Goal: Task Accomplishment & Management: Use online tool/utility

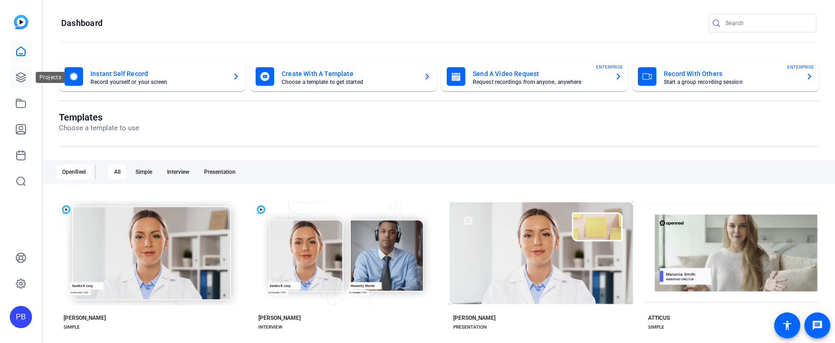
click at [24, 78] on icon at bounding box center [20, 77] width 11 height 11
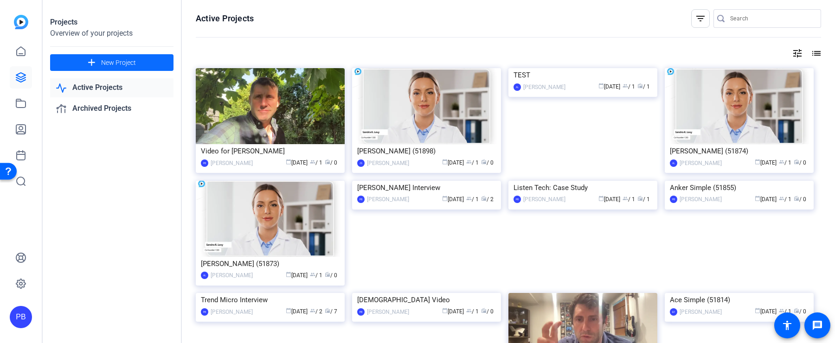
click at [163, 68] on span at bounding box center [111, 62] width 123 height 22
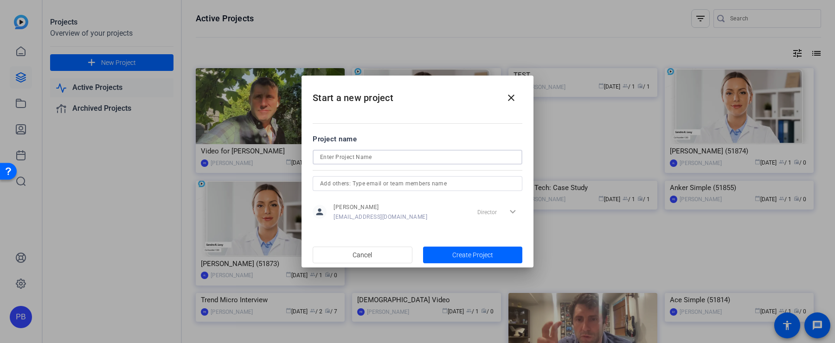
click at [363, 153] on input at bounding box center [417, 157] width 195 height 11
type input "[PERSON_NAME] Interview"
click at [477, 252] on span "Create Project" at bounding box center [472, 255] width 41 height 10
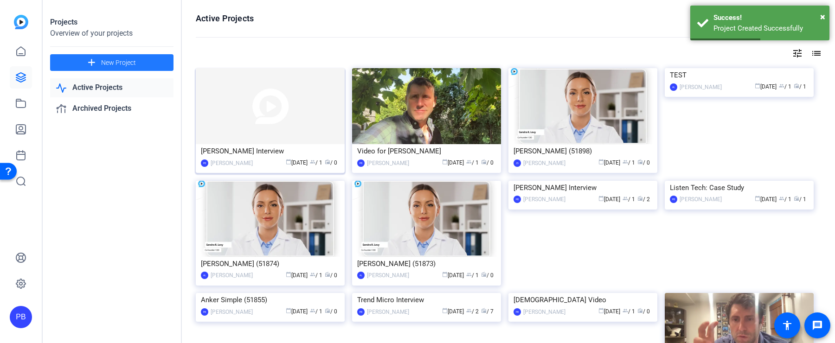
click at [270, 136] on img at bounding box center [270, 106] width 149 height 76
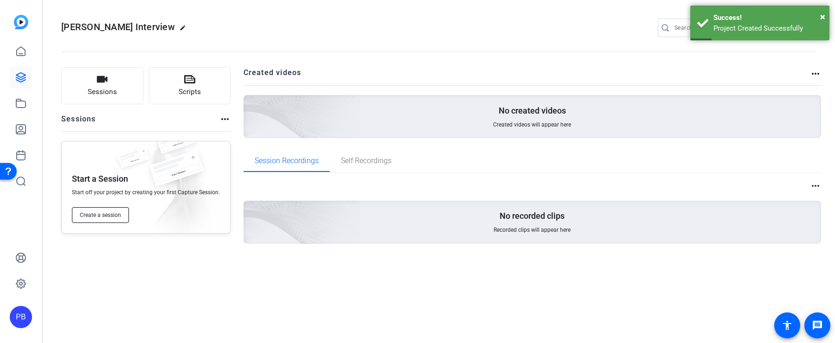
click at [96, 220] on button "Create a session" at bounding box center [100, 215] width 57 height 16
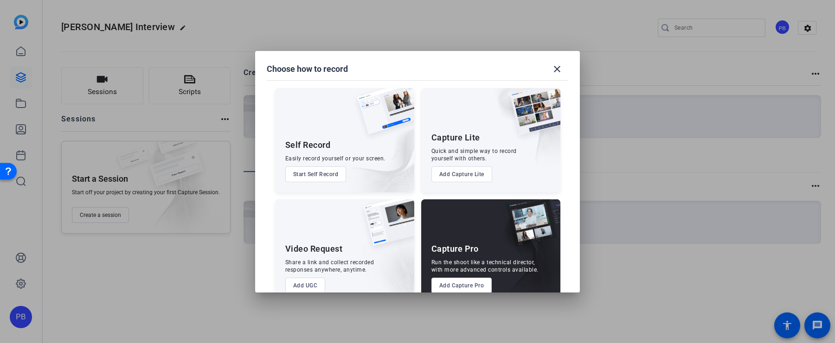
click at [439, 277] on div "Capture Pro Run the shoot like a technical director, with more advanced control…" at bounding box center [490, 251] width 139 height 104
click at [439, 283] on button "Add Capture Pro" at bounding box center [461, 286] width 61 height 16
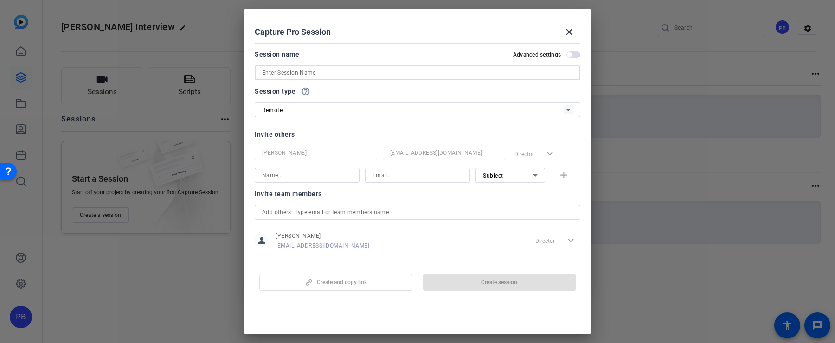
click at [328, 76] on input at bounding box center [417, 72] width 311 height 11
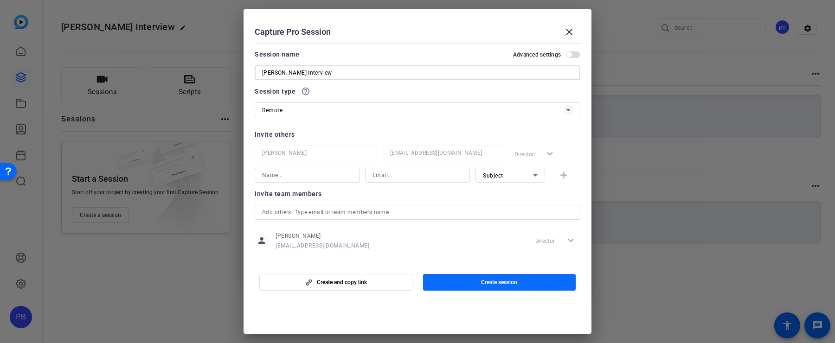
type input "[PERSON_NAME] Interview"
click at [482, 287] on span "button" at bounding box center [499, 282] width 153 height 22
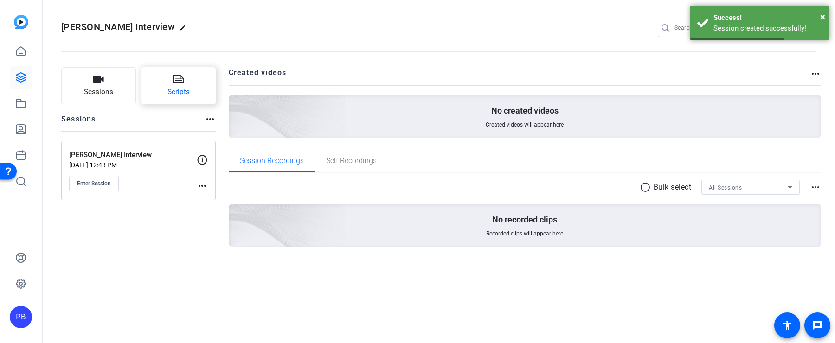
click at [185, 80] on button "Scripts" at bounding box center [178, 85] width 75 height 37
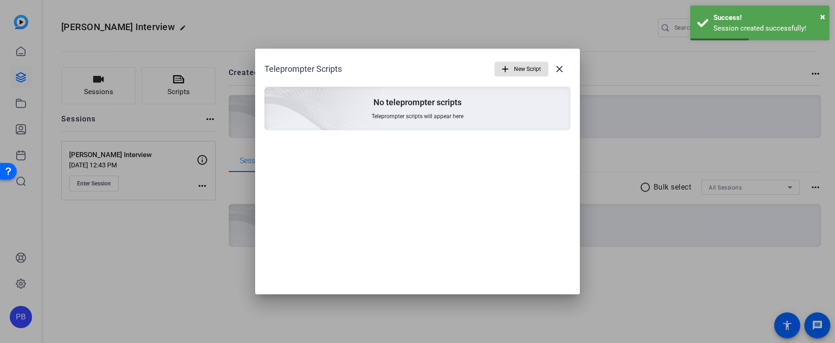
click at [525, 68] on span "New Script" at bounding box center [527, 69] width 27 height 18
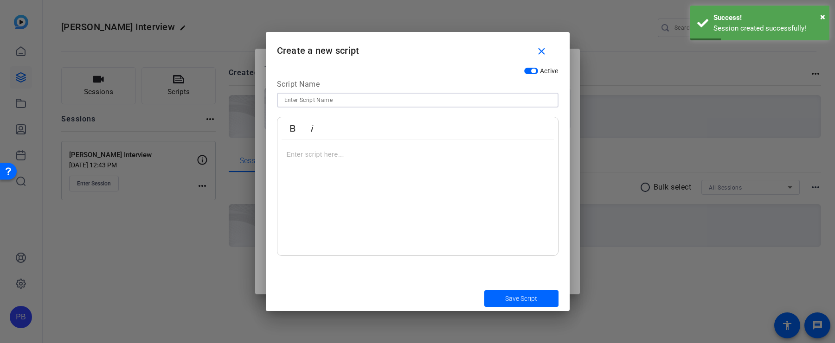
click at [323, 103] on input at bounding box center [417, 100] width 267 height 11
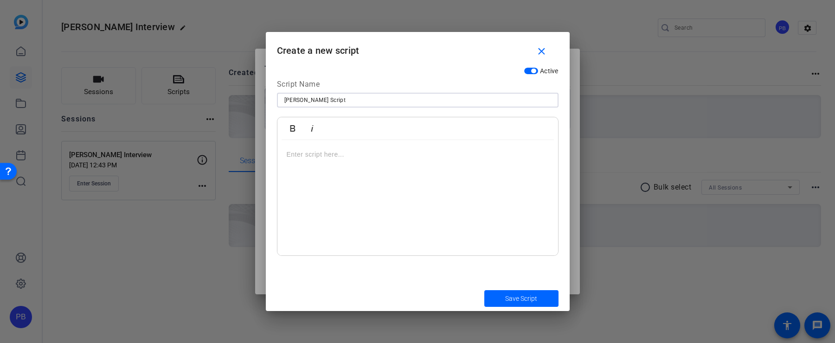
type input "Brian Script"
click at [424, 162] on div at bounding box center [417, 198] width 281 height 116
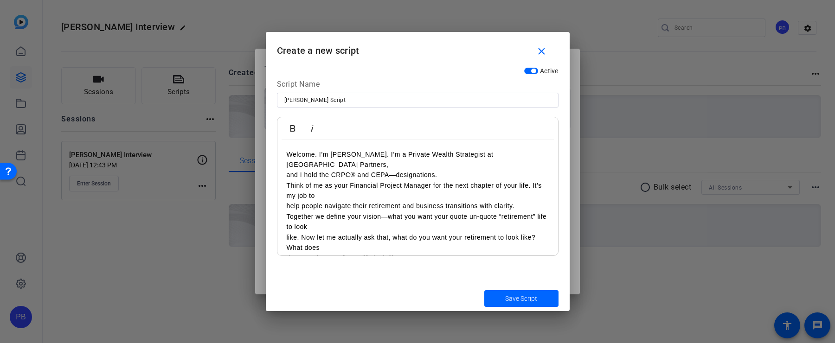
click at [377, 160] on p "Welcome. I’m Brian Hoffman. I’m a Private Wealth Strategist at Gladstone Wealth…" at bounding box center [418, 159] width 262 height 21
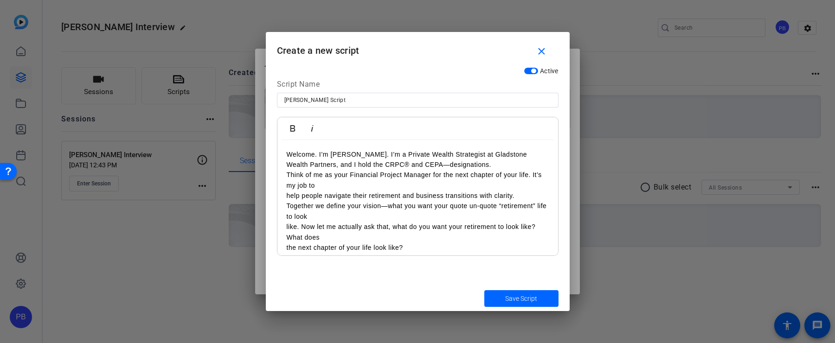
click at [479, 166] on p "Welcome. I’m Brian Hoffman. I’m a Private Wealth Strategist at Gladstone Wealth…" at bounding box center [418, 159] width 262 height 21
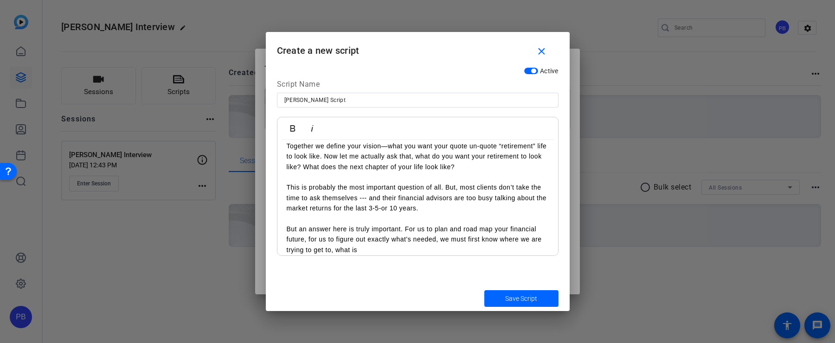
scroll to position [133, 0]
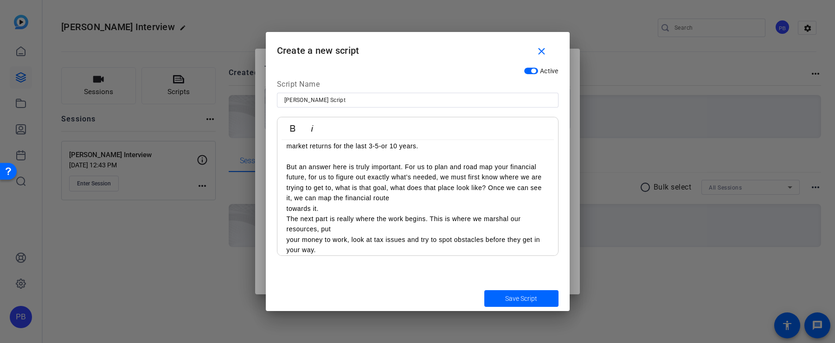
click at [533, 71] on span "button" at bounding box center [533, 71] width 5 height 5
click at [541, 55] on mat-icon "close" at bounding box center [542, 52] width 12 height 12
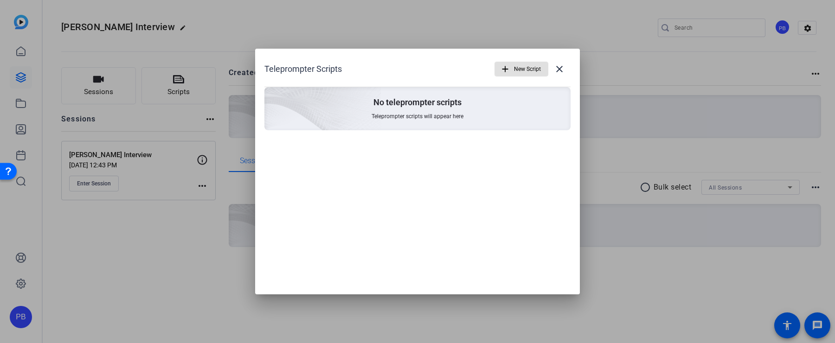
click at [504, 70] on mat-icon "add" at bounding box center [505, 69] width 10 height 10
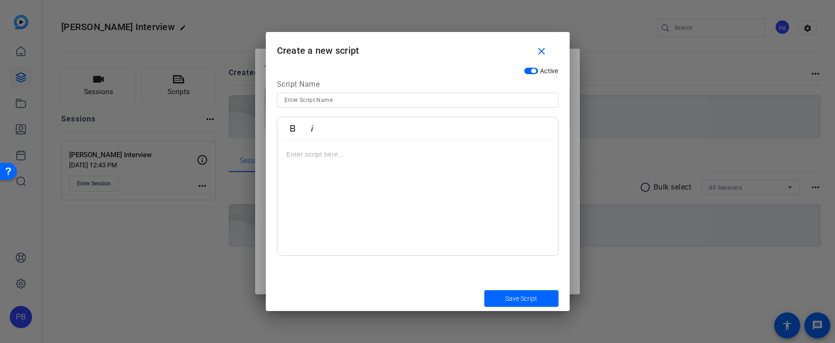
click at [417, 156] on p at bounding box center [418, 154] width 262 height 10
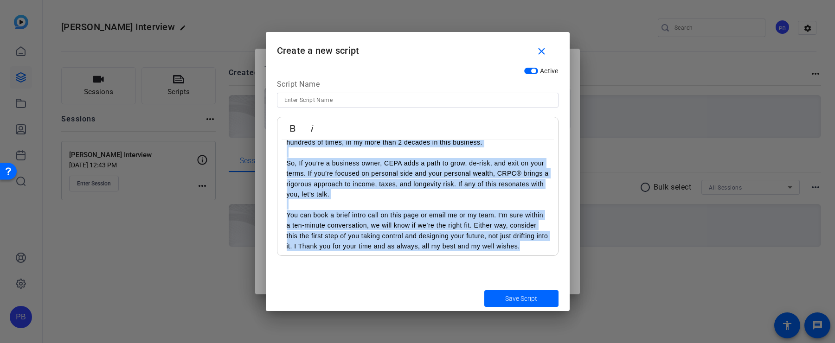
scroll to position [245, 0]
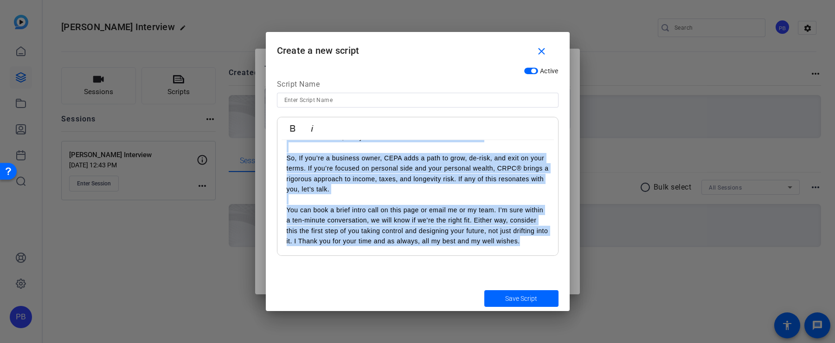
drag, startPoint x: 287, startPoint y: 154, endPoint x: 450, endPoint y: 267, distance: 198.3
click at [450, 267] on div "Active Script Name Bold Italic Welcome. I’m Brian Hoffman. I’m a Private Wealth…" at bounding box center [418, 174] width 304 height 223
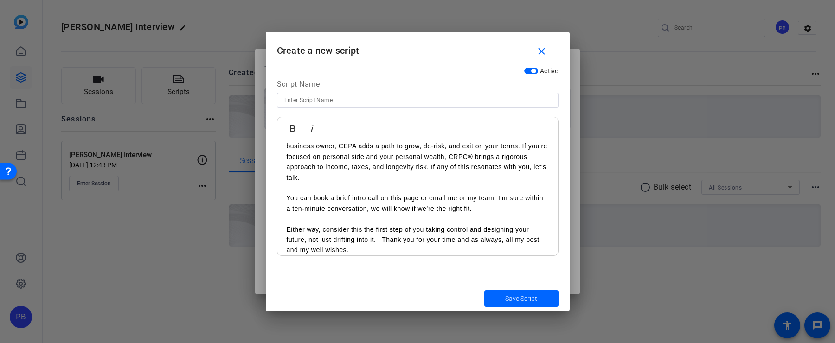
scroll to position [0, 0]
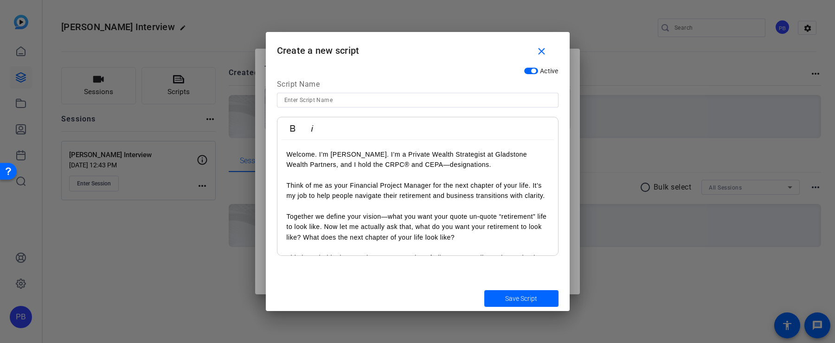
click at [378, 99] on input at bounding box center [417, 100] width 267 height 11
type input "Brian Script"
click at [497, 296] on span "submit" at bounding box center [521, 298] width 74 height 22
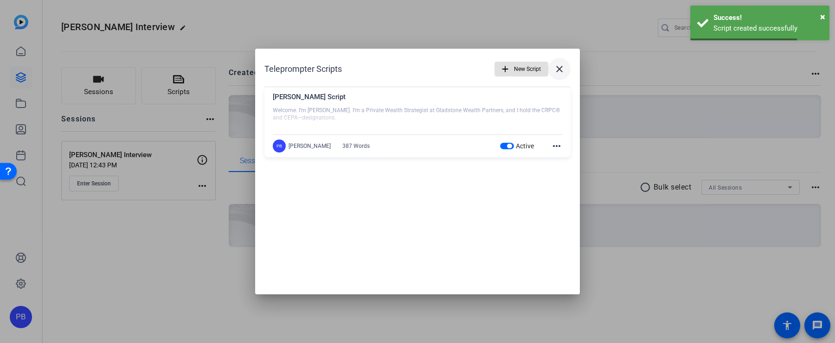
click at [561, 70] on mat-icon "close" at bounding box center [559, 69] width 11 height 11
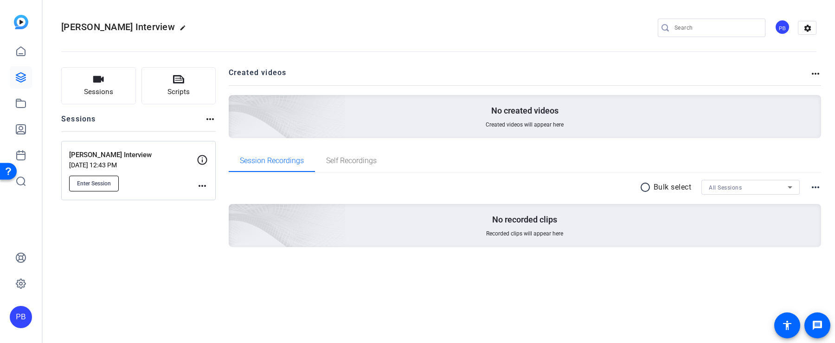
click at [109, 182] on span "Enter Session" at bounding box center [94, 183] width 34 height 7
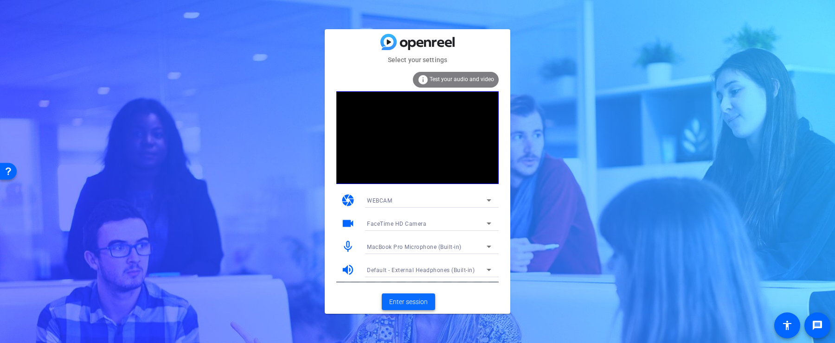
click at [420, 301] on span "Enter session" at bounding box center [408, 302] width 38 height 10
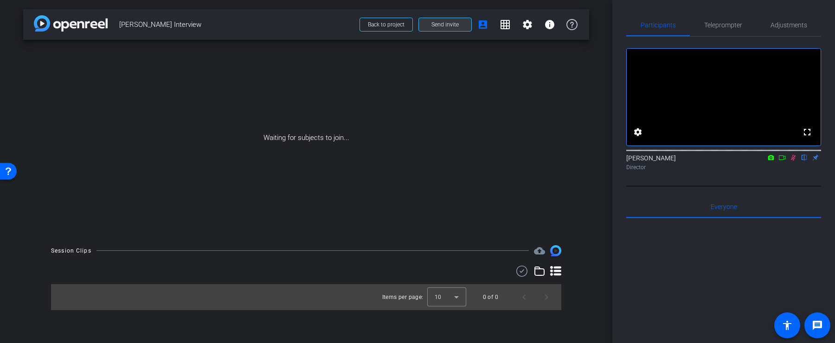
click at [459, 25] on span at bounding box center [445, 24] width 52 height 22
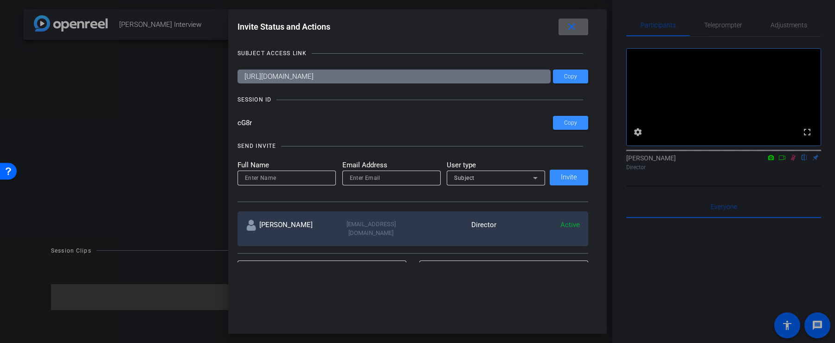
click at [476, 184] on div "Subject" at bounding box center [495, 178] width 83 height 15
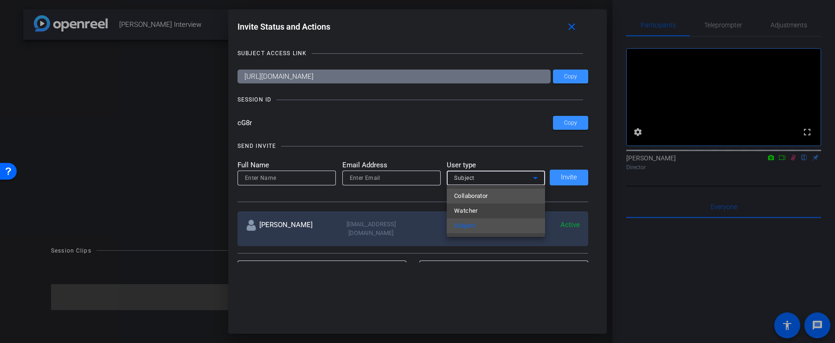
click at [479, 196] on span "Collaborator" at bounding box center [471, 196] width 34 height 11
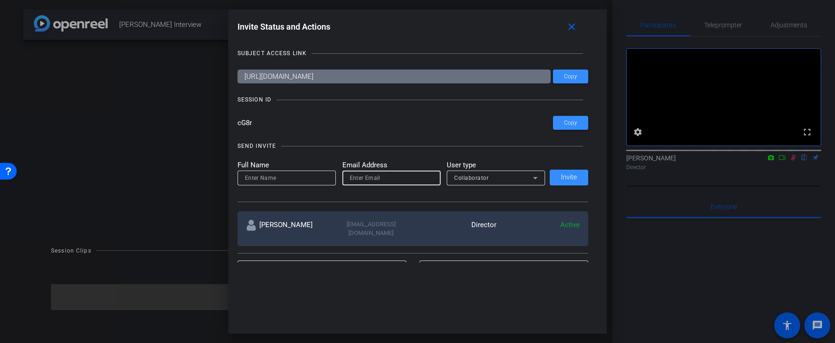
click at [406, 176] on input "email" at bounding box center [391, 177] width 83 height 11
paste input "jody.oconnor@gladstonewealth.com"
type input "jody.oconnor@gladstonewealth.com"
click at [292, 181] on input at bounding box center [286, 177] width 83 height 11
type input "Jody"
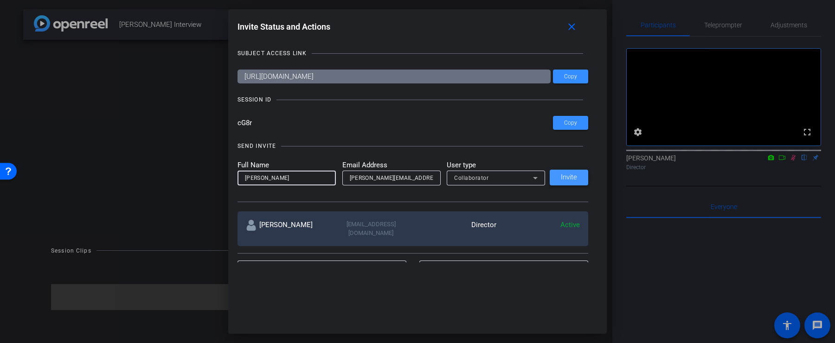
click at [560, 182] on span at bounding box center [568, 177] width 38 height 22
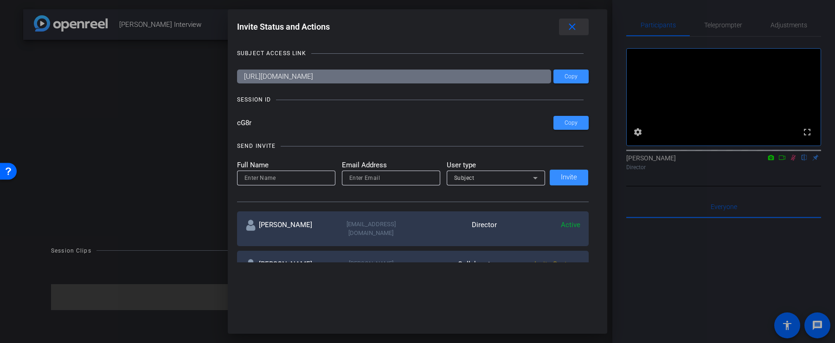
click at [581, 17] on span at bounding box center [574, 27] width 30 height 22
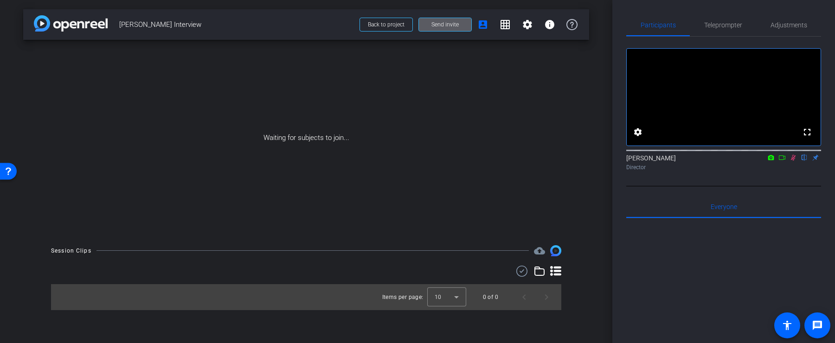
click at [438, 21] on span "Send invite" at bounding box center [444, 24] width 27 height 7
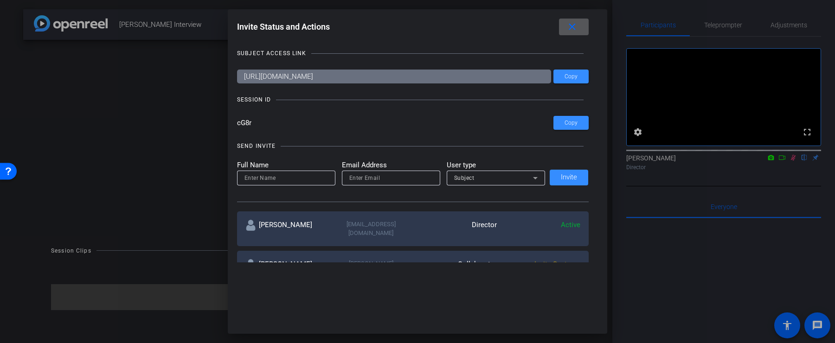
click at [575, 32] on button "close" at bounding box center [574, 27] width 30 height 17
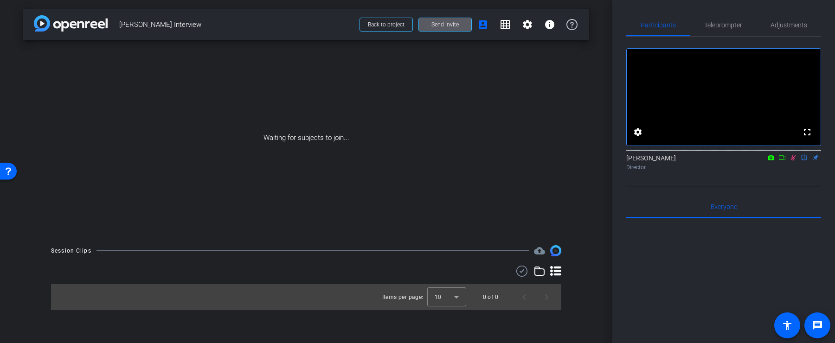
click at [446, 29] on span at bounding box center [445, 24] width 52 height 22
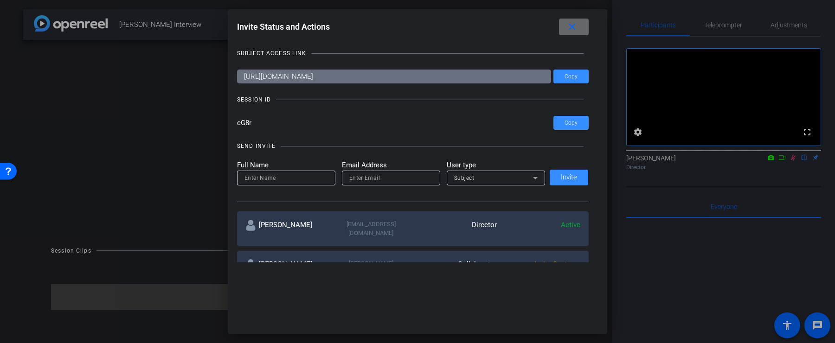
click at [567, 30] on mat-icon "close" at bounding box center [572, 27] width 12 height 12
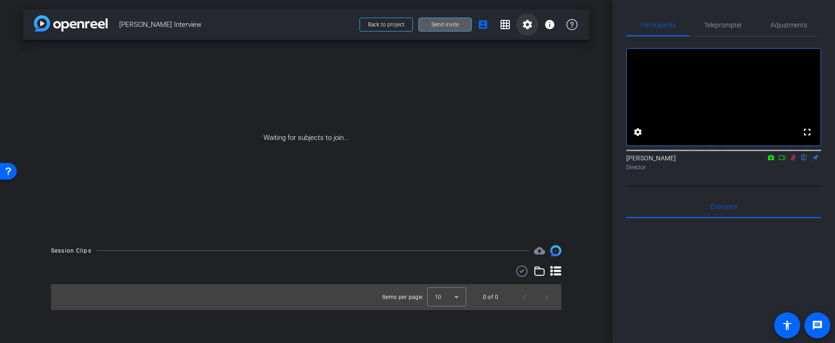
click at [523, 30] on mat-icon "settings" at bounding box center [527, 24] width 11 height 11
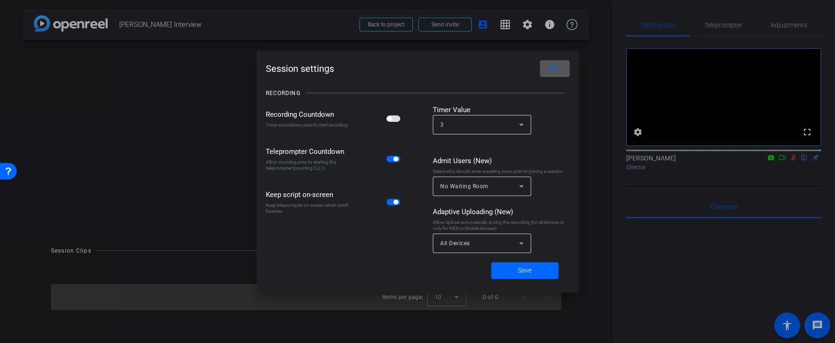
click at [500, 243] on div "All Devices" at bounding box center [479, 243] width 79 height 12
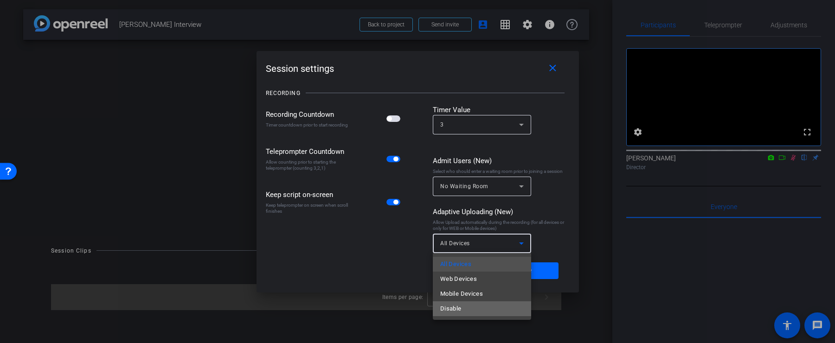
click at [478, 311] on mat-option "Disable" at bounding box center [482, 308] width 98 height 15
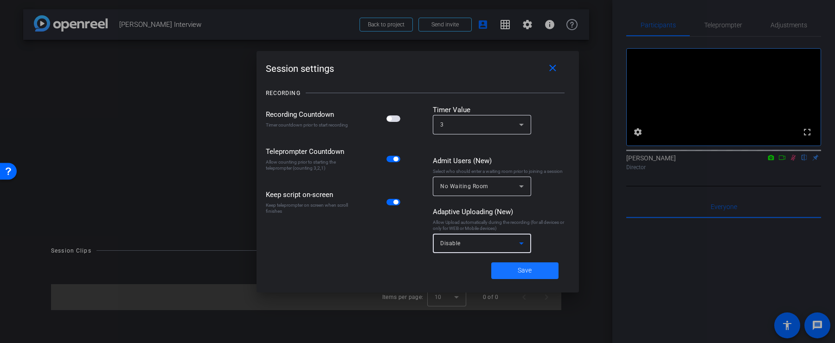
click at [523, 269] on span "Save" at bounding box center [524, 271] width 14 height 10
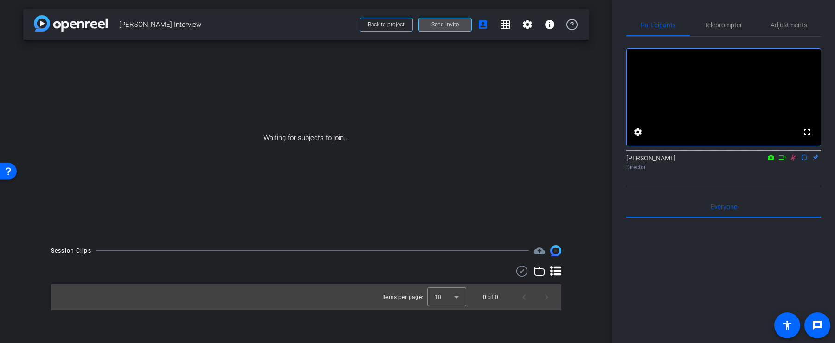
click at [439, 29] on span at bounding box center [445, 24] width 52 height 22
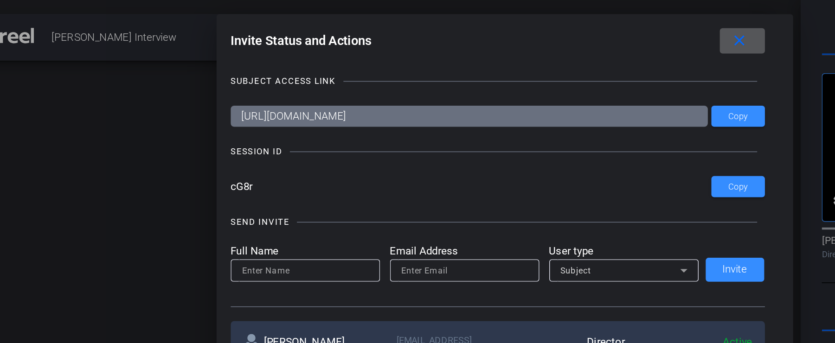
click at [578, 24] on span at bounding box center [574, 27] width 30 height 22
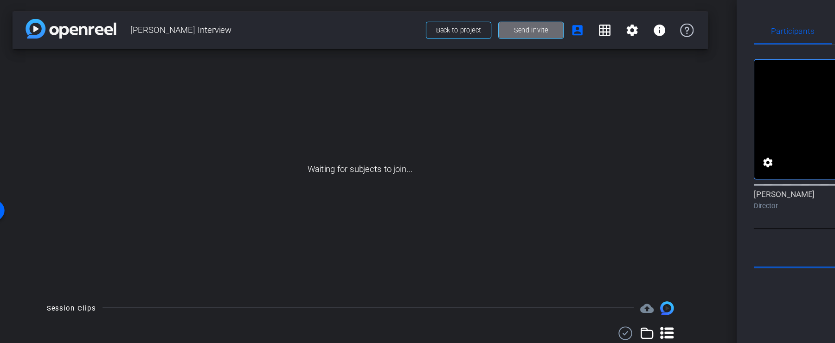
click at [451, 25] on span "Send invite" at bounding box center [444, 24] width 27 height 7
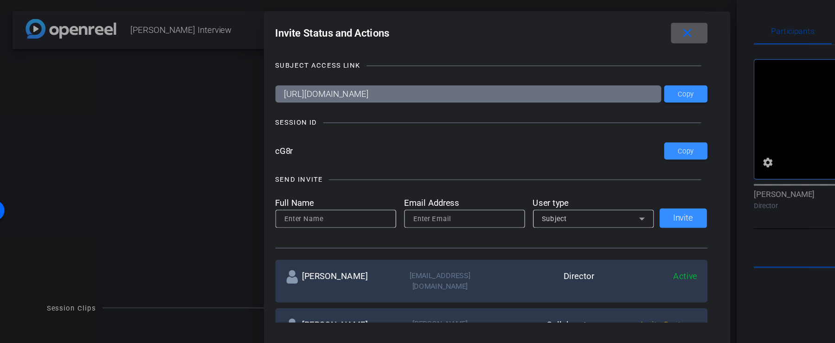
click at [583, 26] on span at bounding box center [574, 27] width 30 height 22
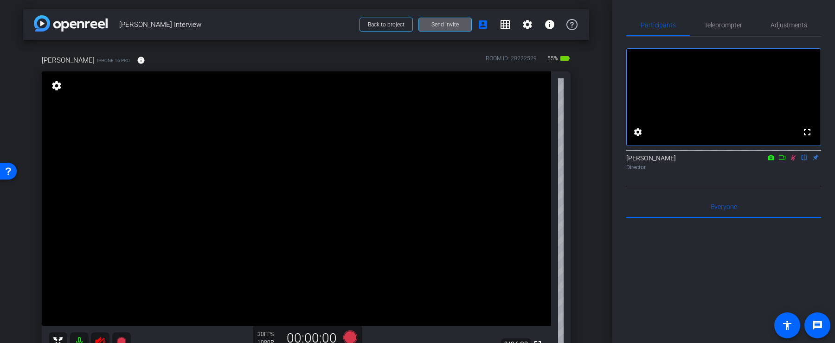
click at [77, 339] on mat-icon at bounding box center [79, 341] width 19 height 19
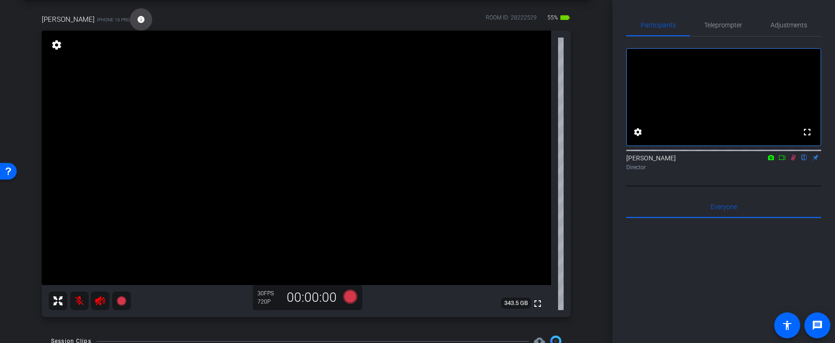
click at [137, 21] on mat-icon "info" at bounding box center [141, 19] width 8 height 8
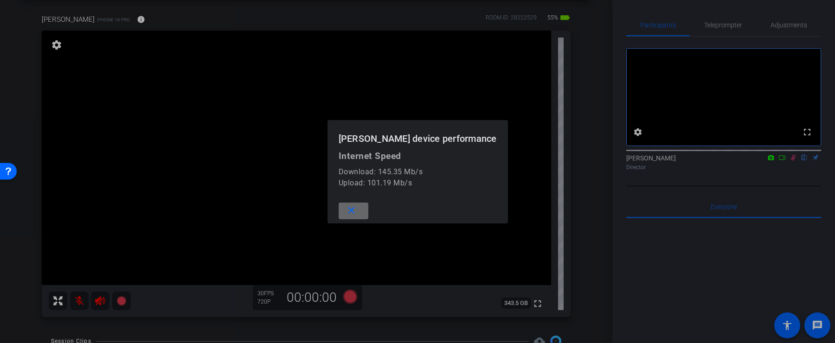
click at [364, 216] on span at bounding box center [353, 211] width 30 height 22
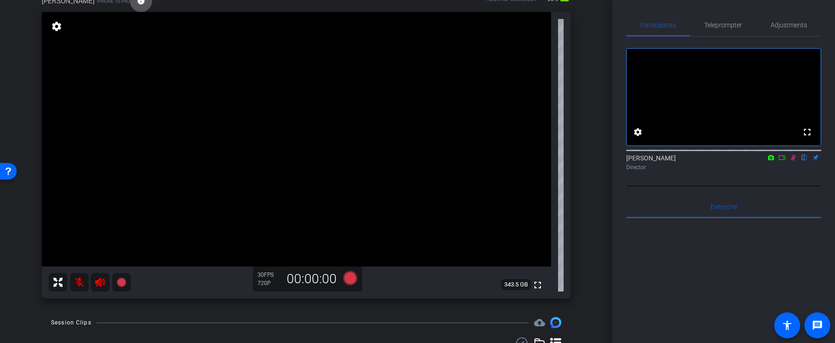
scroll to position [67, 0]
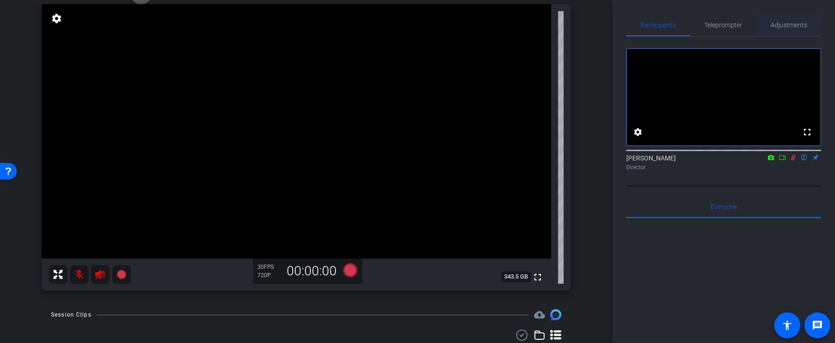
click at [798, 23] on span "Adjustments" at bounding box center [788, 25] width 37 height 6
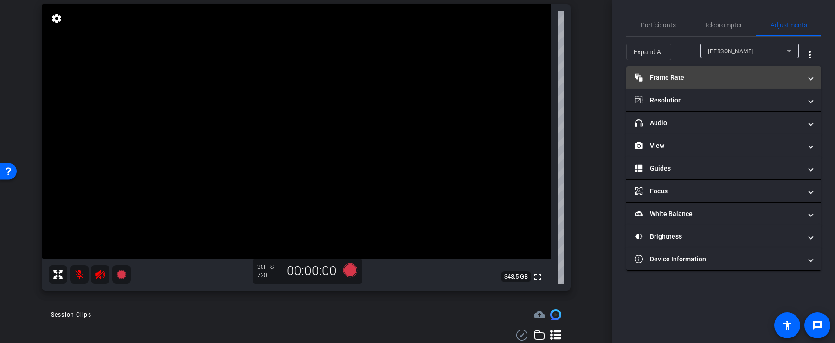
click at [743, 77] on mat-panel-title "Frame Rate Frame Rate" at bounding box center [717, 78] width 167 height 10
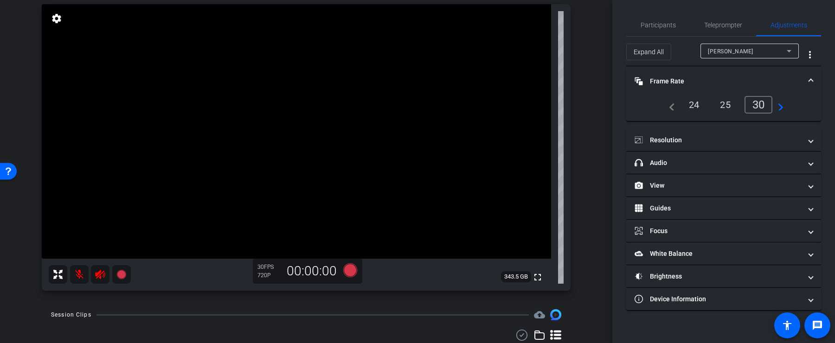
click at [696, 105] on div "24" at bounding box center [694, 105] width 25 height 16
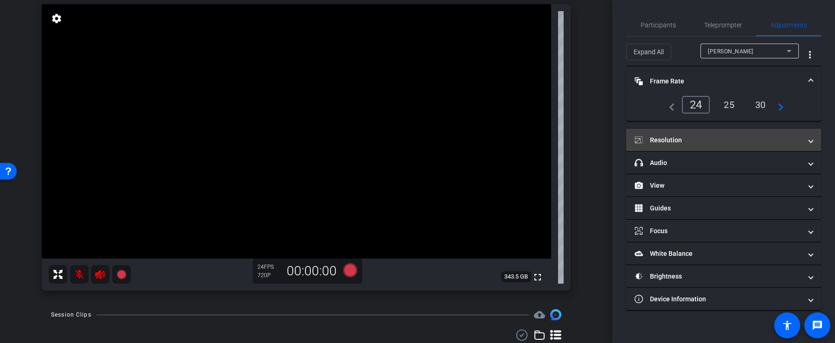
click at [749, 139] on mat-panel-title "Resolution" at bounding box center [717, 140] width 167 height 10
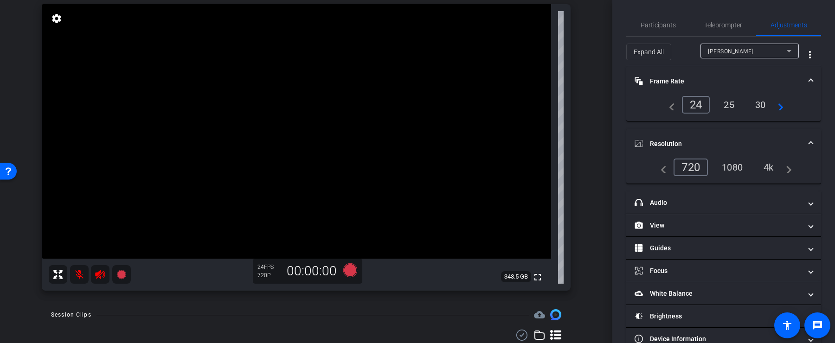
click at [766, 167] on div "4k" at bounding box center [768, 168] width 24 height 16
click at [759, 108] on div "30" at bounding box center [760, 105] width 25 height 16
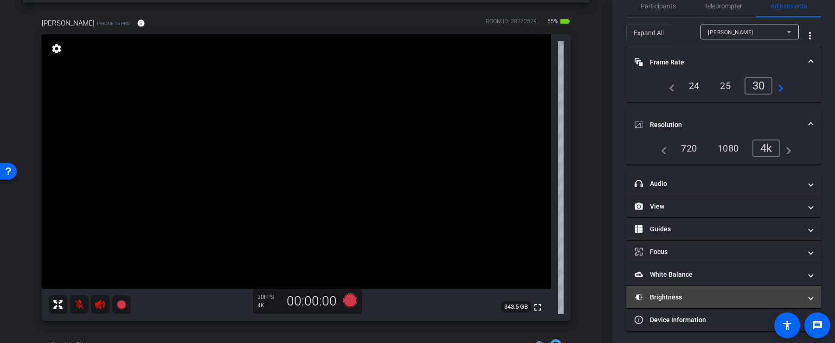
scroll to position [0, 0]
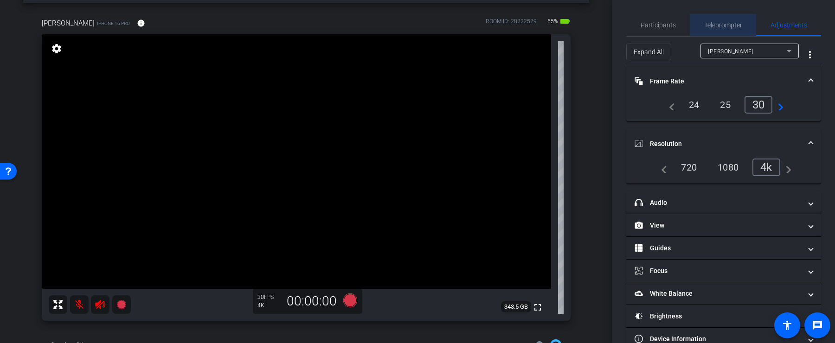
click at [731, 23] on span "Teleprompter" at bounding box center [723, 25] width 38 height 6
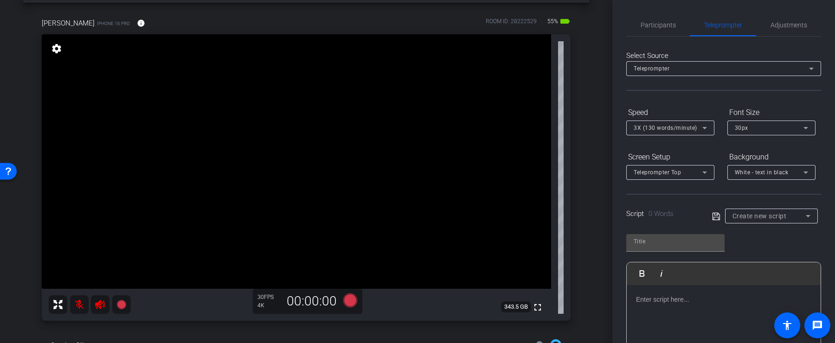
click at [765, 122] on div "30px" at bounding box center [768, 128] width 69 height 12
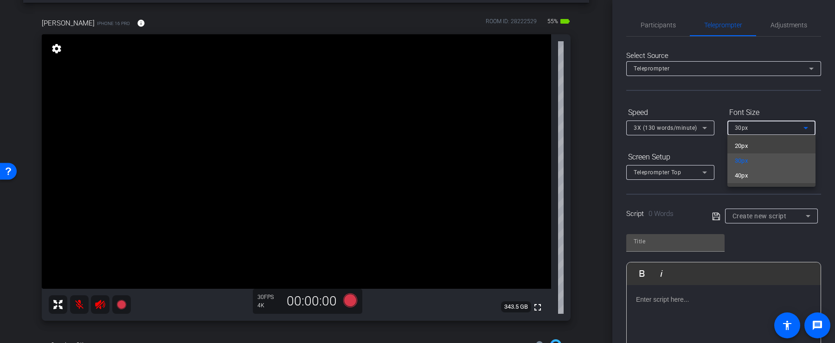
click at [753, 182] on mat-option "40px" at bounding box center [771, 175] width 88 height 15
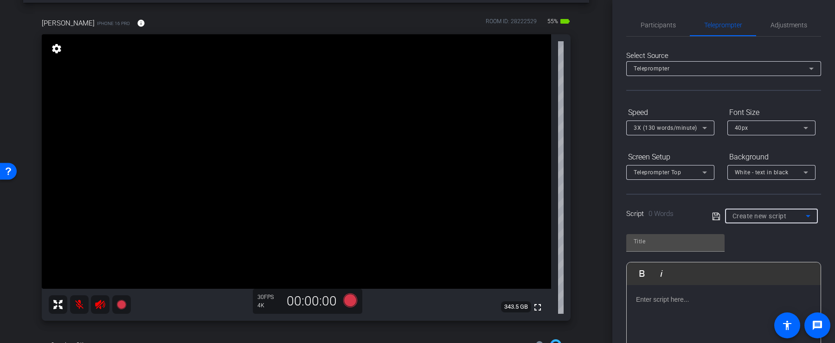
click at [751, 221] on div "Create new script" at bounding box center [768, 216] width 73 height 11
click at [752, 245] on span "Brian Script" at bounding box center [764, 248] width 65 height 11
type input "Brian Script"
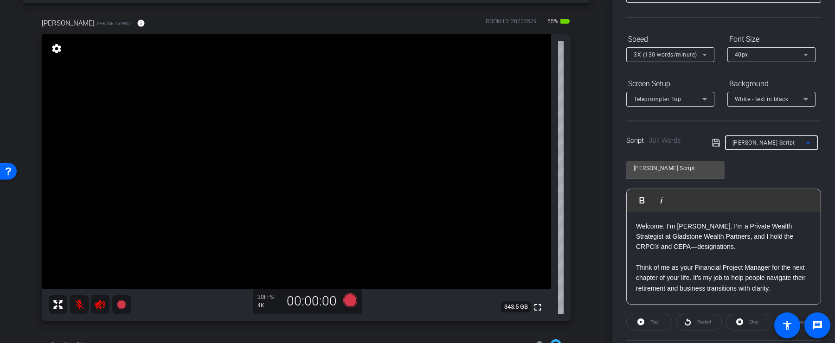
scroll to position [162, 0]
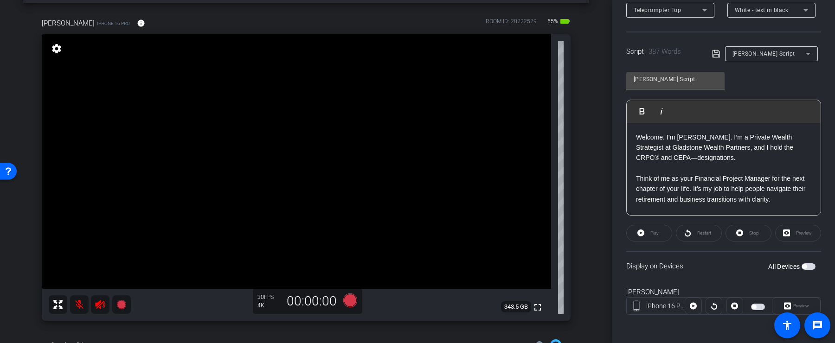
click at [811, 269] on div "All Devices" at bounding box center [791, 266] width 47 height 9
click at [809, 265] on span "button" at bounding box center [808, 266] width 14 height 6
click at [792, 305] on span "Preview" at bounding box center [800, 306] width 18 height 13
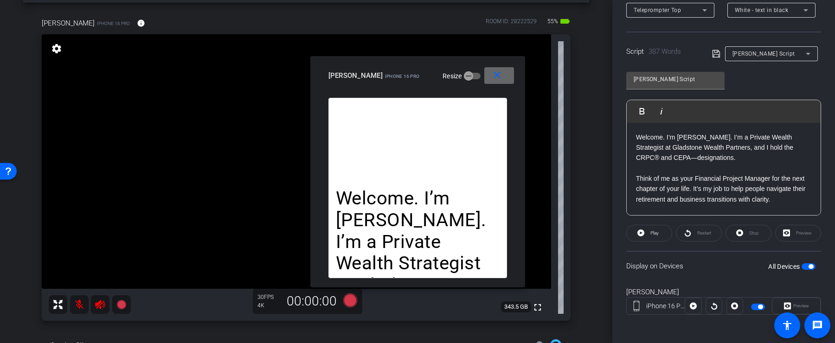
click at [509, 75] on span at bounding box center [499, 75] width 30 height 22
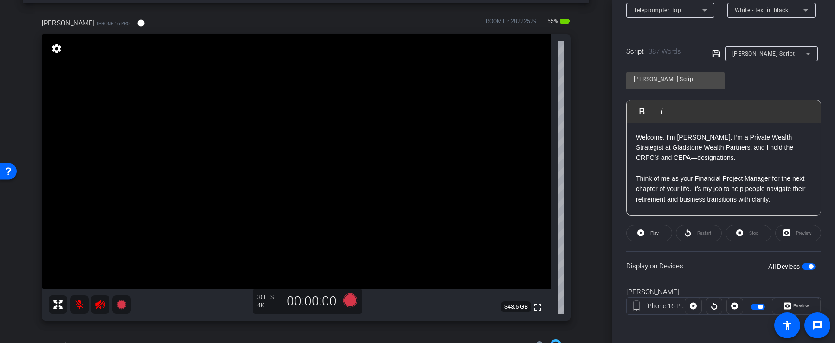
click at [711, 156] on p "Welcome. I’m Brian Hoffman. I’m a Private Wealth Strategist at Gladstone Wealth…" at bounding box center [723, 147] width 175 height 31
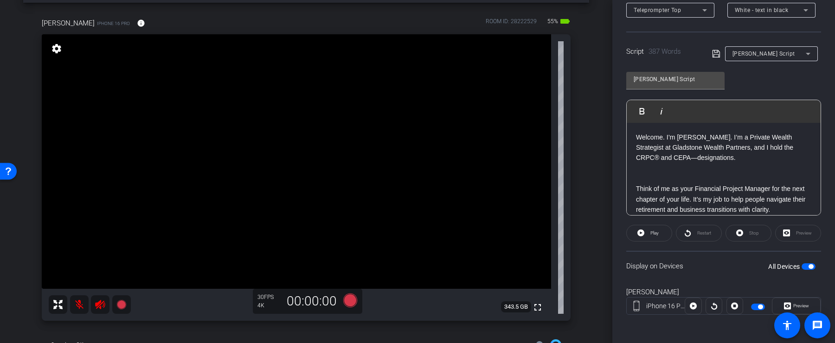
scroll to position [52, 0]
click at [780, 155] on p "Think of me as your Financial Project Manager for the next chapter of your life…" at bounding box center [723, 142] width 175 height 42
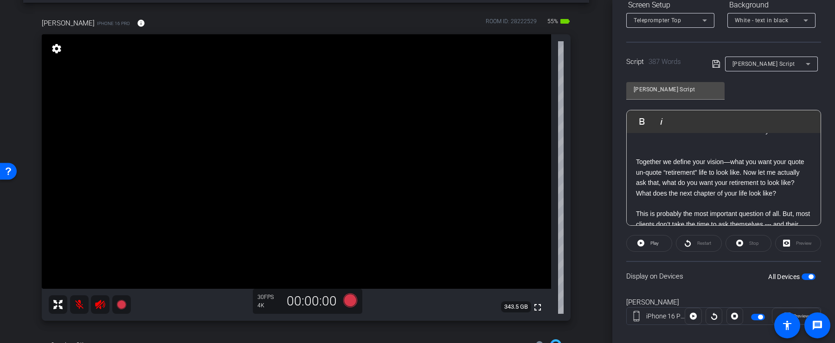
scroll to position [91, 0]
click at [775, 189] on p "Together we define your vision—what you want your quote un-quote “retirement” l…" at bounding box center [723, 170] width 175 height 52
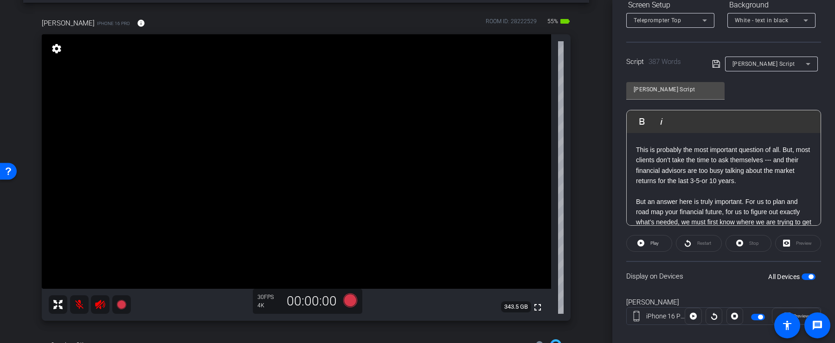
click at [770, 187] on p "This is probably the most important question of all. But, most clients don’t ta…" at bounding box center [723, 191] width 175 height 114
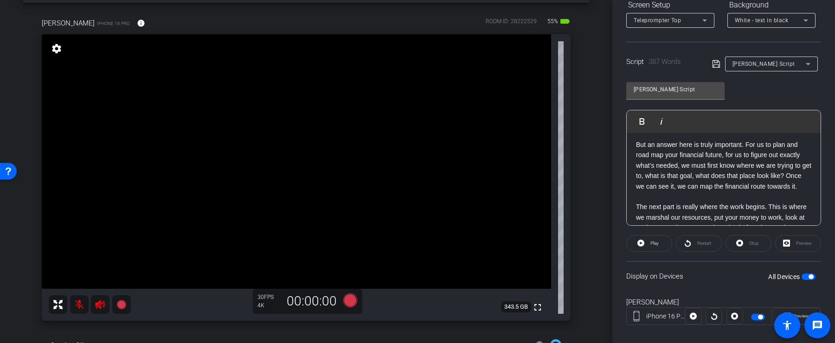
scroll to position [237, 0]
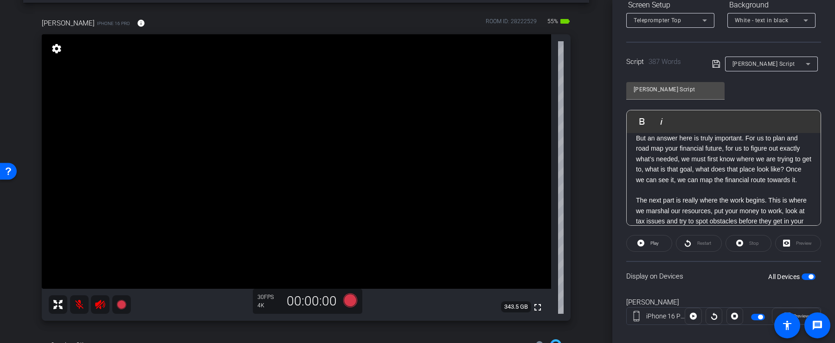
click at [727, 185] on p "But an answer here is truly important. For us to plan and road map your financi…" at bounding box center [723, 154] width 175 height 62
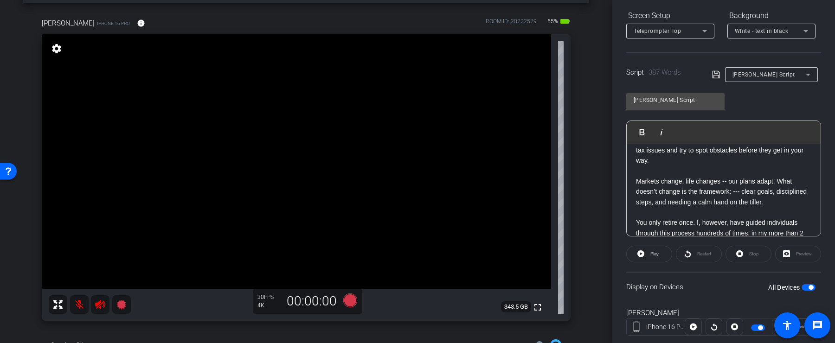
scroll to position [334, 0]
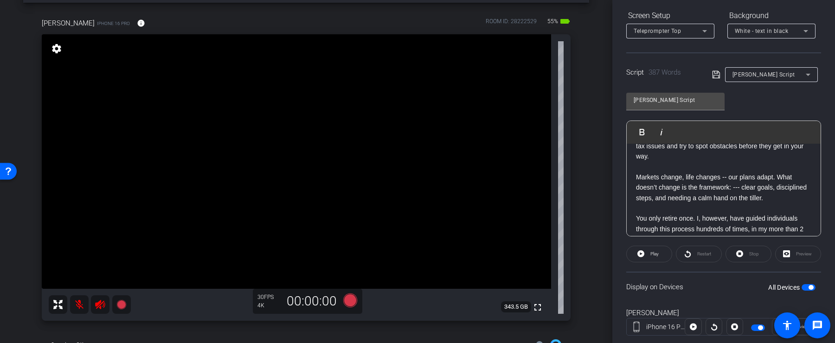
click at [706, 176] on p "The next part is really where the work begins. This is where we marshal our res…" at bounding box center [723, 156] width 175 height 94
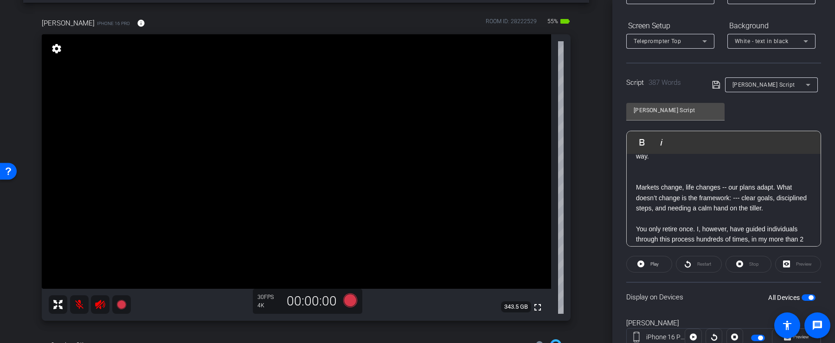
scroll to position [400, 0]
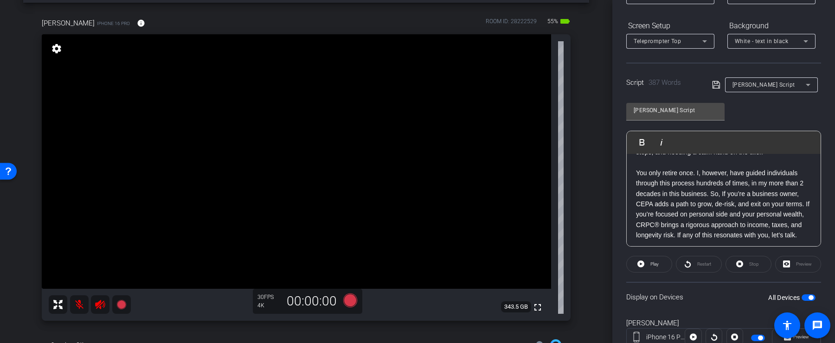
click at [711, 174] on p "You only retire once. I, however, have guided individuals through this process …" at bounding box center [723, 204] width 175 height 94
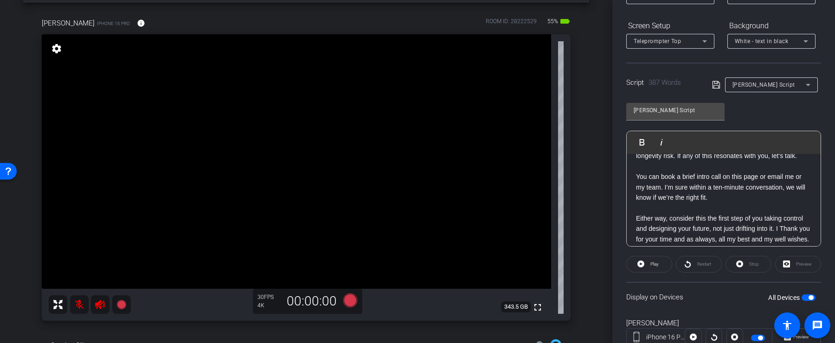
scroll to position [495, 0]
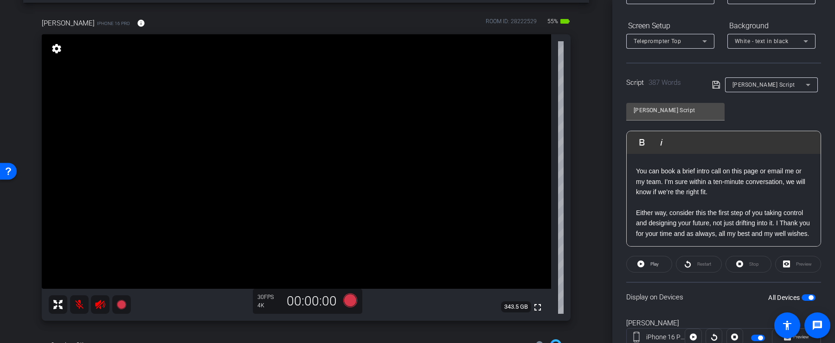
click at [705, 166] on p "You only retire once. I, however, have guided individuals through this process …" at bounding box center [723, 120] width 175 height 94
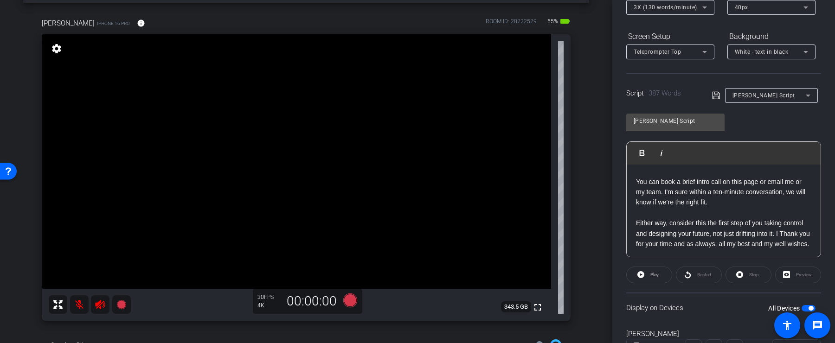
click at [710, 220] on p "Either way, consider this the first step of you taking control and designing yo…" at bounding box center [723, 229] width 175 height 42
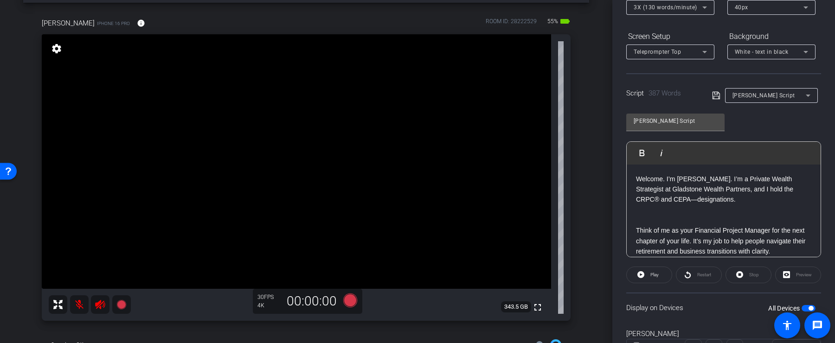
scroll to position [162, 0]
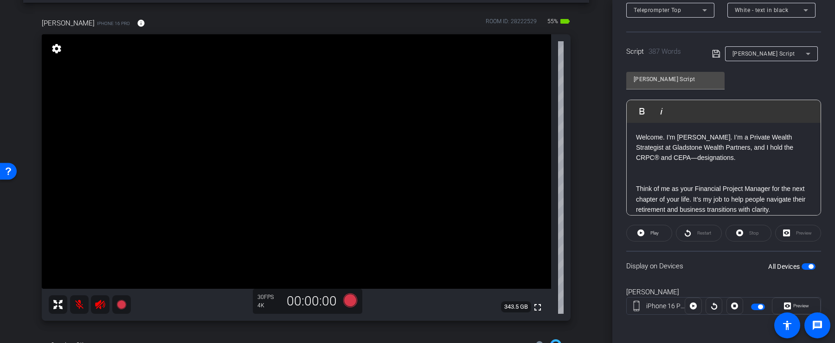
click at [715, 53] on icon at bounding box center [716, 53] width 8 height 11
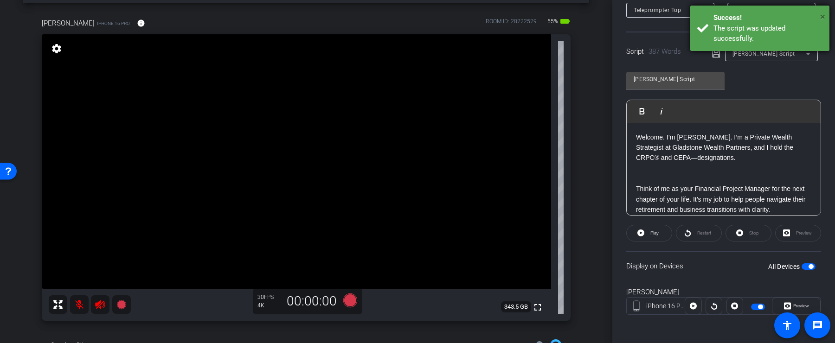
click at [822, 17] on span "×" at bounding box center [822, 16] width 5 height 11
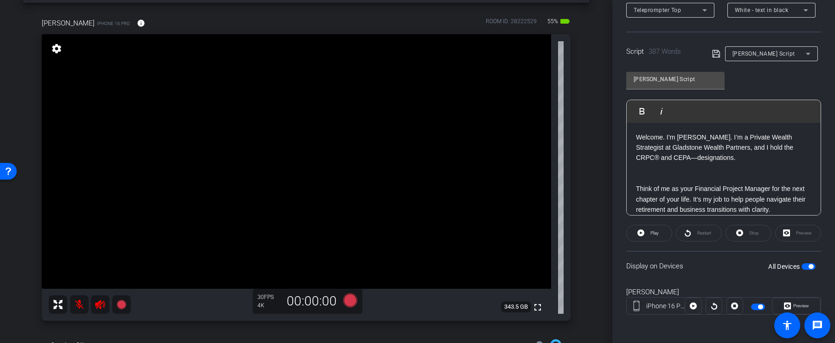
click at [809, 266] on span "button" at bounding box center [810, 266] width 5 height 5
click at [352, 299] on icon at bounding box center [350, 301] width 14 height 14
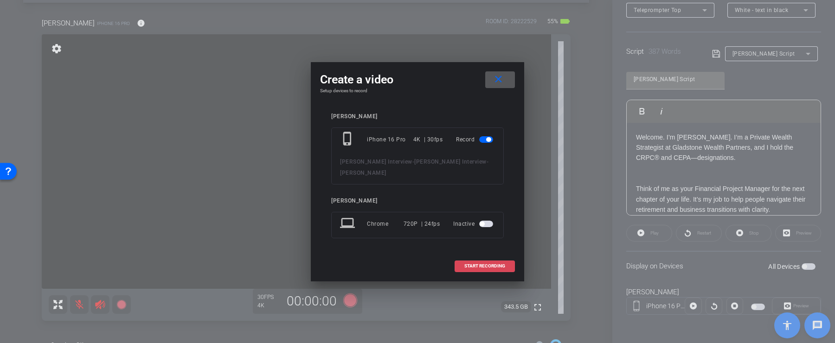
click at [473, 264] on span "START RECORDING" at bounding box center [484, 266] width 41 height 5
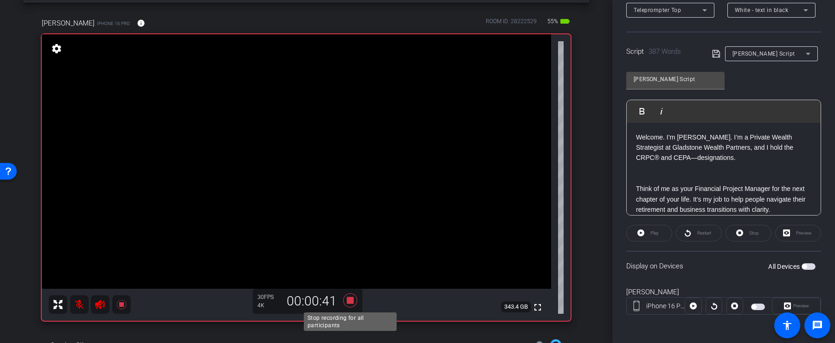
click at [352, 300] on icon at bounding box center [350, 301] width 14 height 14
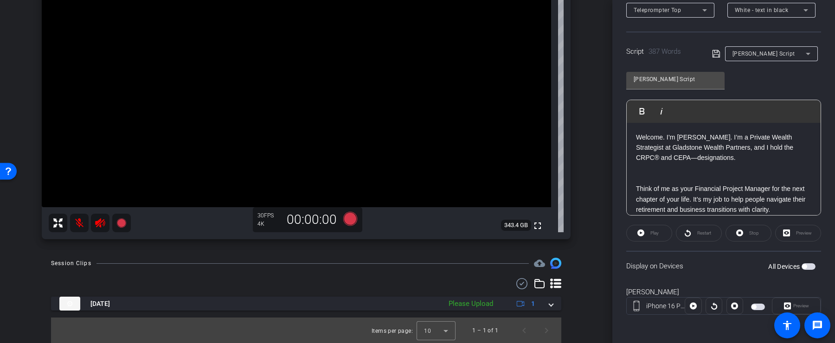
scroll to position [119, 0]
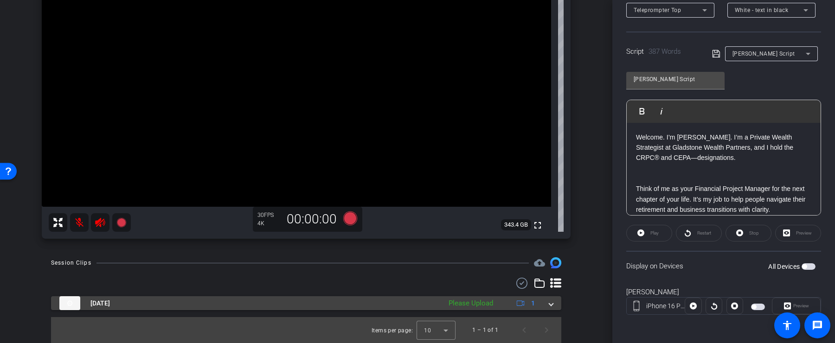
click at [479, 304] on div "Please Upload" at bounding box center [471, 303] width 54 height 11
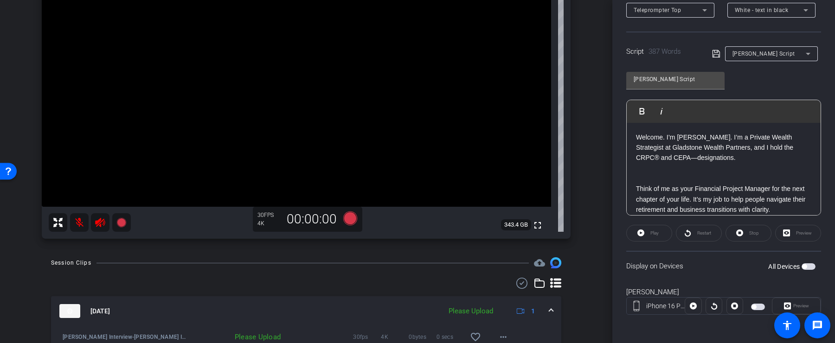
scroll to position [167, 0]
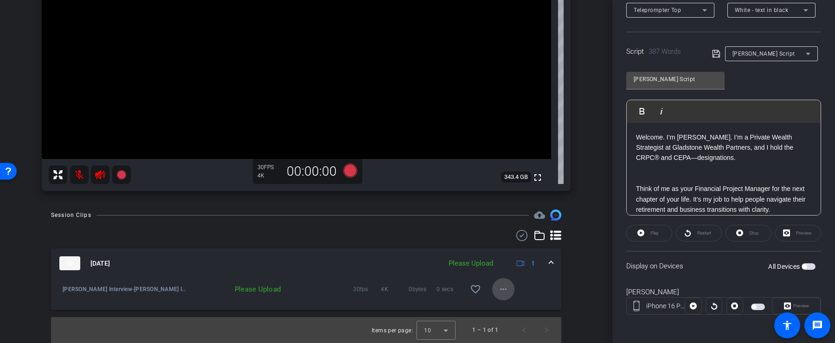
click at [504, 285] on mat-icon "more_horiz" at bounding box center [503, 289] width 11 height 11
click at [511, 303] on span "Upload" at bounding box center [517, 308] width 37 height 11
click at [506, 292] on mat-icon "more_horiz" at bounding box center [503, 289] width 11 height 11
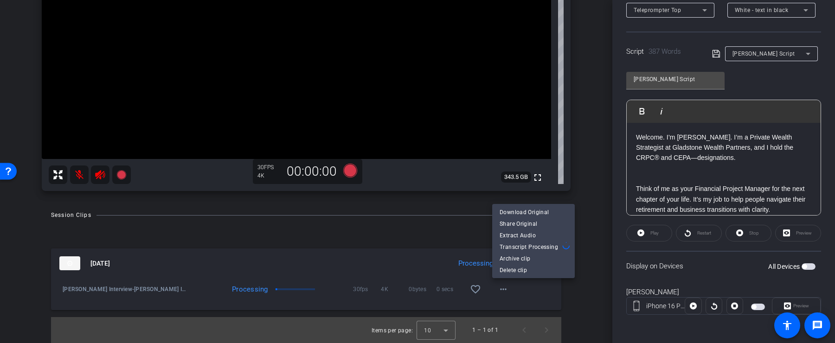
click at [519, 296] on div at bounding box center [417, 171] width 835 height 343
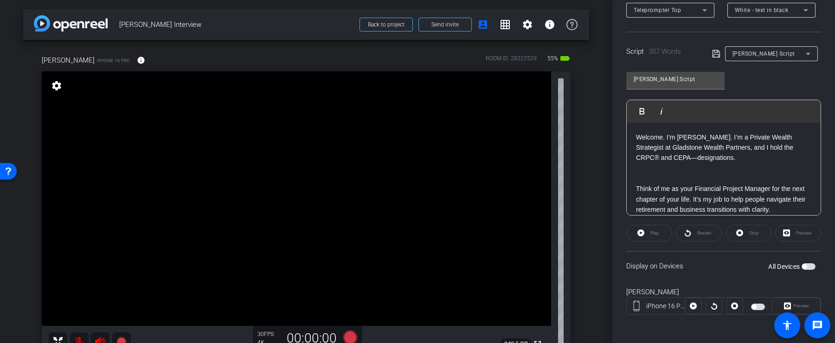
scroll to position [15, 0]
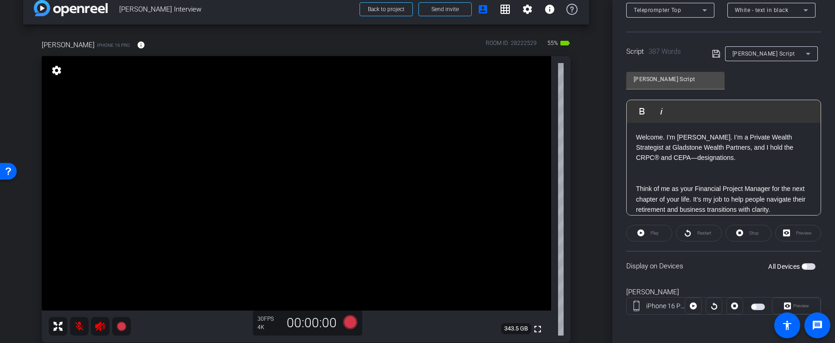
click at [806, 263] on span "button" at bounding box center [808, 266] width 14 height 6
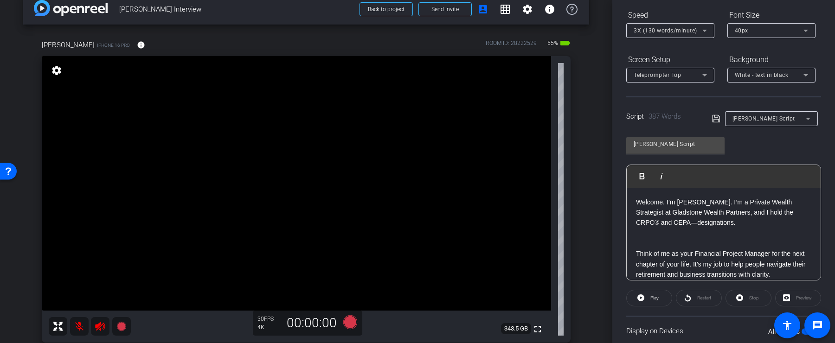
scroll to position [162, 0]
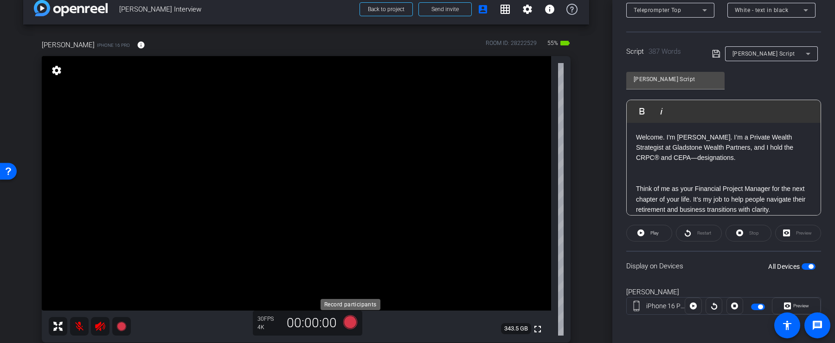
click at [350, 322] on icon at bounding box center [350, 322] width 14 height 14
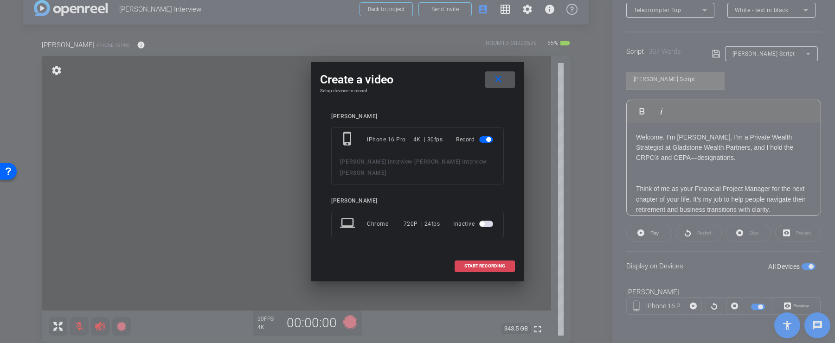
click at [506, 267] on span at bounding box center [484, 266] width 59 height 22
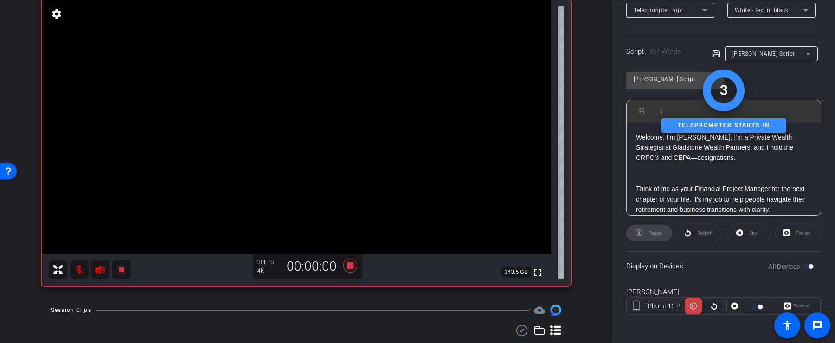
scroll to position [73, 0]
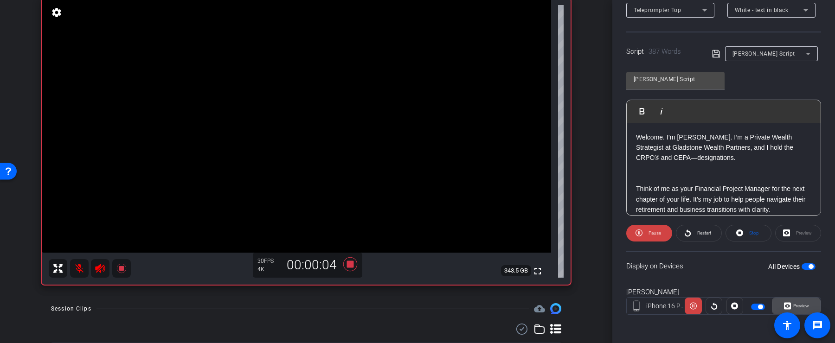
click at [789, 303] on icon at bounding box center [787, 306] width 7 height 7
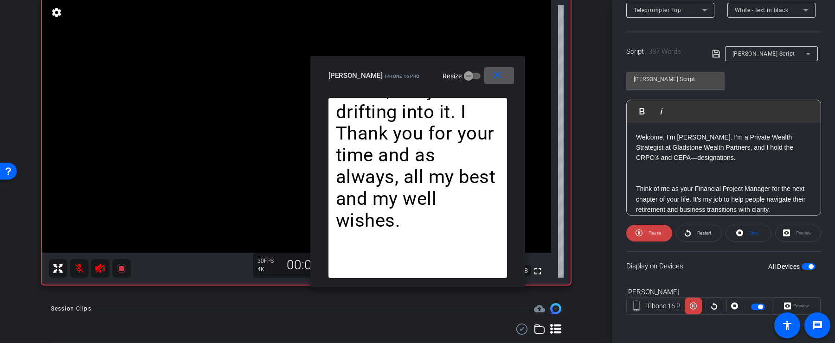
scroll to position [0, 0]
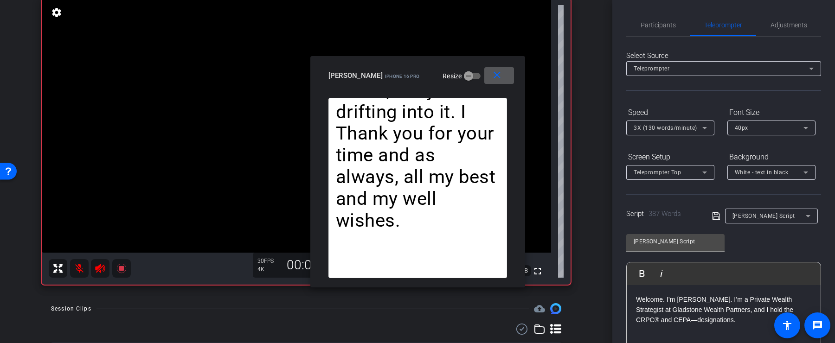
click at [683, 128] on span "3X (130 words/minute)" at bounding box center [665, 128] width 64 height 6
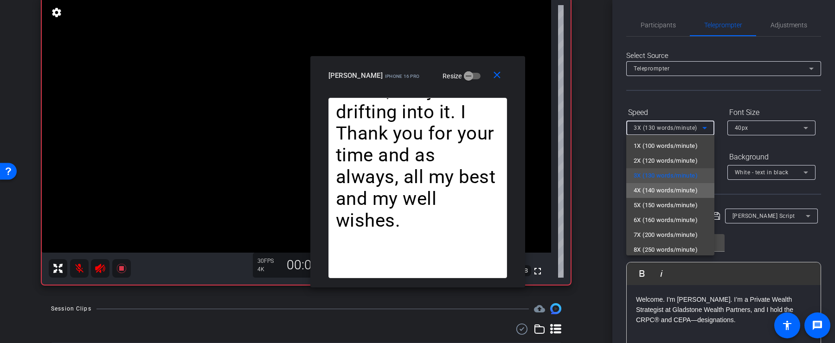
click at [673, 188] on span "4X (140 words/minute)" at bounding box center [665, 190] width 64 height 11
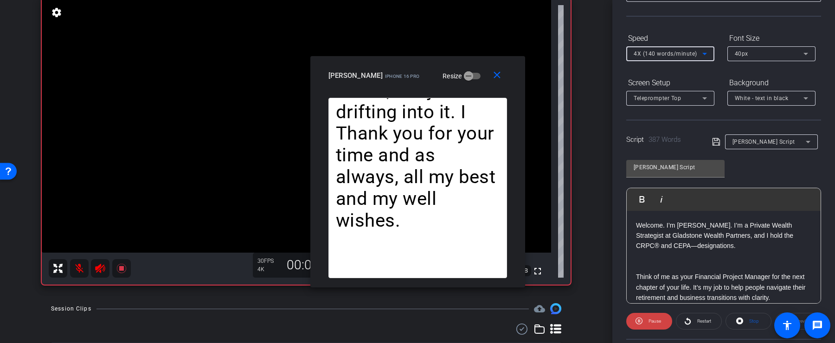
scroll to position [79, 0]
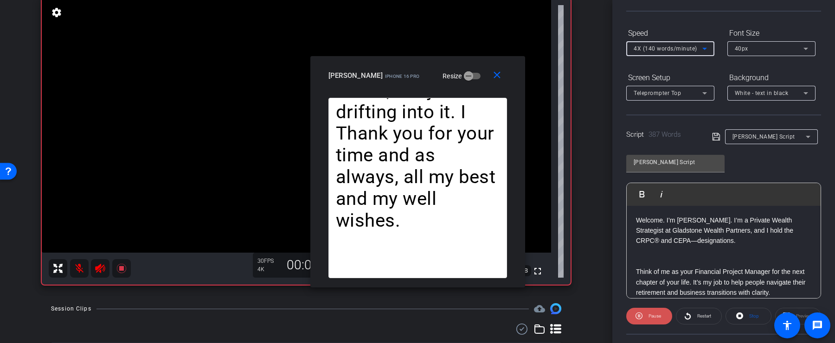
click at [657, 318] on span "Pause" at bounding box center [653, 316] width 15 height 13
click at [657, 318] on span "Play" at bounding box center [653, 316] width 11 height 13
click at [657, 318] on span "Pause" at bounding box center [653, 316] width 15 height 13
click at [657, 318] on span "Play" at bounding box center [653, 316] width 11 height 13
click at [637, 313] on icon at bounding box center [638, 316] width 7 height 12
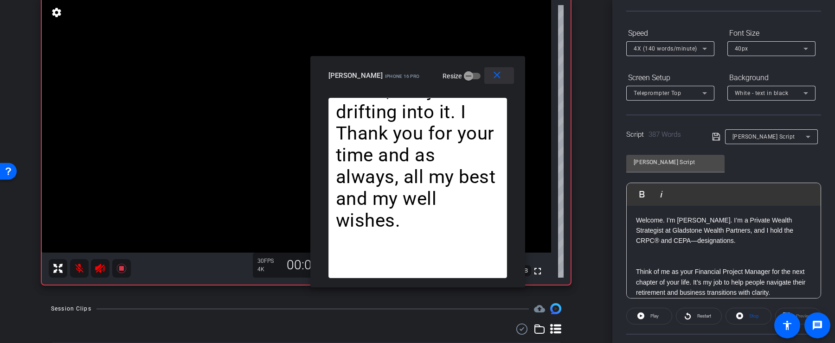
click at [495, 74] on mat-icon "close" at bounding box center [497, 76] width 12 height 12
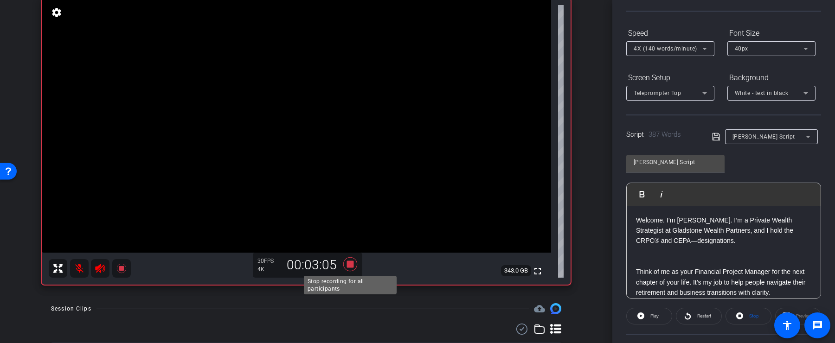
click at [351, 262] on icon at bounding box center [350, 264] width 14 height 14
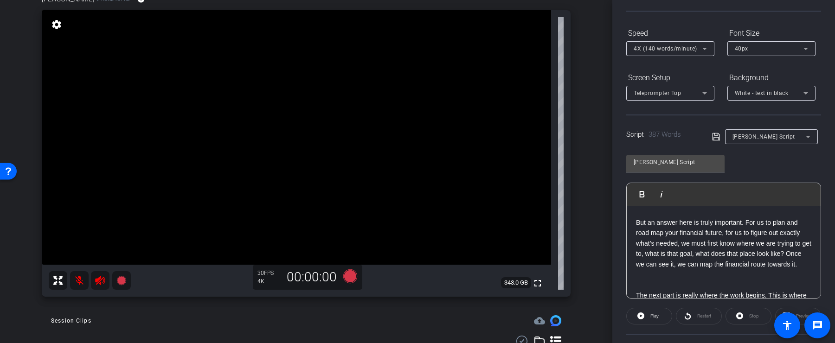
scroll to position [162, 0]
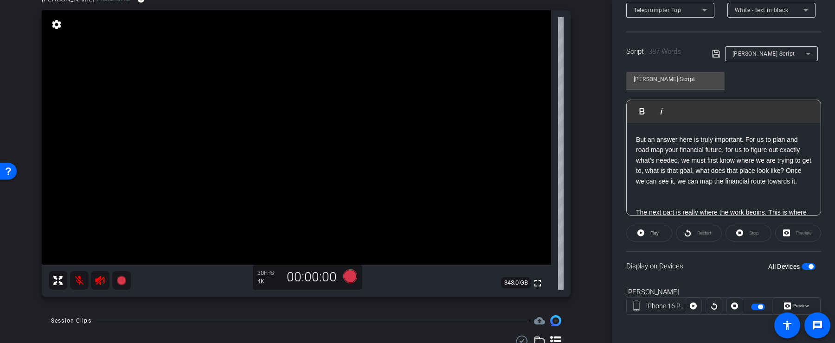
click at [810, 263] on span "button" at bounding box center [808, 266] width 14 height 6
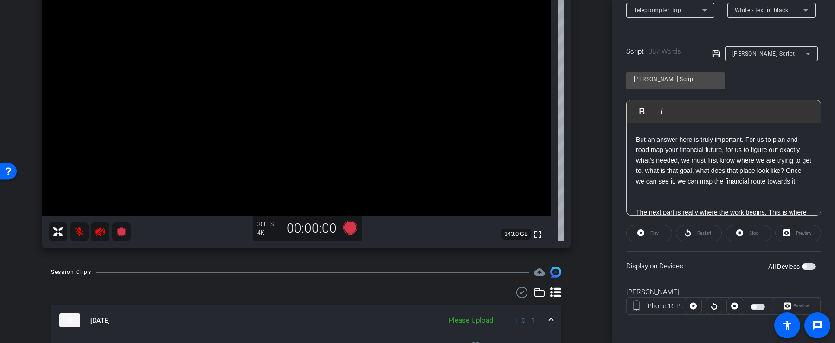
scroll to position [188, 0]
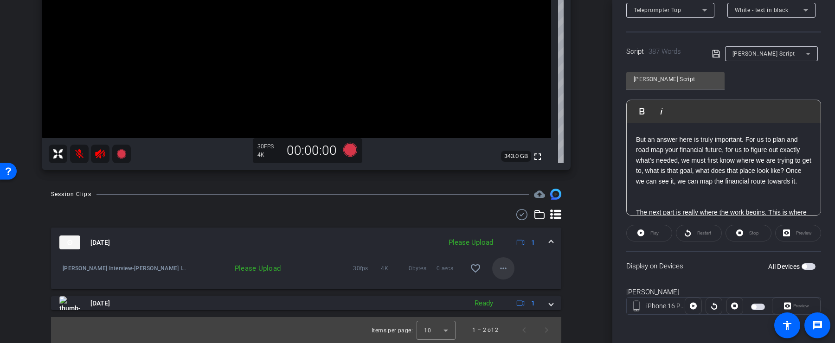
click at [498, 266] on mat-icon "more_horiz" at bounding box center [503, 268] width 11 height 11
click at [503, 283] on span "Upload" at bounding box center [517, 287] width 37 height 11
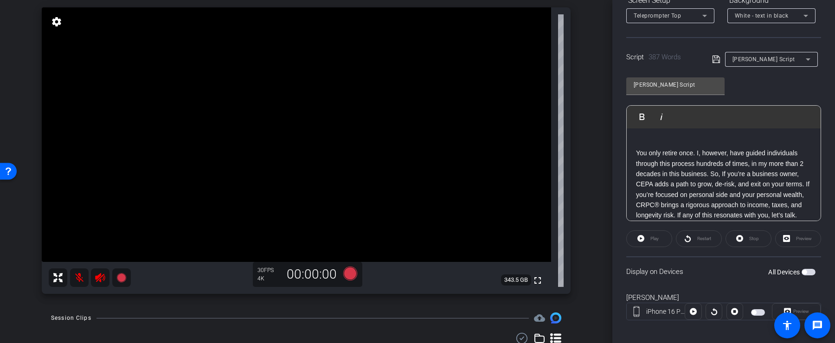
scroll to position [414, 0]
click at [712, 176] on p "You only retire once. I, however, have guided individuals through this process …" at bounding box center [723, 170] width 175 height 83
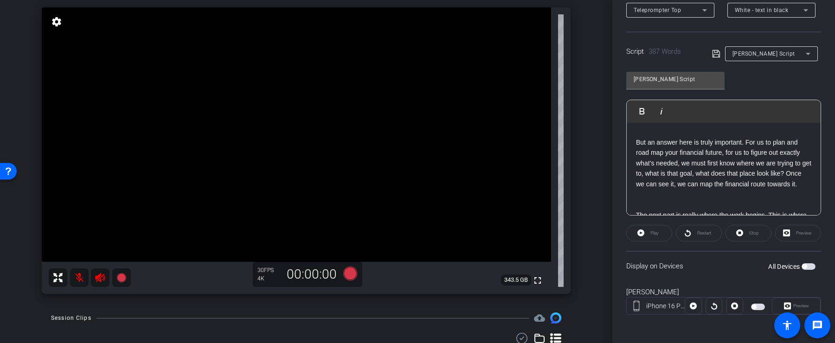
scroll to position [0, 0]
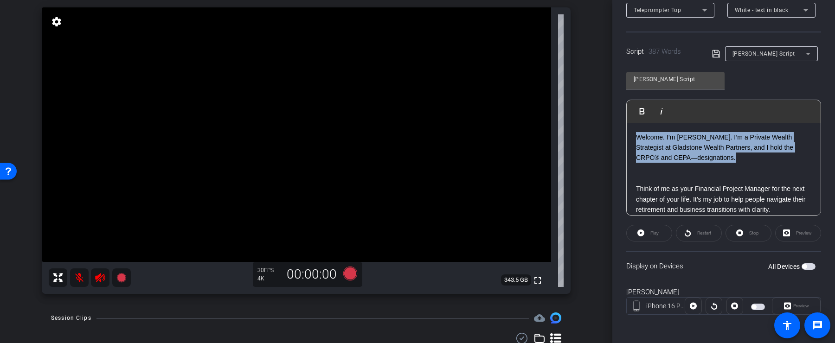
drag, startPoint x: 708, startPoint y: 159, endPoint x: 621, endPoint y: 127, distance: 92.7
click at [621, 127] on div "Participants Teleprompter Adjustments settings Peter Bradt flip Director Everyo…" at bounding box center [723, 171] width 223 height 343
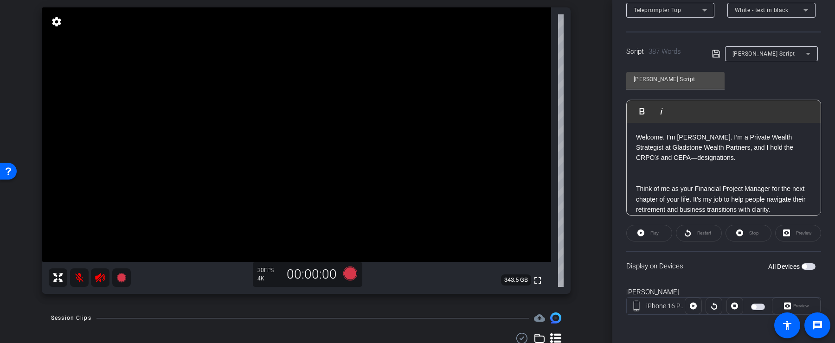
click at [676, 166] on p at bounding box center [723, 168] width 175 height 10
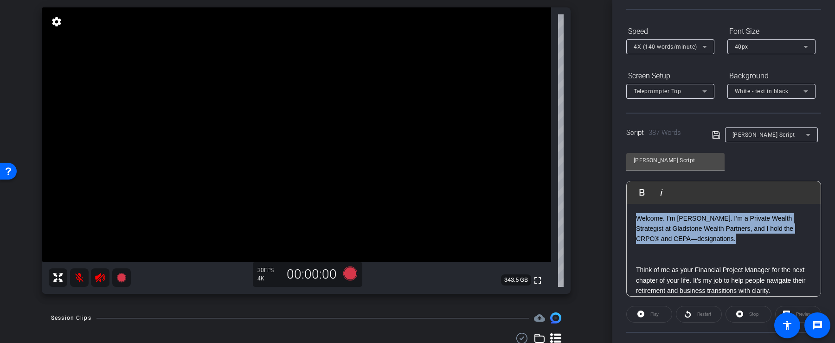
drag, startPoint x: 636, startPoint y: 215, endPoint x: 697, endPoint y: 239, distance: 65.8
click at [697, 239] on p "Welcome. I’m Brian Hoffman. I’m a Private Wealth Strategist at Gladstone Wealth…" at bounding box center [723, 228] width 175 height 31
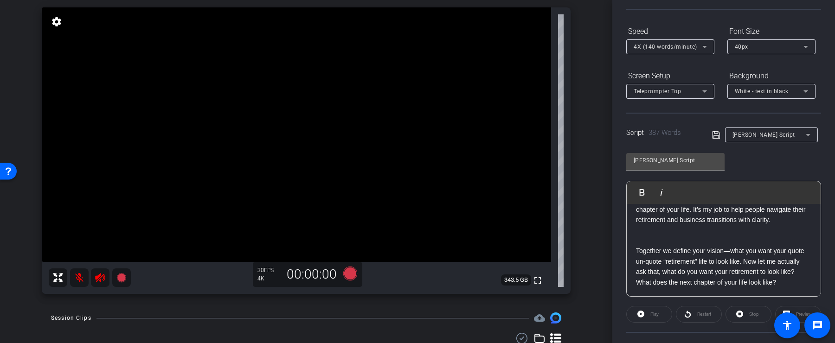
scroll to position [73, 0]
click at [697, 239] on p "Together we define your vision—what you want your quote un-quote “retirement” l…" at bounding box center [723, 260] width 175 height 52
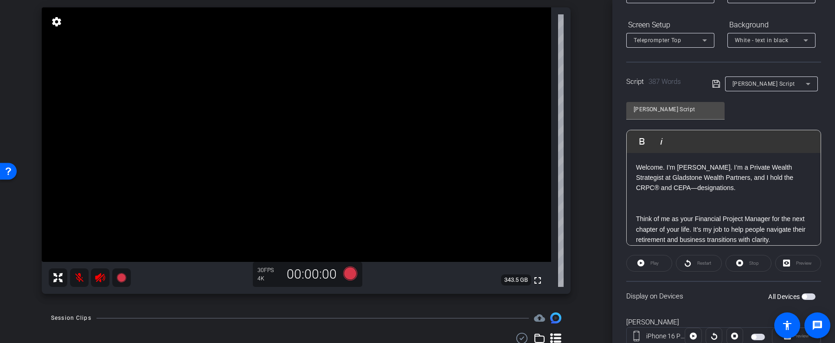
scroll to position [162, 0]
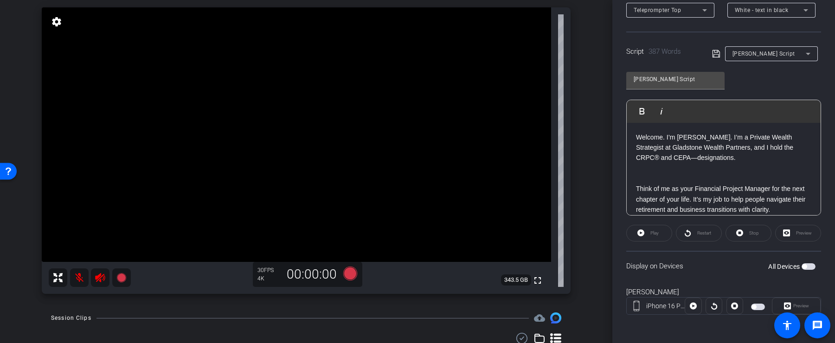
click at [809, 264] on span "button" at bounding box center [808, 266] width 14 height 6
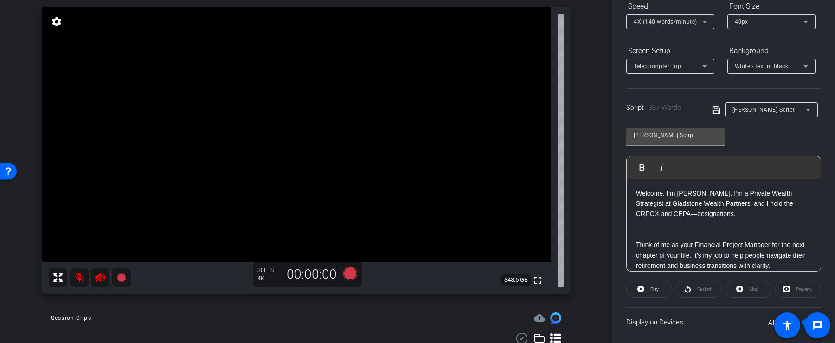
scroll to position [102, 0]
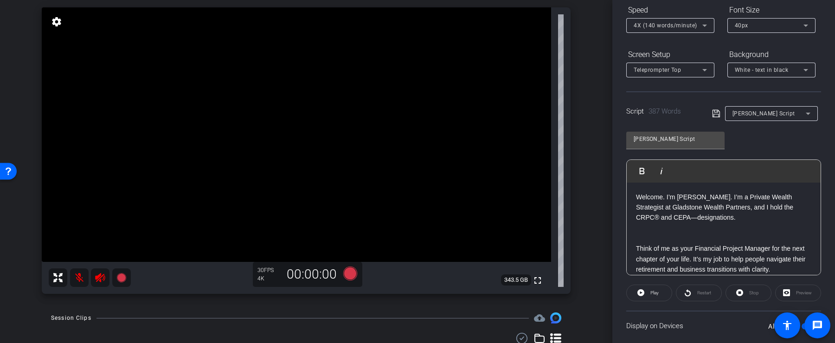
click at [717, 111] on icon at bounding box center [715, 113] width 7 height 7
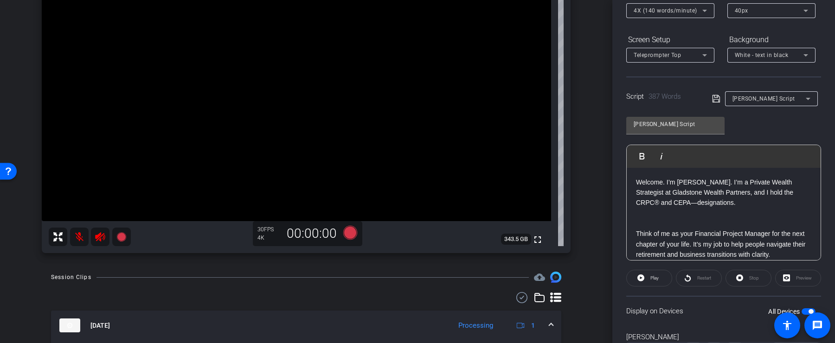
scroll to position [120, 0]
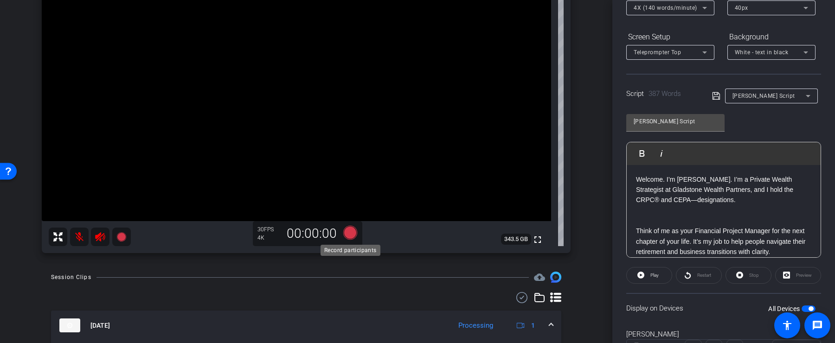
click at [351, 233] on icon at bounding box center [350, 233] width 14 height 14
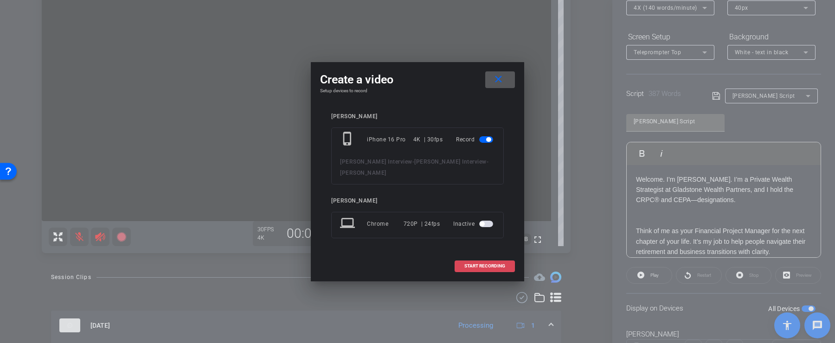
click at [473, 264] on span "START RECORDING" at bounding box center [484, 266] width 41 height 5
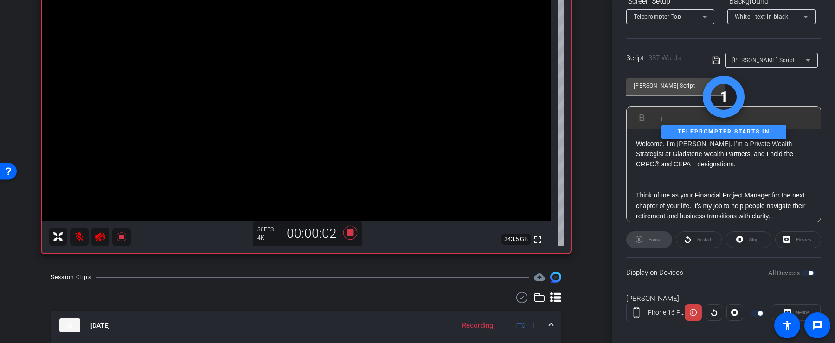
scroll to position [162, 0]
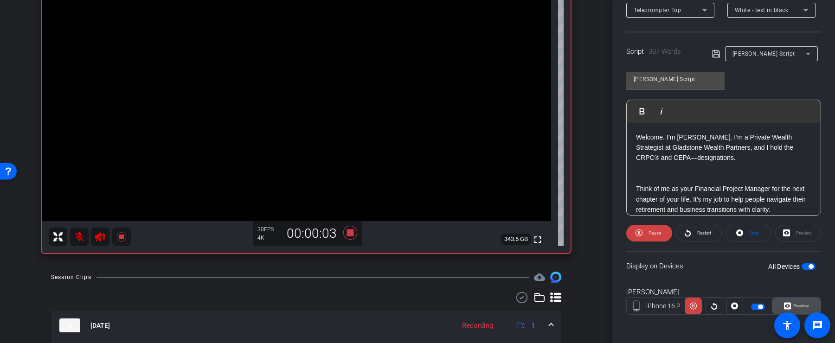
click at [793, 303] on span "Preview" at bounding box center [801, 305] width 16 height 5
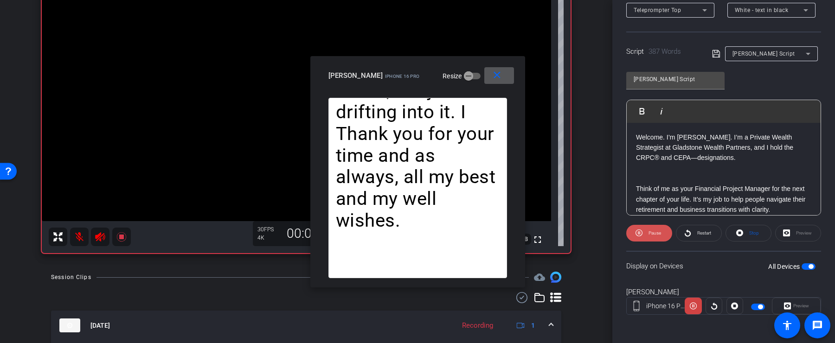
click at [659, 232] on span "Pause" at bounding box center [654, 232] width 13 height 5
click at [501, 76] on mat-icon "close" at bounding box center [497, 76] width 12 height 12
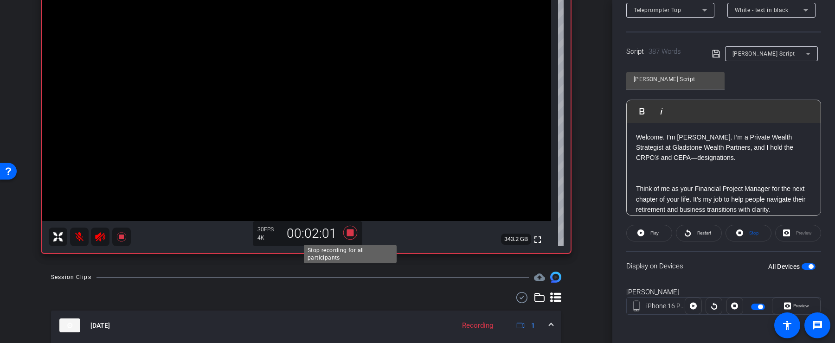
click at [347, 236] on icon at bounding box center [350, 233] width 14 height 14
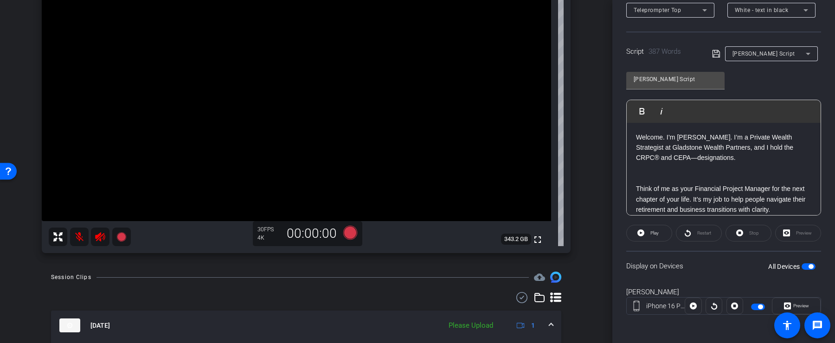
click at [785, 231] on div "Preview" at bounding box center [798, 233] width 46 height 17
click at [790, 231] on div "Preview" at bounding box center [798, 233] width 46 height 17
click at [350, 236] on icon at bounding box center [350, 233] width 14 height 14
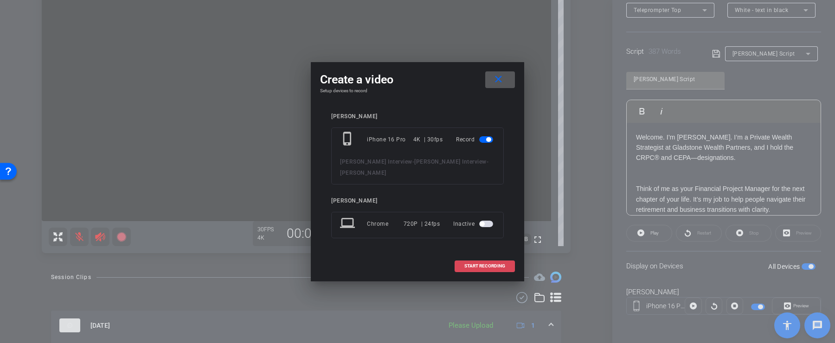
click at [488, 261] on span at bounding box center [484, 266] width 59 height 22
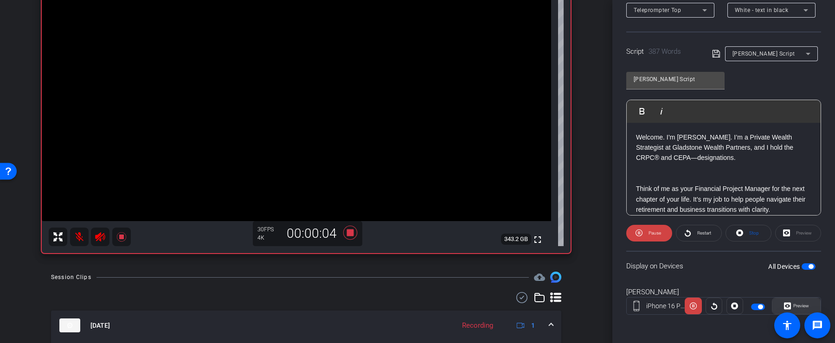
click at [787, 305] on icon at bounding box center [787, 306] width 7 height 7
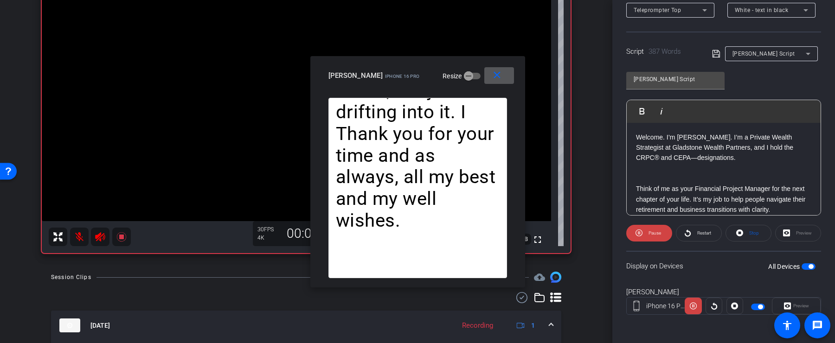
click at [640, 216] on openreel-capture-teleprompter "Speed 4X (140 words/minute) Font Size 40px Screen Setup Teleprompter Top Backgr…" at bounding box center [723, 137] width 195 height 389
click at [643, 227] on span at bounding box center [649, 233] width 46 height 22
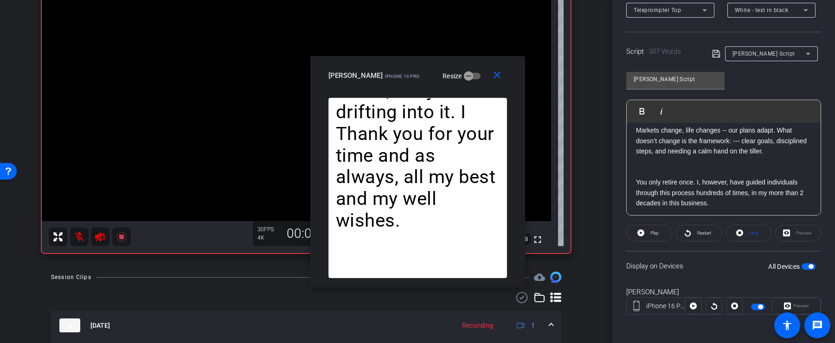
scroll to position [392, 0]
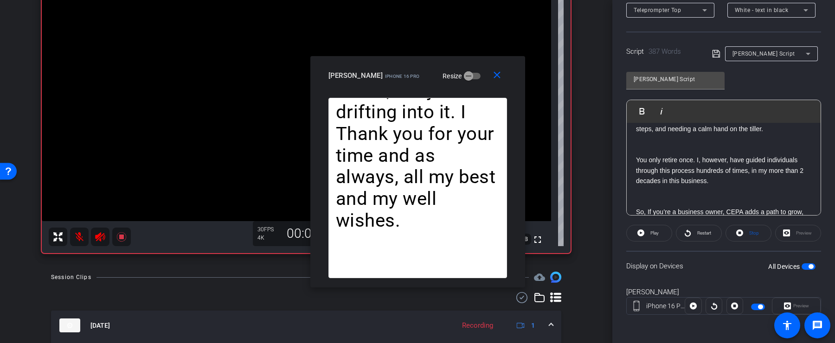
click at [650, 160] on p "You only retire once. I, however, have guided individuals through this process …" at bounding box center [723, 166] width 175 height 42
click at [647, 113] on span "Play" at bounding box center [647, 111] width 14 height 8
click at [662, 234] on span at bounding box center [649, 233] width 46 height 22
click at [639, 162] on p "You only retire once. I, however, have guided individuals through this process …" at bounding box center [723, 166] width 175 height 42
drag, startPoint x: 635, startPoint y: 163, endPoint x: 662, endPoint y: 164, distance: 26.9
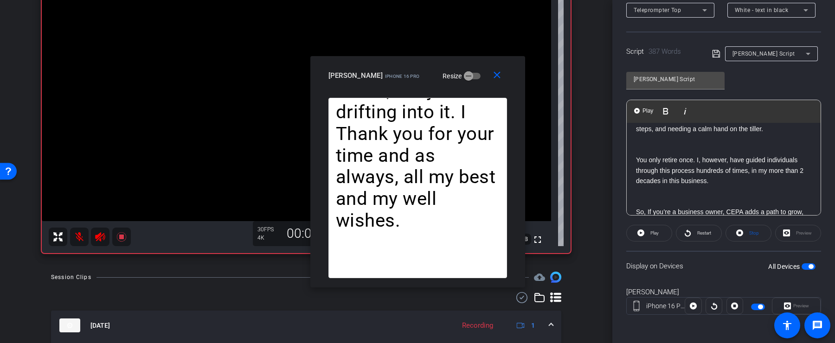
click at [660, 163] on p "You only retire once. I, however, have guided individuals through this process …" at bounding box center [723, 166] width 175 height 42
click at [645, 108] on span "Play" at bounding box center [647, 111] width 14 height 8
click at [646, 115] on button "Play Play from this location" at bounding box center [644, 111] width 22 height 19
click at [654, 233] on span "Pause" at bounding box center [654, 232] width 13 height 5
click at [654, 233] on span "Play" at bounding box center [654, 232] width 8 height 5
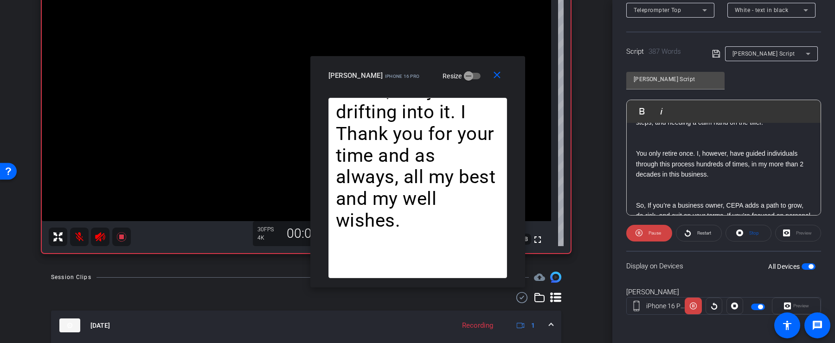
scroll to position [397, 0]
click at [652, 236] on span "Play" at bounding box center [653, 233] width 11 height 13
click at [645, 234] on span at bounding box center [649, 233] width 46 height 22
click at [498, 74] on mat-icon "close" at bounding box center [497, 76] width 12 height 12
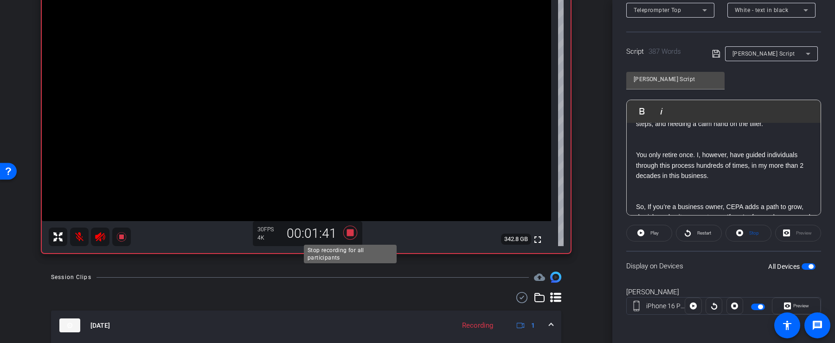
click at [352, 234] on icon at bounding box center [350, 233] width 14 height 14
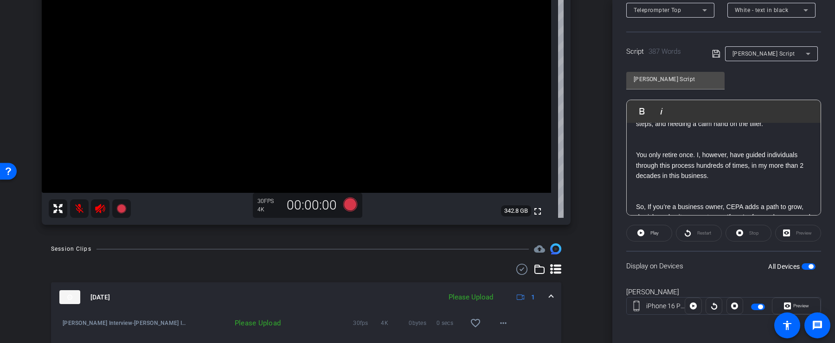
scroll to position [134, 0]
click at [806, 265] on span "button" at bounding box center [808, 266] width 14 height 6
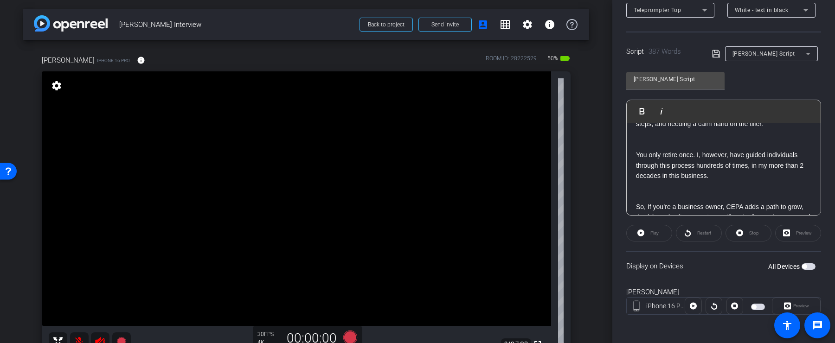
scroll to position [19, 0]
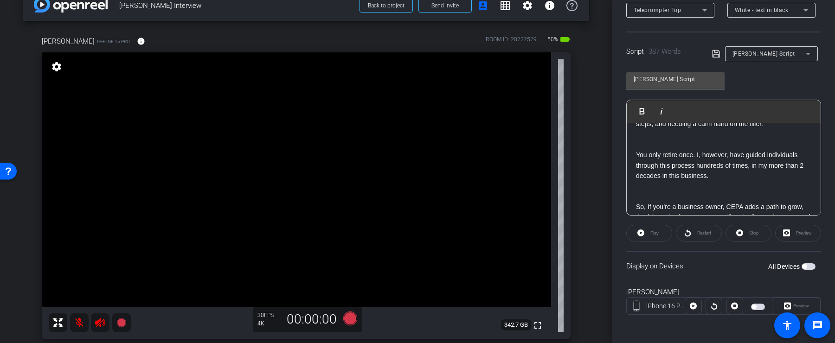
click at [82, 307] on video at bounding box center [296, 179] width 509 height 255
click at [79, 327] on div at bounding box center [81, 332] width 23 height 23
click at [78, 317] on mat-icon at bounding box center [79, 322] width 19 height 19
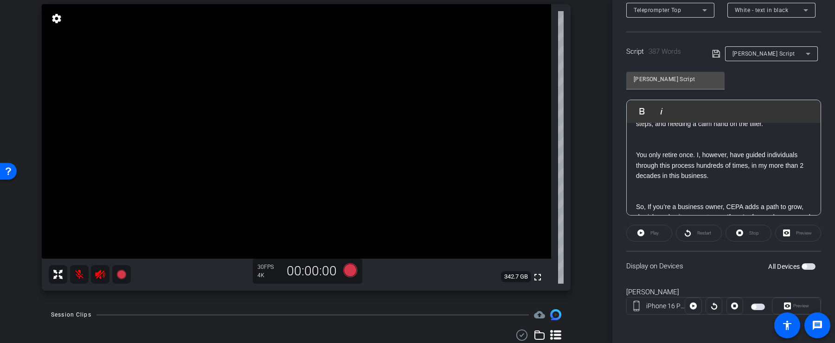
scroll to position [230, 0]
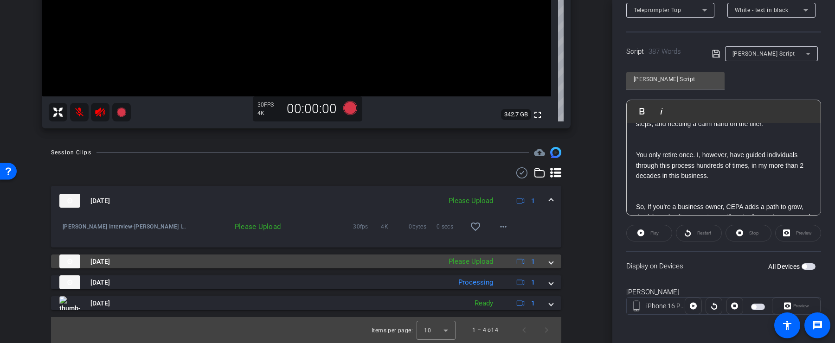
click at [504, 262] on mat-panel-description "Please Upload 1" at bounding box center [493, 262] width 98 height 14
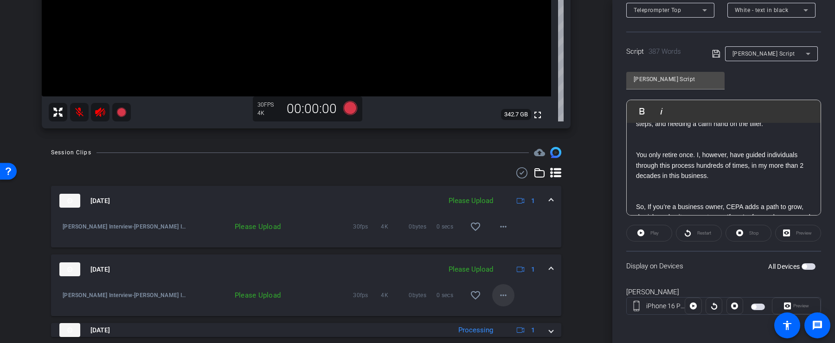
click at [504, 293] on mat-icon "more_horiz" at bounding box center [503, 295] width 11 height 11
click at [515, 253] on span "Upload" at bounding box center [517, 253] width 37 height 11
click at [505, 227] on mat-icon "more_horiz" at bounding box center [503, 226] width 11 height 11
click at [510, 242] on span "Upload" at bounding box center [517, 246] width 37 height 11
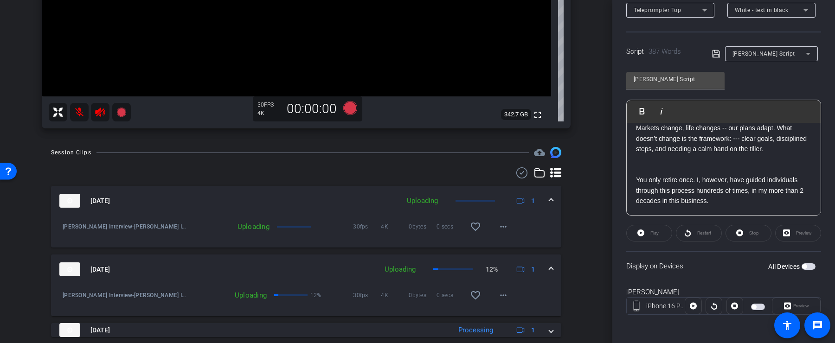
scroll to position [369, 0]
click at [777, 158] on p "Markets change, life changes -- our plans adapt. What doesn’t change is the fra…" at bounding box center [723, 137] width 175 height 42
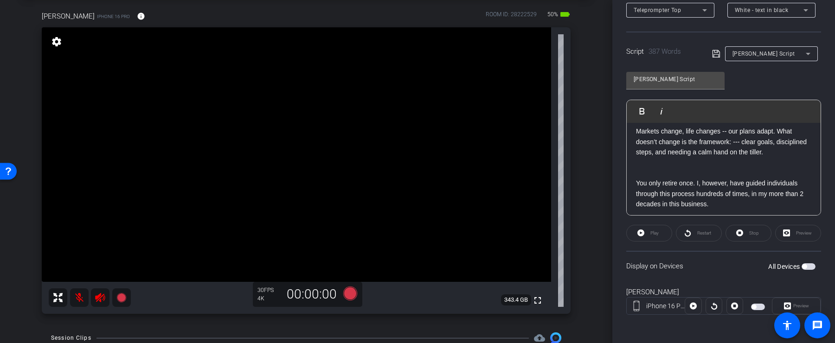
scroll to position [42, 0]
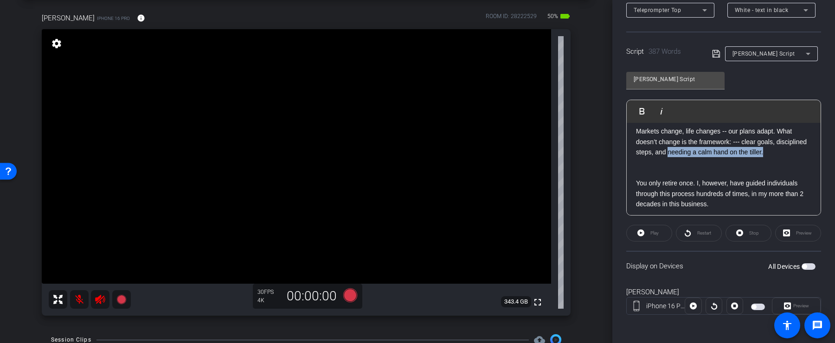
drag, startPoint x: 770, startPoint y: 162, endPoint x: 668, endPoint y: 157, distance: 102.1
click at [668, 157] on p "Markets change, life changes -- our plans adapt. What doesn’t change is the fra…" at bounding box center [723, 137] width 175 height 42
click at [677, 167] on p at bounding box center [723, 162] width 175 height 10
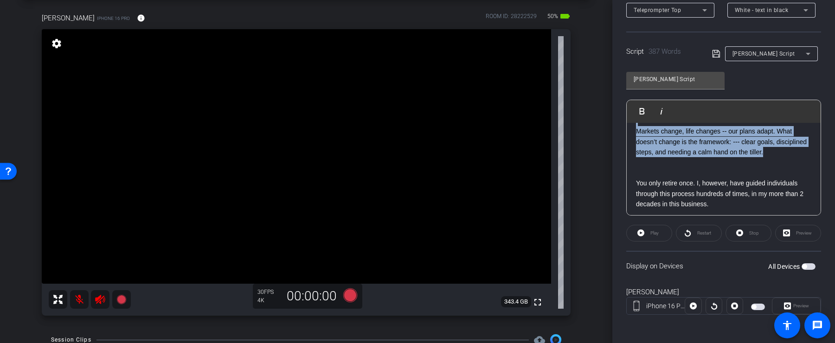
drag, startPoint x: 778, startPoint y: 163, endPoint x: 630, endPoint y: 128, distance: 151.9
click at [630, 128] on div "Welcome. I’m Brian Hoffman. I’m a Private Wealth Strategist at Gladstone Wealth…" at bounding box center [723, 80] width 194 height 652
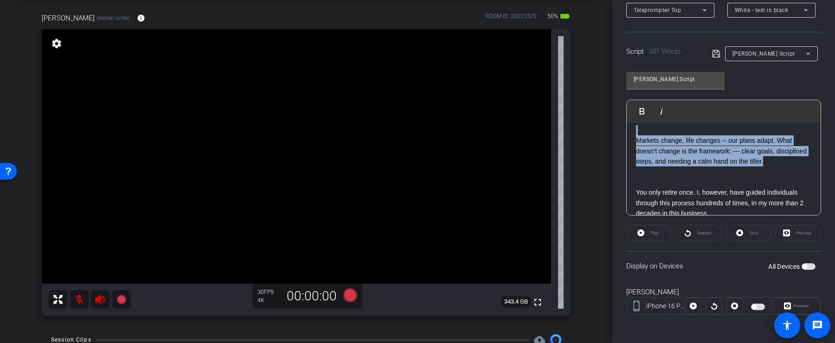
scroll to position [358, 0]
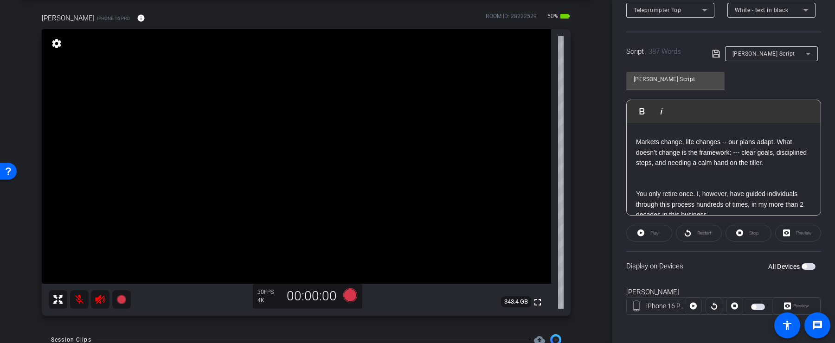
click at [768, 168] on p "Markets change, life changes -- our plans adapt. What doesn’t change is the fra…" at bounding box center [723, 148] width 175 height 42
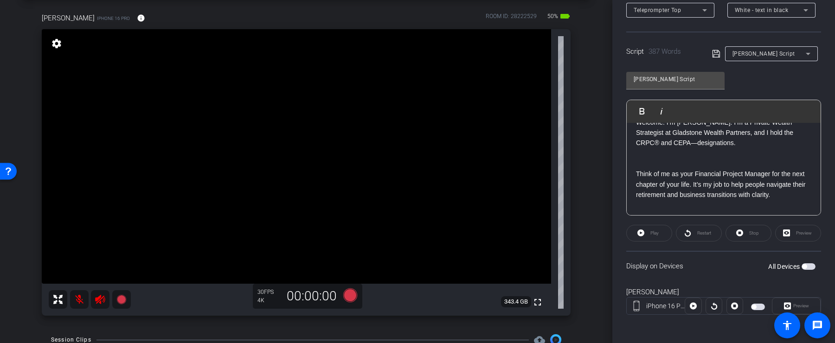
scroll to position [18, 0]
click at [749, 154] on p at bounding box center [723, 151] width 175 height 10
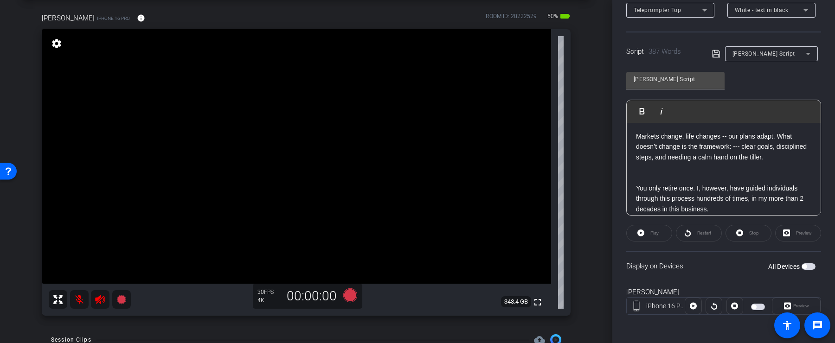
scroll to position [357, 0]
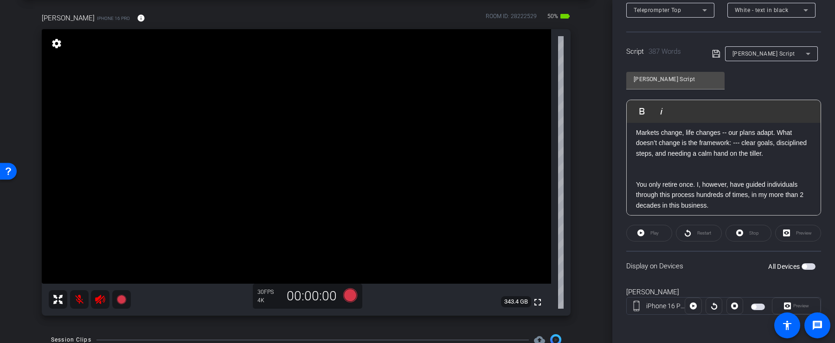
click at [777, 154] on p "Markets change, life changes -- our plans adapt. What doesn’t change is the fra…" at bounding box center [723, 138] width 175 height 42
click at [689, 159] on p "disciplined steps, and needing a calm hand on the tiller." at bounding box center [723, 153] width 175 height 10
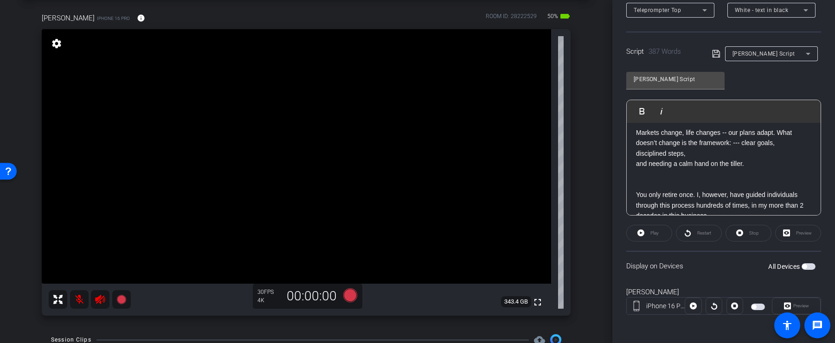
click at [784, 148] on p "Markets change, life changes -- our plans adapt. What doesn’t change is the fra…" at bounding box center [723, 132] width 175 height 31
click at [729, 159] on p "Markets change, life changes -- our plans adapt. What doesn’t change is the fra…" at bounding box center [723, 138] width 175 height 42
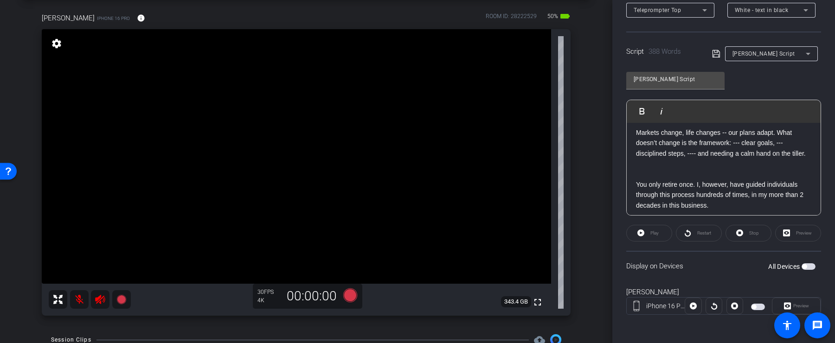
click at [716, 53] on icon at bounding box center [715, 53] width 7 height 7
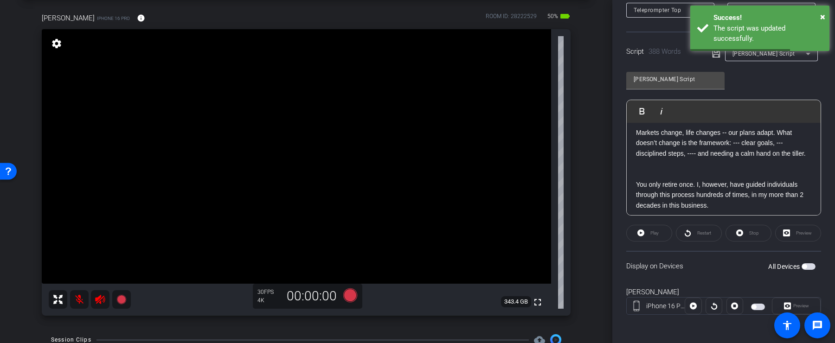
click at [740, 169] on p at bounding box center [723, 164] width 175 height 10
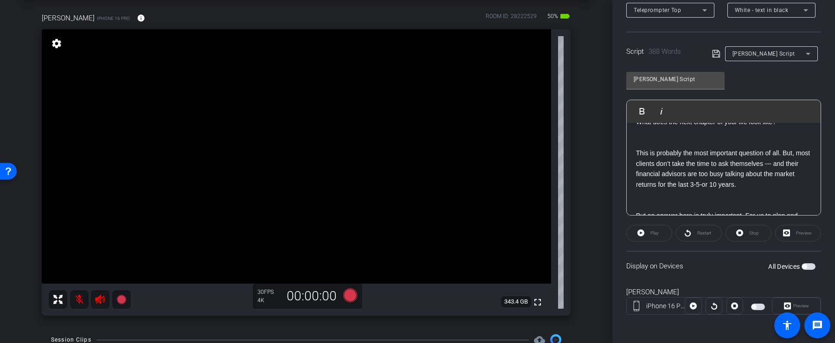
scroll to position [0, 0]
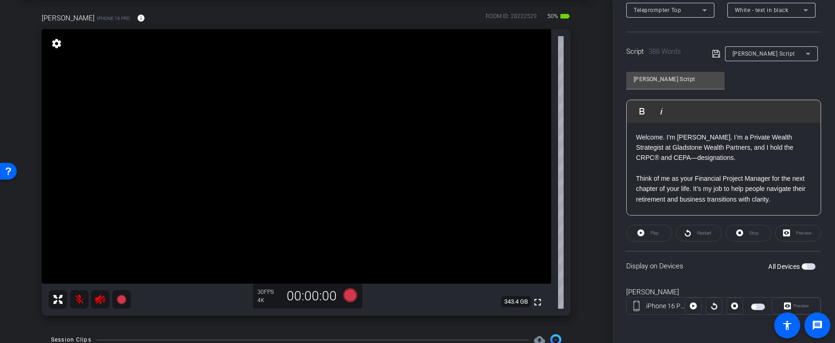
click at [813, 263] on span "button" at bounding box center [808, 266] width 14 height 6
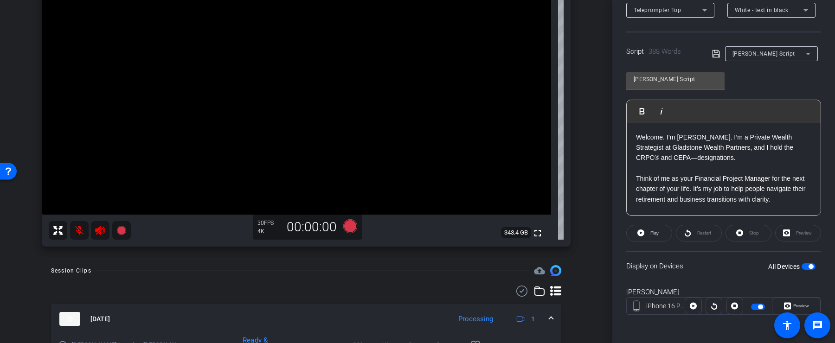
scroll to position [112, 0]
click at [353, 228] on icon at bounding box center [350, 225] width 14 height 14
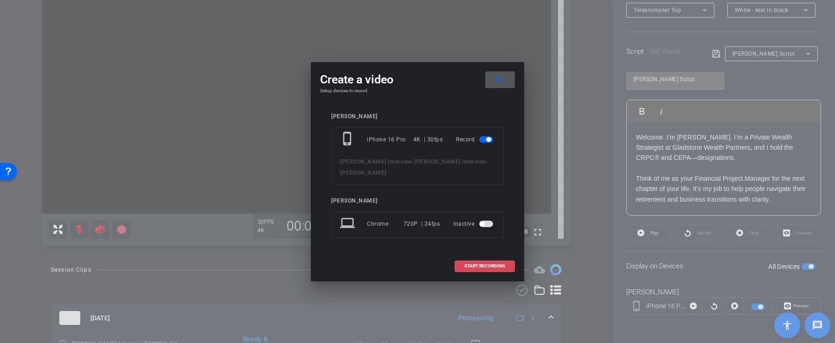
click at [463, 268] on span at bounding box center [484, 266] width 59 height 22
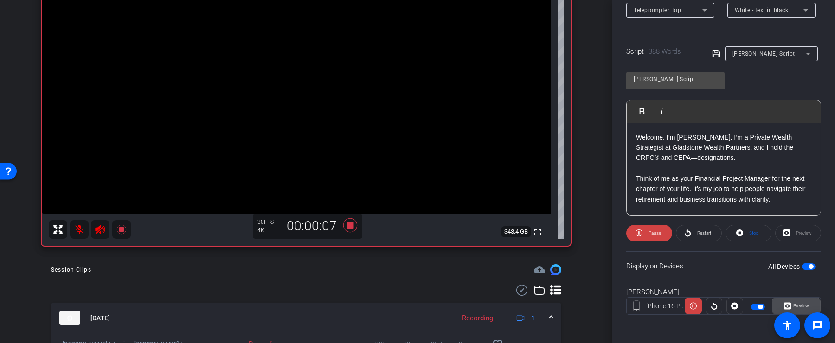
click at [785, 305] on icon at bounding box center [787, 306] width 7 height 14
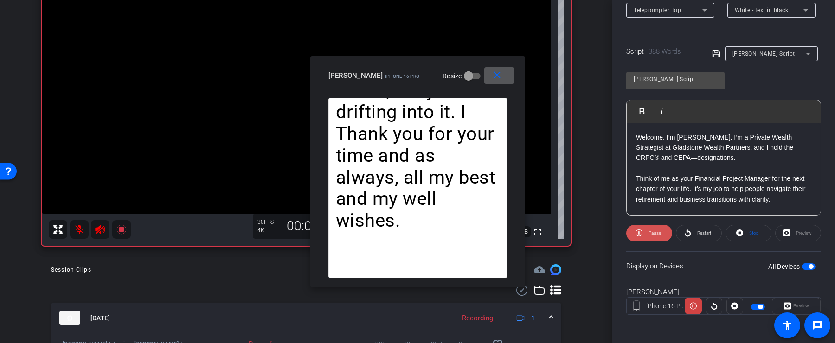
click at [661, 229] on span at bounding box center [649, 233] width 46 height 22
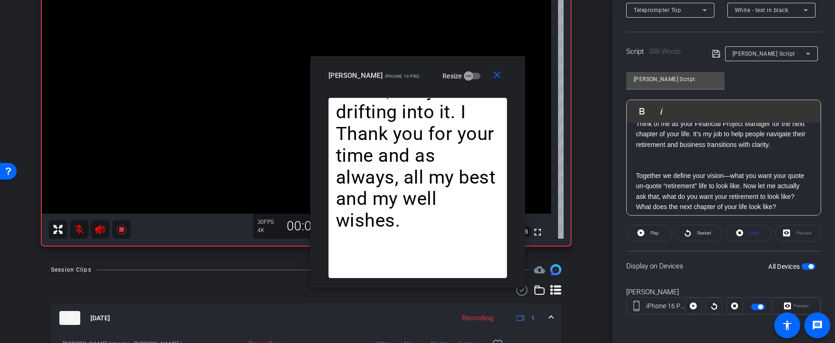
scroll to position [68, 0]
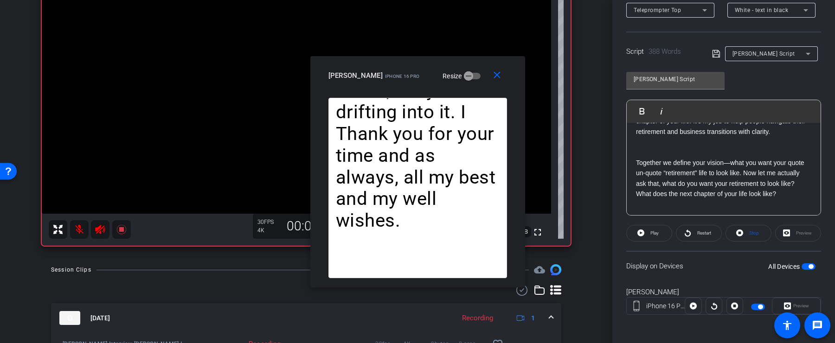
click at [678, 137] on p at bounding box center [723, 142] width 175 height 10
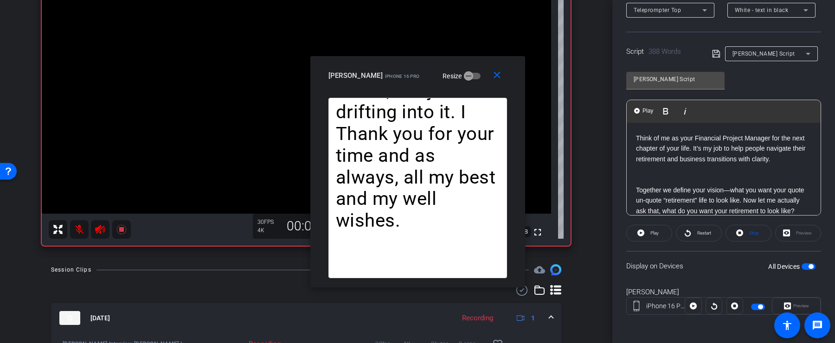
scroll to position [38, 0]
click at [784, 158] on p "Think of me as your Financial Project Manager for the next chapter of your life…" at bounding box center [723, 146] width 175 height 42
drag, startPoint x: 783, startPoint y: 158, endPoint x: 794, endPoint y: 158, distance: 10.7
click at [793, 158] on p "Think of me as your Financial Project Manager for the next chapter of your life…" at bounding box center [723, 146] width 175 height 42
click at [641, 115] on button "Play Play from this location" at bounding box center [644, 111] width 22 height 19
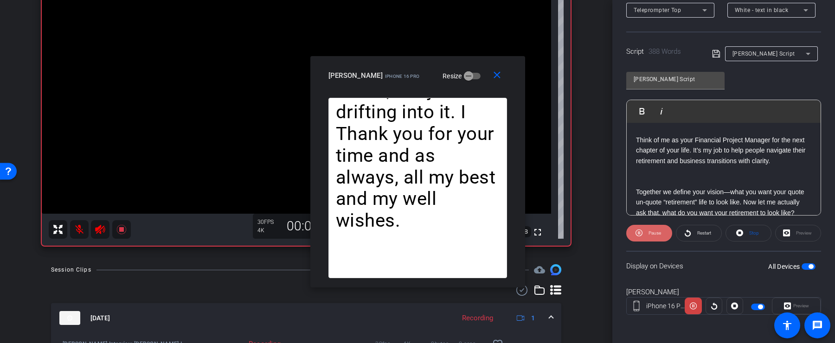
click at [657, 234] on span "Pause" at bounding box center [653, 233] width 15 height 13
drag, startPoint x: 777, startPoint y: 159, endPoint x: 761, endPoint y: 158, distance: 16.3
click at [761, 158] on p "Think of me as your Financial Project Manager for the next chapter of your life…" at bounding box center [723, 146] width 175 height 42
click at [645, 114] on span "Play" at bounding box center [647, 111] width 14 height 8
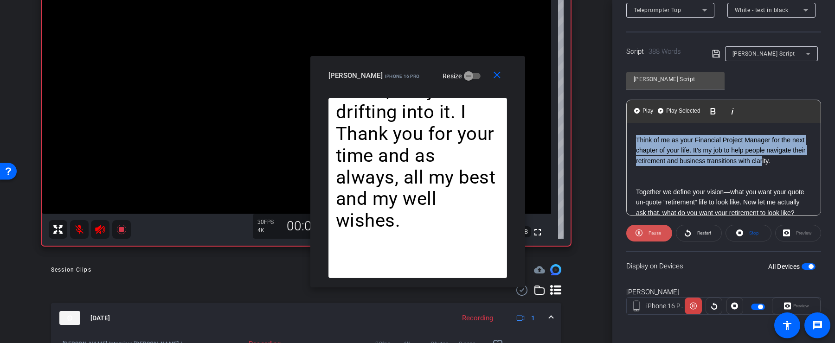
click at [646, 232] on span "Pause" at bounding box center [653, 233] width 15 height 13
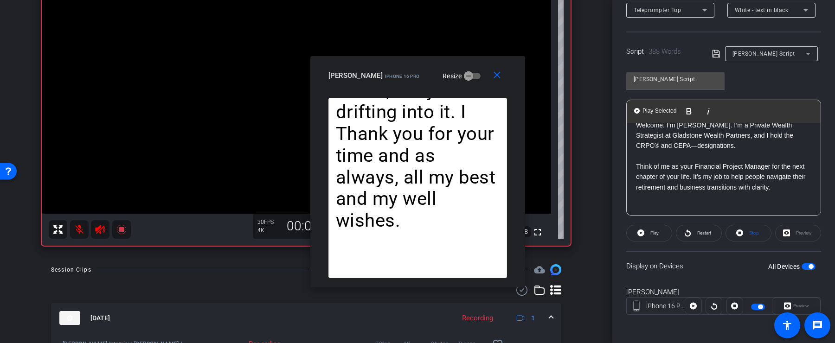
click at [732, 152] on p "Think of me as your Financial Project Manager for the next chapter of your life…" at bounding box center [723, 172] width 175 height 42
click at [653, 234] on span "Play" at bounding box center [654, 232] width 8 height 5
click at [653, 234] on span "Pause" at bounding box center [654, 232] width 13 height 5
click at [496, 76] on mat-icon "close" at bounding box center [497, 76] width 12 height 12
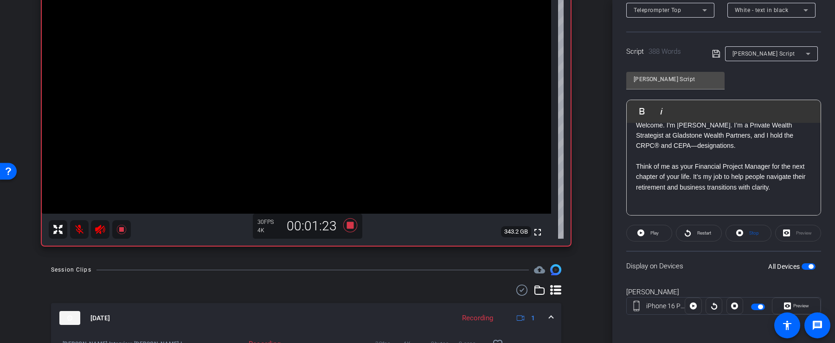
click at [814, 271] on div "Display on Devices All Devices" at bounding box center [723, 266] width 195 height 30
click at [809, 262] on div "All Devices" at bounding box center [791, 266] width 47 height 9
click at [810, 264] on span "button" at bounding box center [810, 266] width 5 height 5
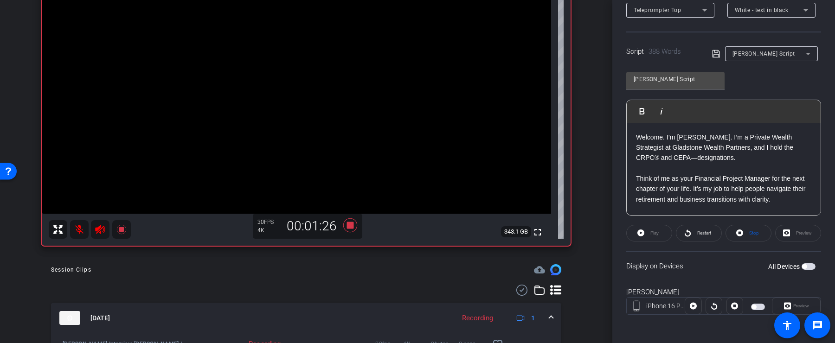
click at [781, 204] on p at bounding box center [723, 209] width 175 height 10
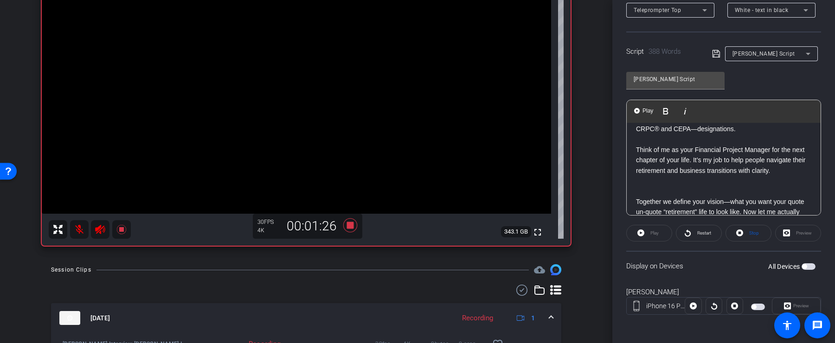
scroll to position [38, 0]
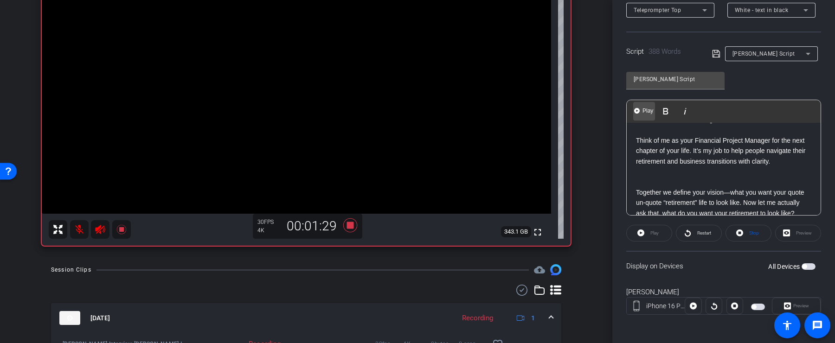
click at [643, 109] on span "Play" at bounding box center [647, 111] width 14 height 8
click at [811, 263] on span "button" at bounding box center [808, 266] width 14 height 6
click at [798, 300] on span "Preview" at bounding box center [800, 306] width 18 height 13
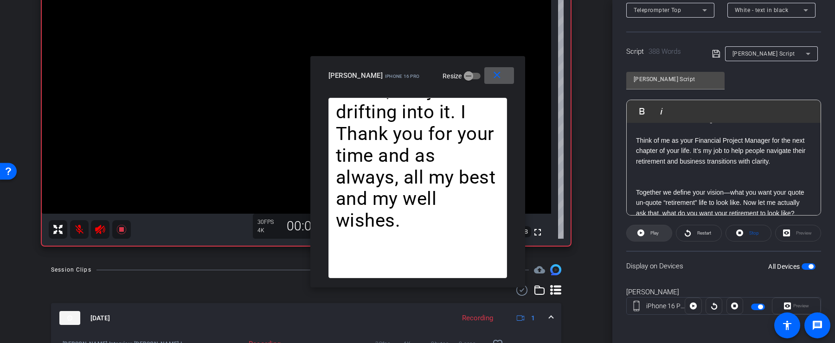
click at [649, 234] on span "Play" at bounding box center [653, 233] width 11 height 13
click at [494, 80] on mat-icon "close" at bounding box center [497, 76] width 12 height 12
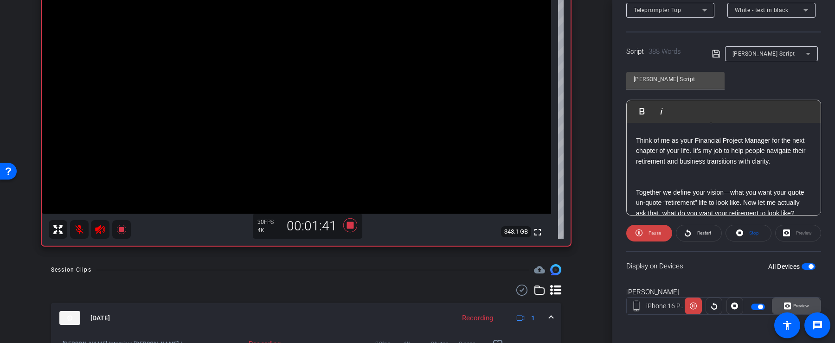
click at [795, 309] on span "Preview" at bounding box center [800, 306] width 18 height 13
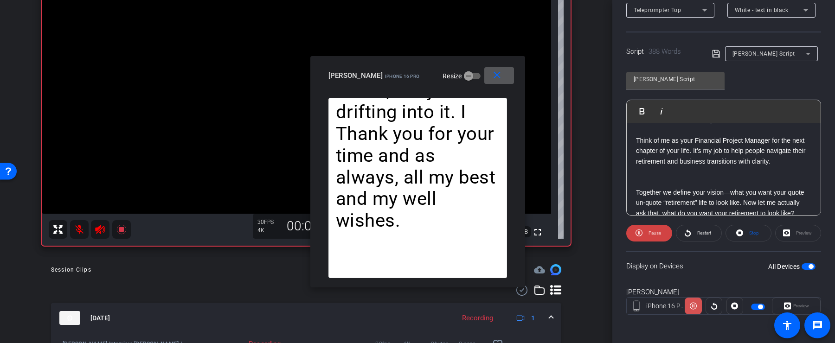
click at [694, 303] on icon at bounding box center [692, 306] width 7 height 7
click at [498, 78] on mat-icon "close" at bounding box center [497, 76] width 12 height 12
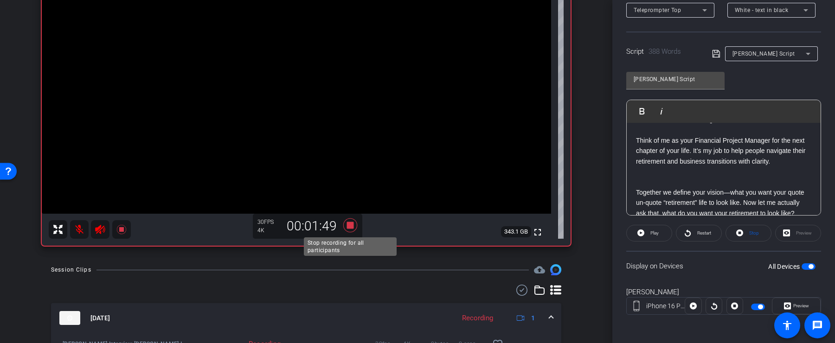
click at [352, 225] on icon at bounding box center [350, 225] width 14 height 14
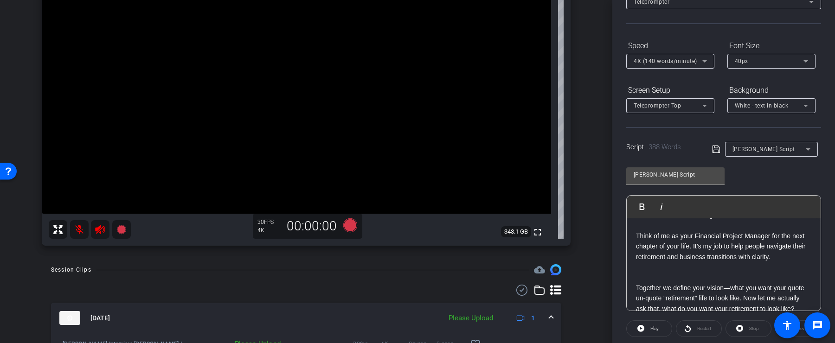
scroll to position [66, 0]
click at [765, 66] on div "40px" at bounding box center [768, 62] width 69 height 12
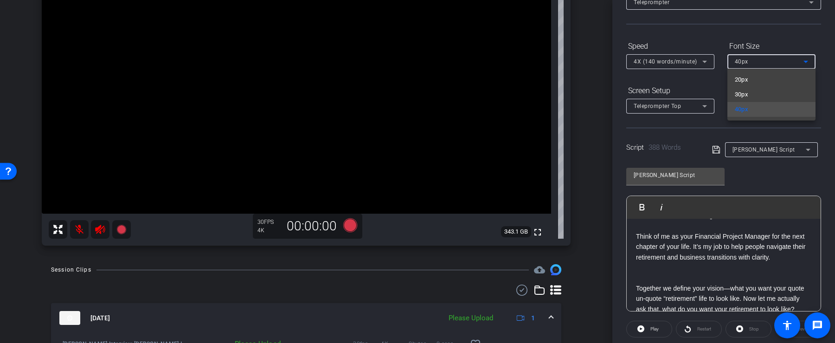
click at [776, 40] on div at bounding box center [417, 171] width 835 height 343
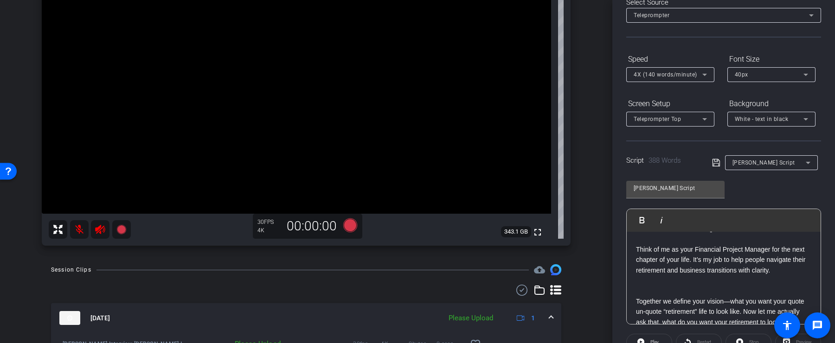
scroll to position [80, 0]
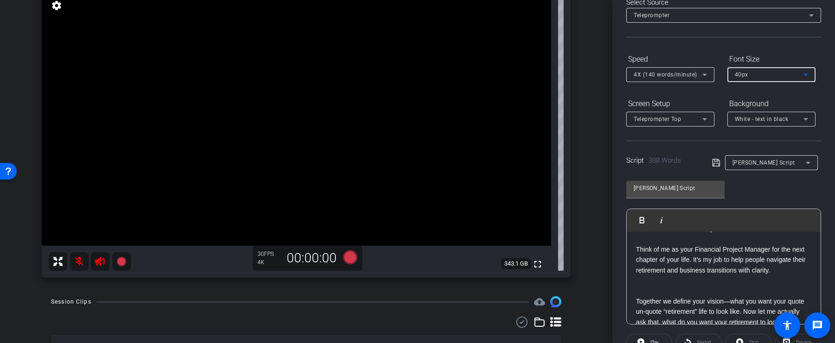
click at [768, 73] on div "40px" at bounding box center [768, 75] width 69 height 12
click at [781, 56] on div at bounding box center [417, 171] width 835 height 343
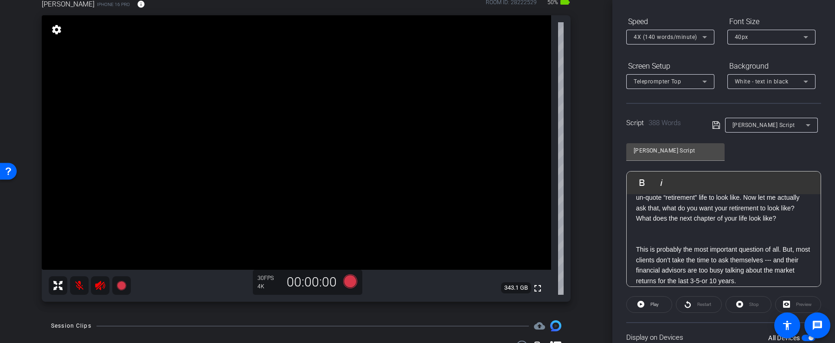
scroll to position [136, 0]
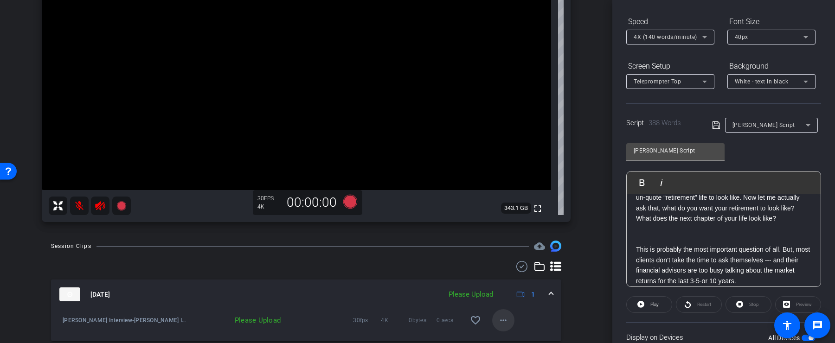
click at [508, 315] on mat-icon "more_horiz" at bounding box center [503, 320] width 11 height 11
click at [519, 280] on span "Upload" at bounding box center [517, 277] width 37 height 11
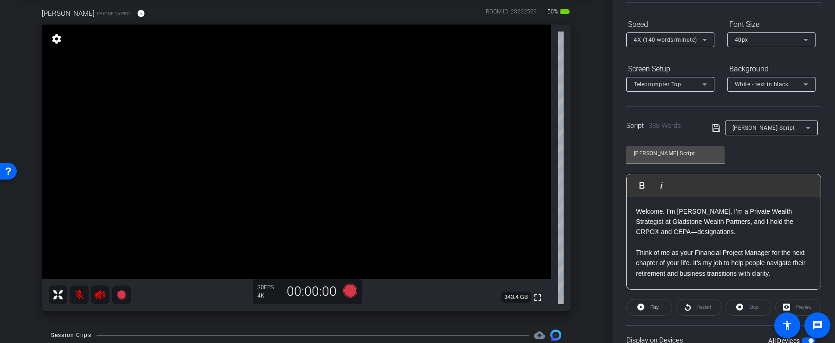
scroll to position [71, 0]
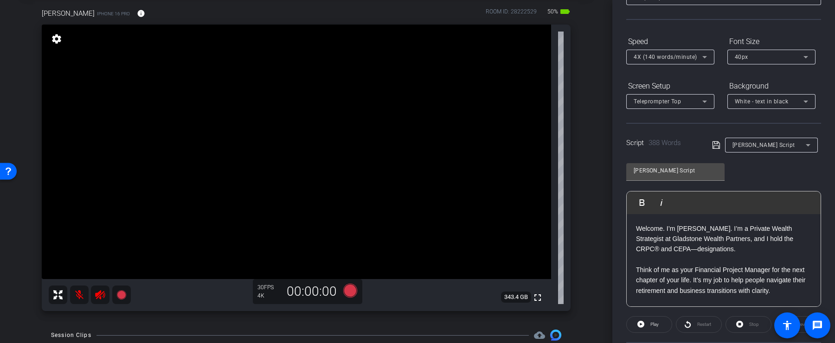
click at [723, 249] on p "Welcome. I’m Brian Hoffman. I’m a Private Wealth Strategist at Gladstone Wealth…" at bounding box center [723, 238] width 175 height 31
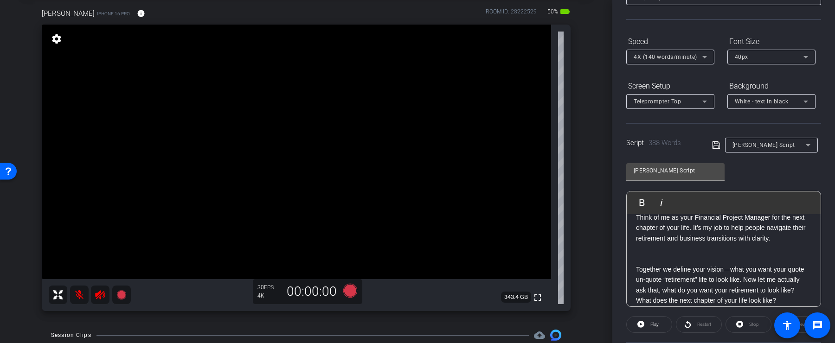
scroll to position [51, 0]
click at [721, 238] on p "Think of me as your Financial Project Manager for the next chapter of your life…" at bounding box center [723, 225] width 175 height 42
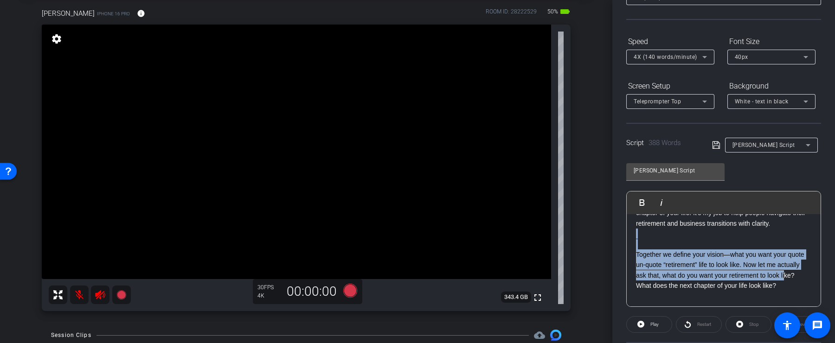
scroll to position [69, 0]
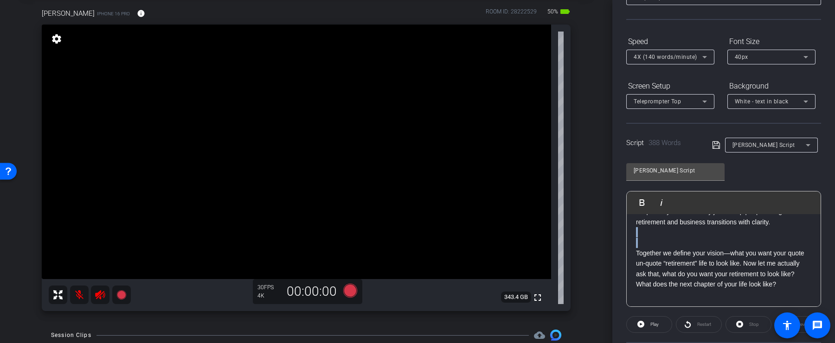
drag, startPoint x: 784, startPoint y: 281, endPoint x: 783, endPoint y: 243, distance: 37.6
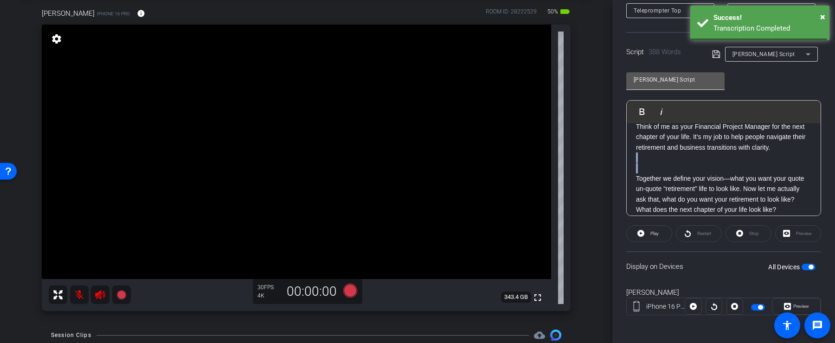
scroll to position [162, 0]
click at [806, 262] on div "All Devices" at bounding box center [791, 266] width 47 height 9
click at [807, 264] on span "button" at bounding box center [808, 266] width 14 height 6
click at [779, 145] on p "Think of me as your Financial Project Manager for the next chapter of your life…" at bounding box center [723, 132] width 175 height 42
drag, startPoint x: 781, startPoint y: 147, endPoint x: 790, endPoint y: 164, distance: 19.7
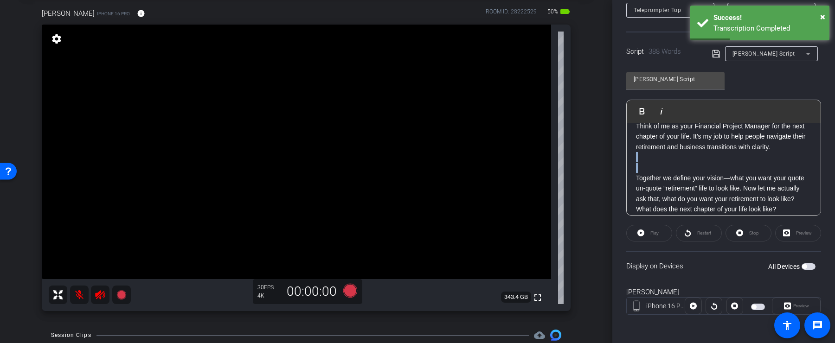
click at [790, 163] on p "Together we define your vision—what you want your quote un-quote “retirement” l…" at bounding box center [723, 189] width 175 height 52
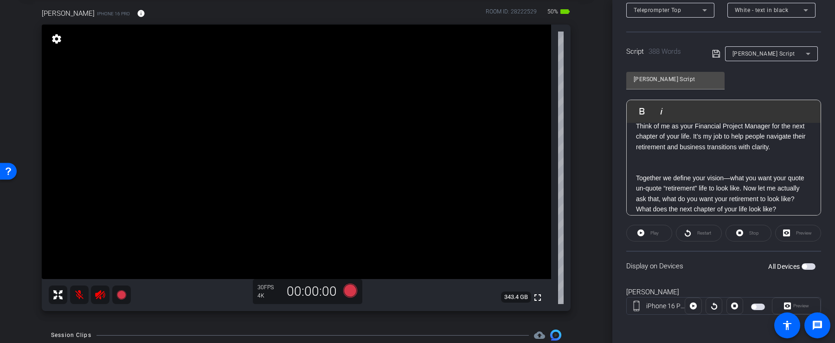
click at [646, 237] on div "Play" at bounding box center [649, 233] width 46 height 17
click at [641, 234] on div "Play" at bounding box center [649, 233] width 46 height 17
click at [696, 142] on p "Think of me as your Financial Project Manager for the next chapter of your life…" at bounding box center [723, 132] width 175 height 42
click at [694, 156] on p at bounding box center [723, 157] width 175 height 10
drag, startPoint x: 779, startPoint y: 147, endPoint x: 749, endPoint y: 147, distance: 29.7
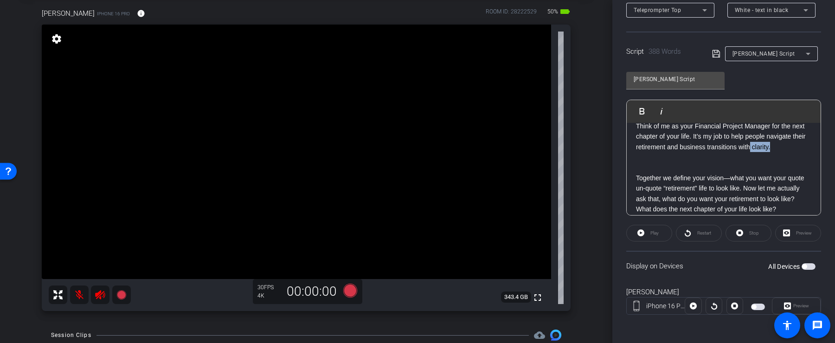
click at [749, 147] on p "Think of me as your Financial Project Manager for the next chapter of your life…" at bounding box center [723, 132] width 175 height 42
click at [811, 262] on div "All Devices" at bounding box center [791, 266] width 47 height 9
click at [811, 264] on span "button" at bounding box center [808, 266] width 14 height 6
click at [791, 155] on p at bounding box center [723, 157] width 175 height 10
drag, startPoint x: 787, startPoint y: 147, endPoint x: 753, endPoint y: 147, distance: 34.8
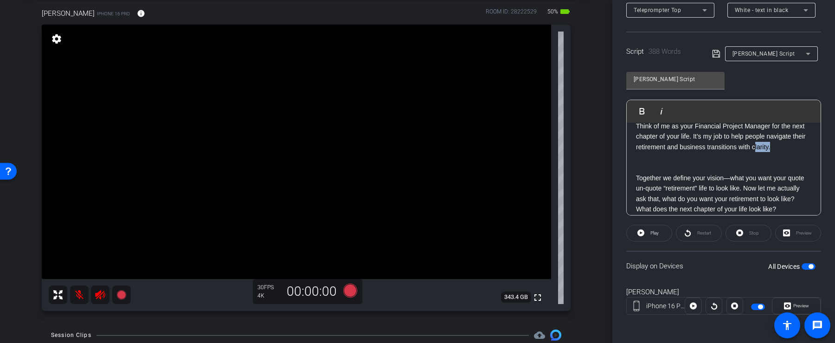
click at [753, 147] on p "Think of me as your Financial Project Manager for the next chapter of your life…" at bounding box center [723, 132] width 175 height 42
click at [708, 108] on div "Play Play from this location Play Selected Play and display the selected text o…" at bounding box center [723, 111] width 194 height 23
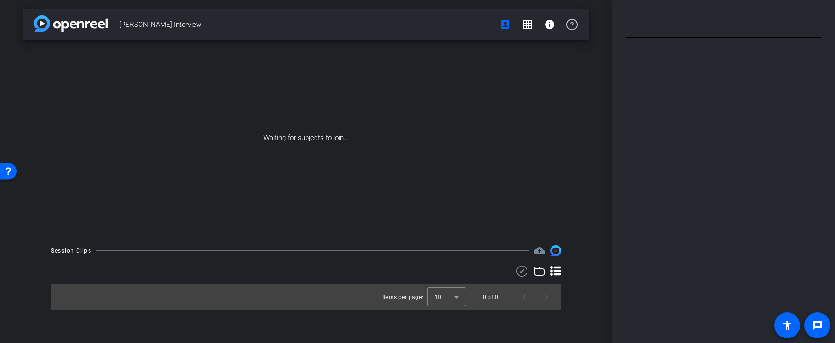
type input "[PERSON_NAME] Script"
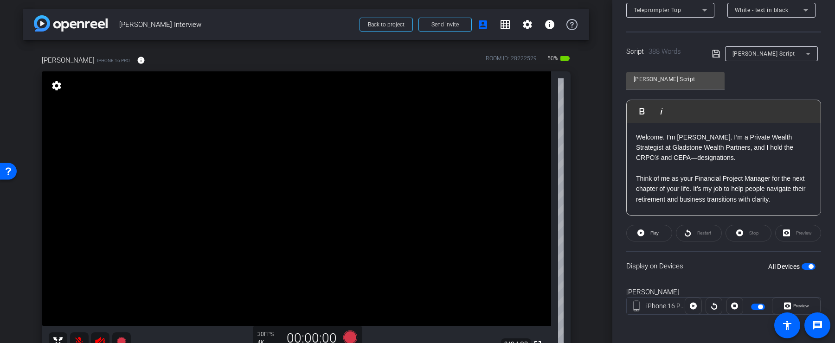
scroll to position [38, 0]
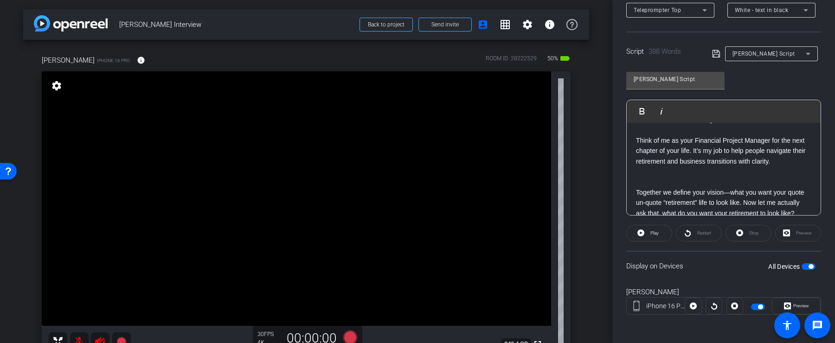
click at [778, 164] on p "Think of me as your Financial Project Manager for the next chapter of your life…" at bounding box center [723, 146] width 175 height 42
click at [649, 236] on span "Play" at bounding box center [653, 233] width 11 height 13
click at [788, 303] on icon at bounding box center [787, 306] width 7 height 14
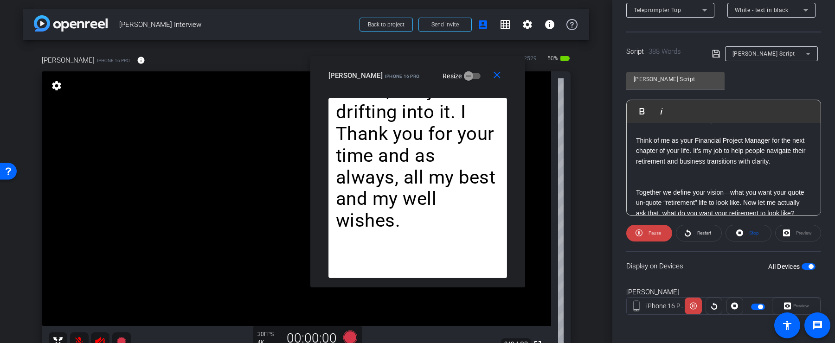
click at [779, 165] on p "Think of me as your Financial Project Manager for the next chapter of your life…" at bounding box center [723, 146] width 175 height 42
click at [644, 115] on button "Play Play from this location" at bounding box center [644, 111] width 22 height 19
click at [629, 230] on span at bounding box center [649, 233] width 46 height 22
click at [637, 230] on icon at bounding box center [638, 233] width 7 height 12
click at [500, 77] on mat-icon "close" at bounding box center [497, 76] width 12 height 12
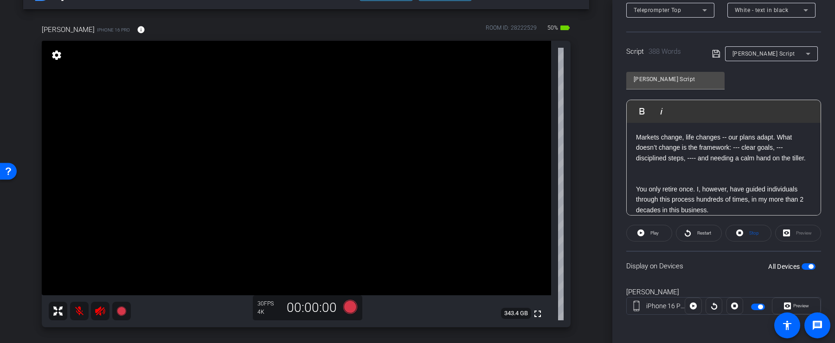
scroll to position [332, 0]
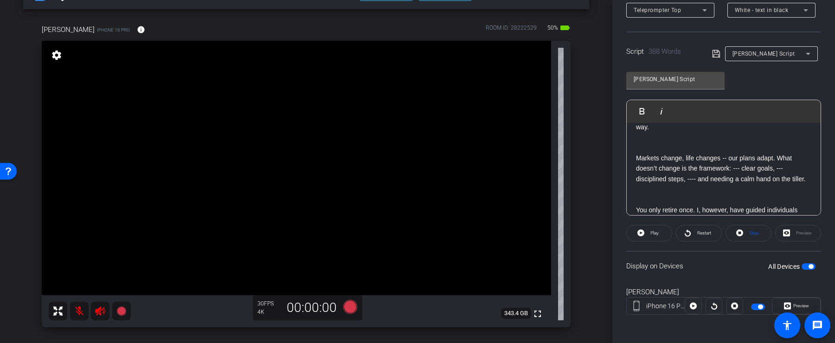
click at [734, 160] on p "Markets change, life changes -- our plans adapt. What doesn’t change is the fra…" at bounding box center [723, 163] width 175 height 42
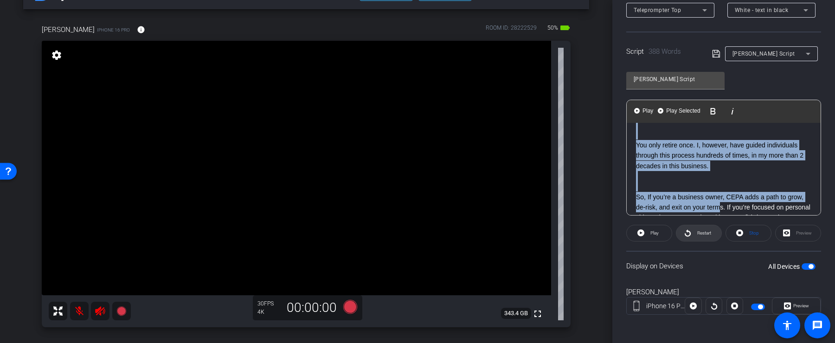
scroll to position [559, 0]
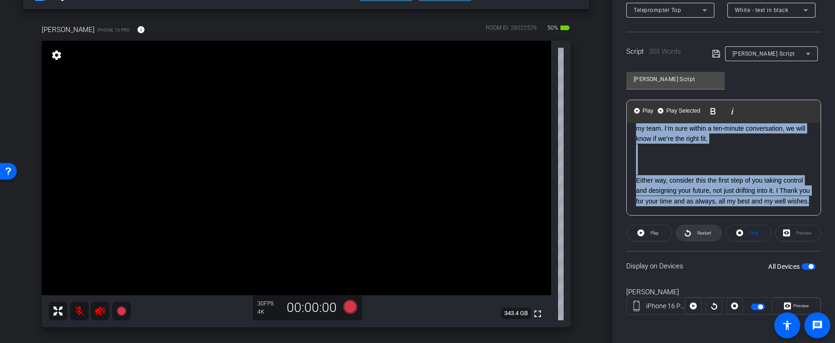
drag, startPoint x: 637, startPoint y: 194, endPoint x: 719, endPoint y: 240, distance: 94.4
click at [719, 240] on openreel-capture-teleprompter "Speed 4X (140 words/minute) Font Size 40px Screen Setup Teleprompter Top Backgr…" at bounding box center [723, 137] width 195 height 389
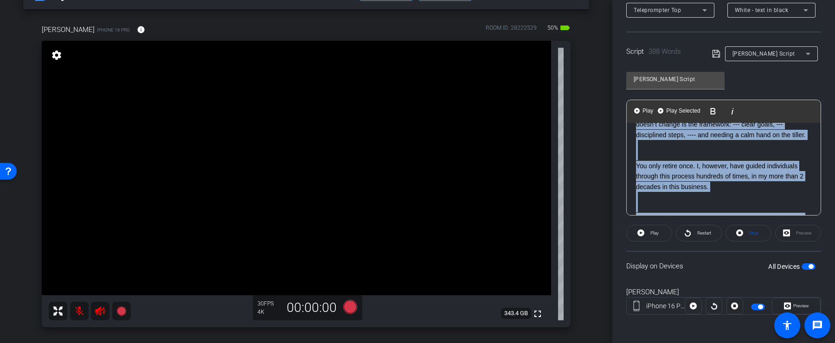
scroll to position [376, 0]
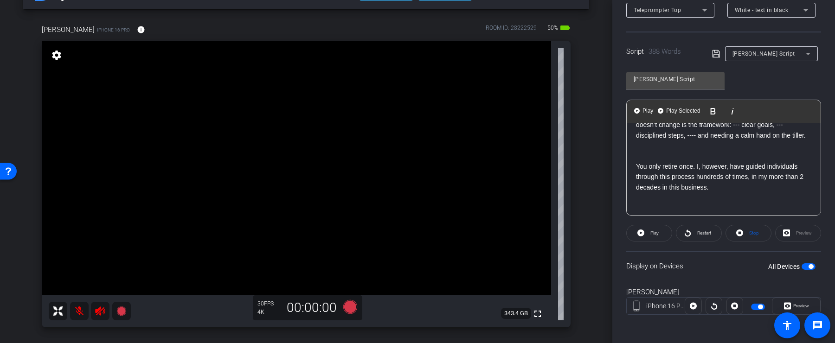
click at [723, 192] on p "You only retire once. I, however, have guided individuals through this process …" at bounding box center [723, 172] width 175 height 42
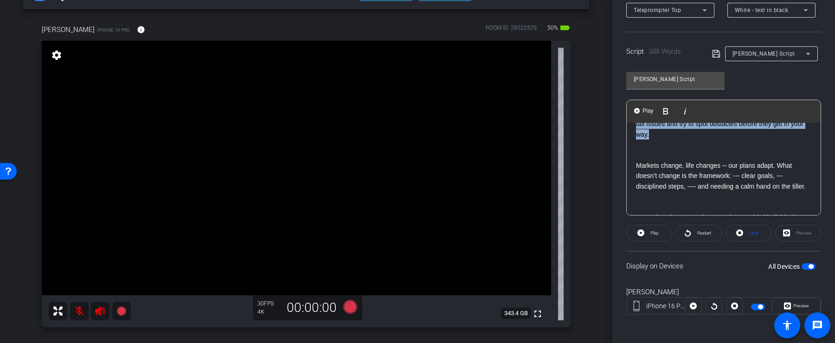
scroll to position [0, 0]
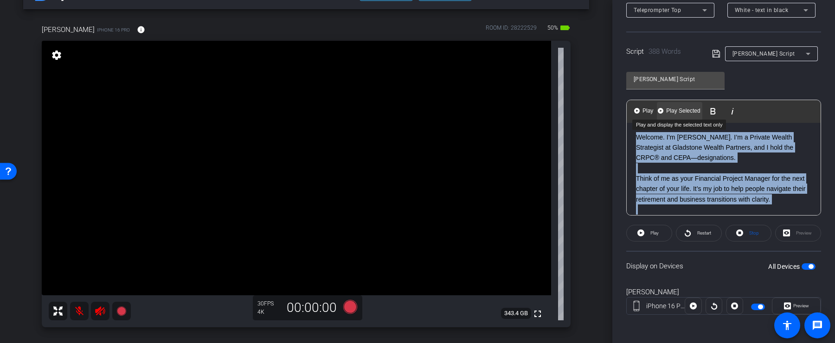
drag, startPoint x: 712, startPoint y: 148, endPoint x: 690, endPoint y: 102, distance: 51.4
click at [690, 102] on div "Play Play from this location Play Selected Play and display the selected text o…" at bounding box center [723, 158] width 195 height 116
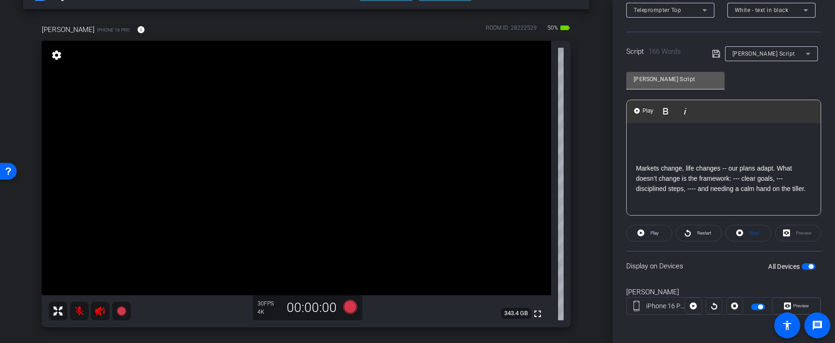
click at [703, 76] on input "Brian Script" at bounding box center [674, 79] width 83 height 11
type input "[PERSON_NAME] Script 2"
click at [717, 51] on icon at bounding box center [715, 53] width 7 height 7
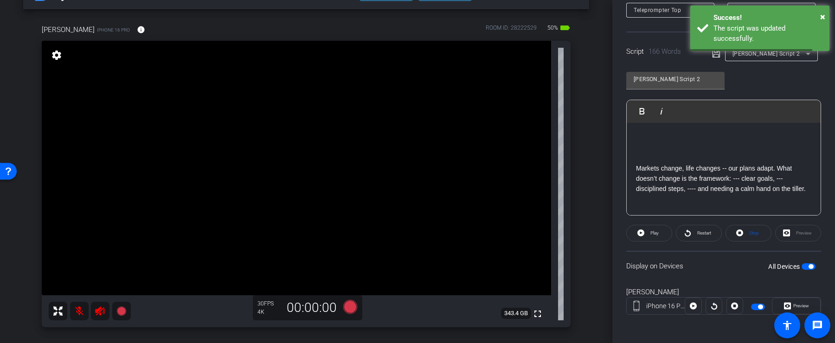
click at [728, 155] on p "Markets change, life changes -- our plans adapt. What doesn’t change is the fra…" at bounding box center [723, 174] width 175 height 42
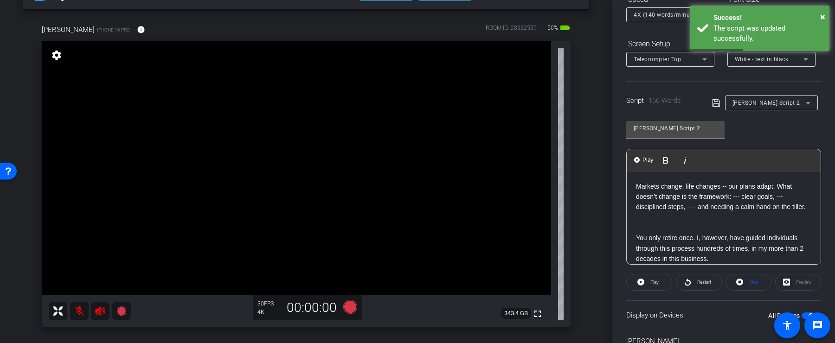
scroll to position [103, 0]
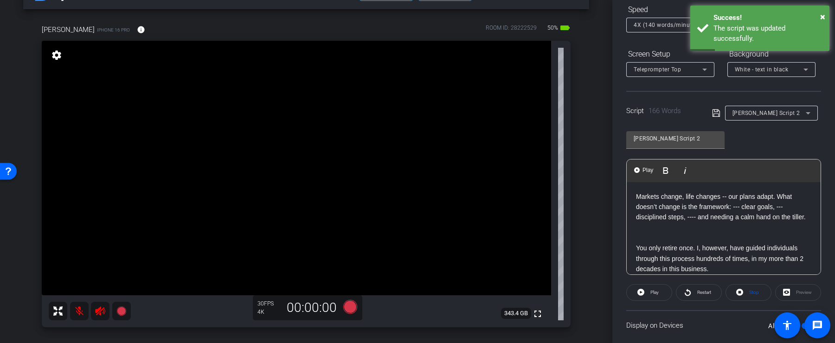
click at [716, 112] on icon at bounding box center [716, 113] width 8 height 11
click at [724, 189] on div "Markets change, life changes -- our plans adapt. What doesn’t change is the fra…" at bounding box center [723, 326] width 194 height 288
click at [755, 113] on span "[PERSON_NAME] Script 2" at bounding box center [766, 113] width 68 height 6
click at [767, 97] on div at bounding box center [417, 171] width 835 height 343
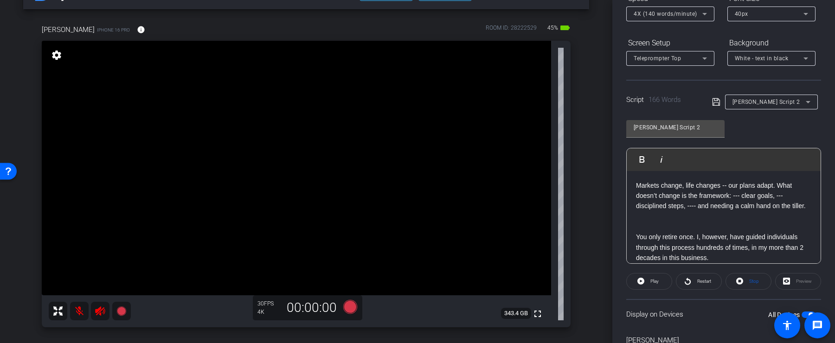
scroll to position [162, 0]
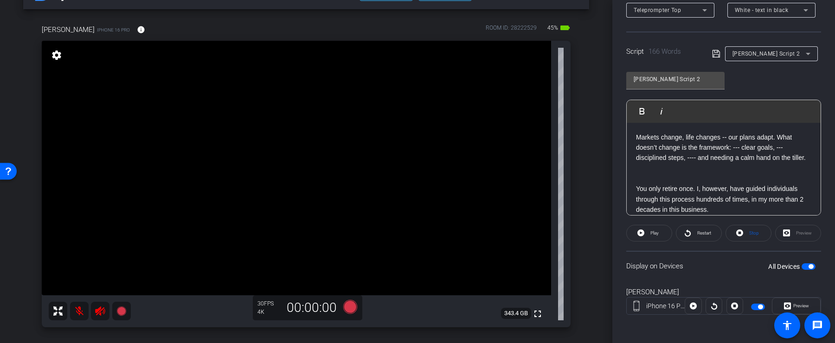
click at [750, 52] on span "Brian Script 2" at bounding box center [766, 54] width 68 height 6
click at [736, 36] on div at bounding box center [417, 171] width 835 height 343
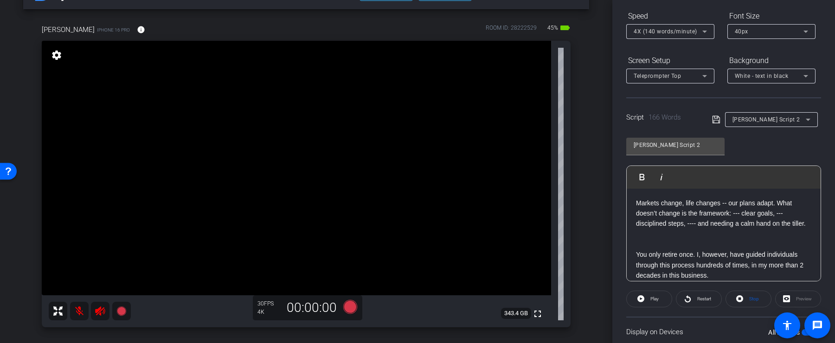
scroll to position [77, 0]
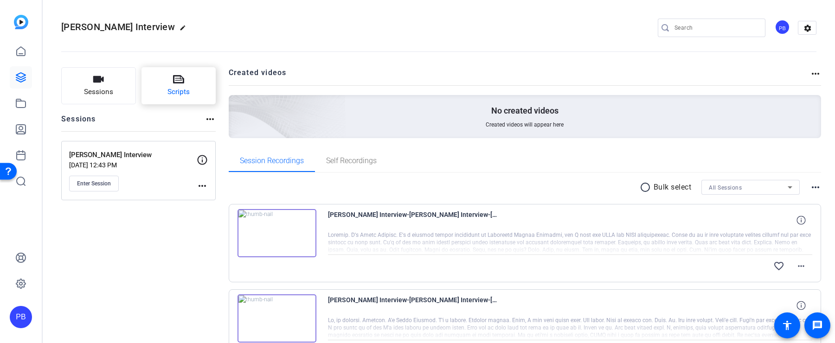
click at [191, 83] on button "Scripts" at bounding box center [178, 85] width 75 height 37
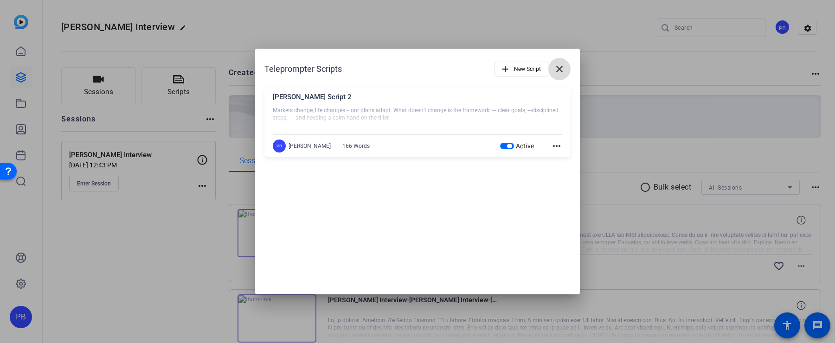
click at [562, 70] on mat-icon "close" at bounding box center [559, 69] width 11 height 11
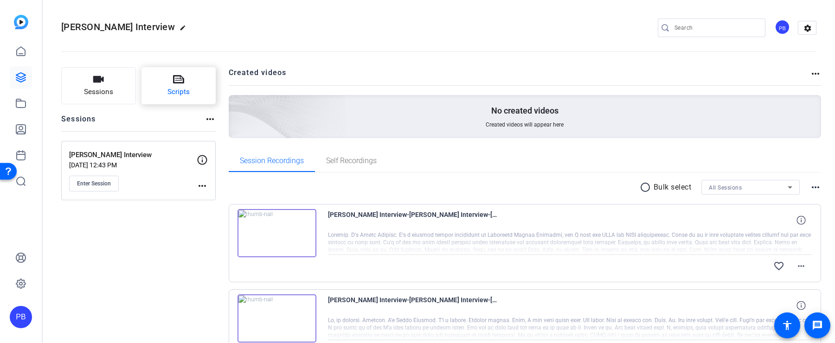
click at [207, 87] on button "Scripts" at bounding box center [178, 85] width 75 height 37
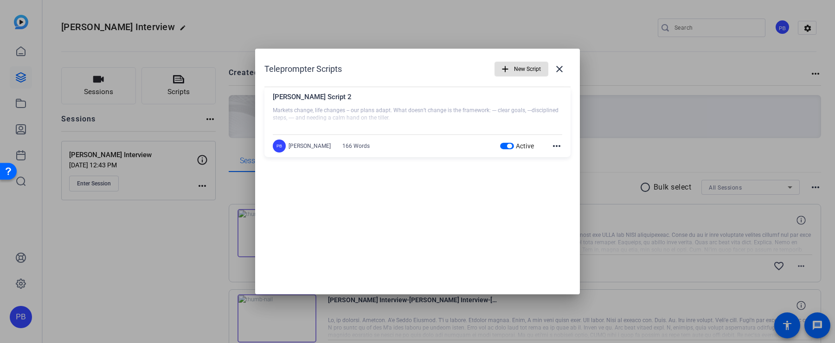
click at [541, 66] on span "New Script" at bounding box center [527, 69] width 27 height 18
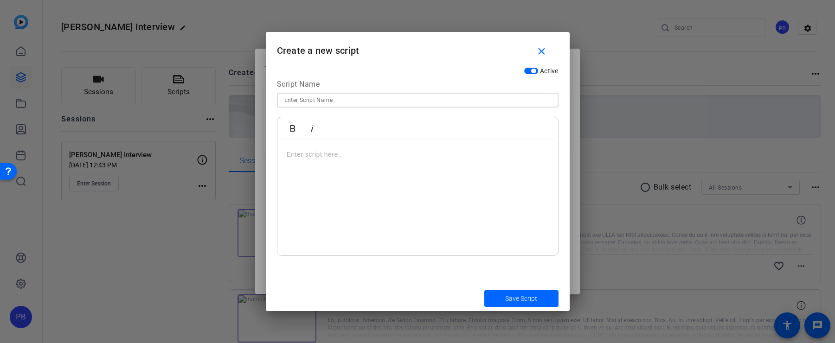
click at [369, 102] on input at bounding box center [417, 100] width 267 height 11
type input "W"
type input "Together script"
click at [371, 168] on div at bounding box center [417, 198] width 281 height 116
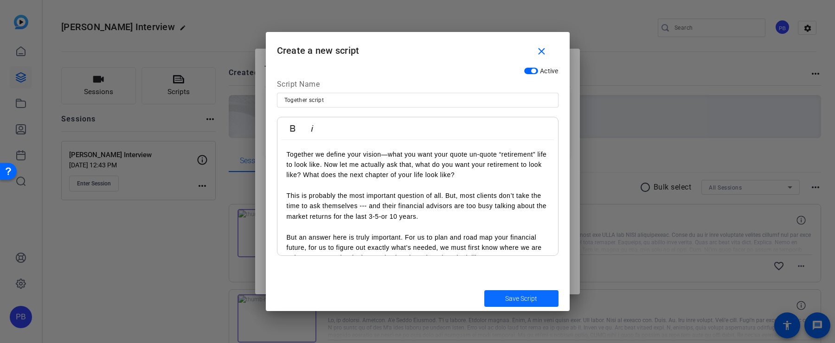
click at [515, 301] on span "Save Script" at bounding box center [521, 299] width 32 height 10
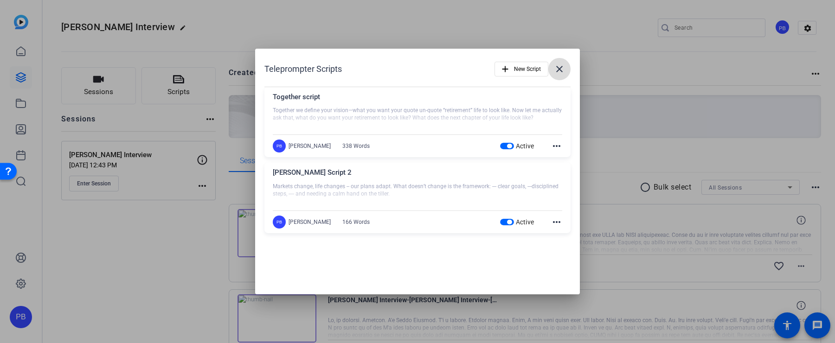
click at [558, 65] on mat-icon "close" at bounding box center [559, 69] width 11 height 11
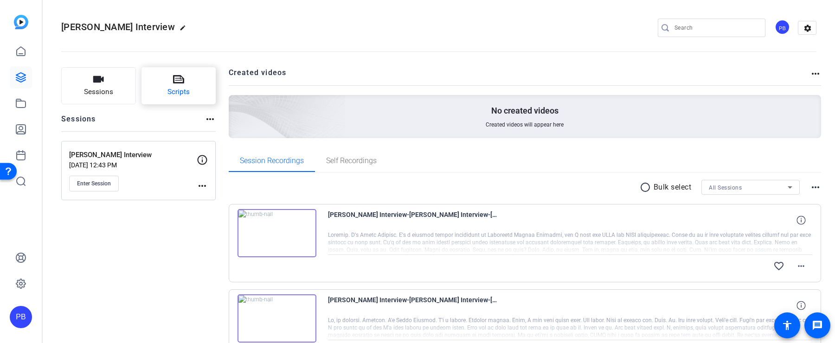
click at [192, 96] on button "Scripts" at bounding box center [178, 85] width 75 height 37
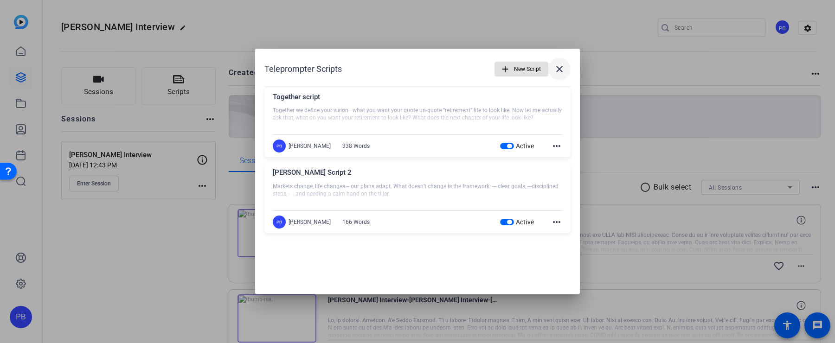
click at [564, 69] on mat-icon "close" at bounding box center [559, 69] width 11 height 11
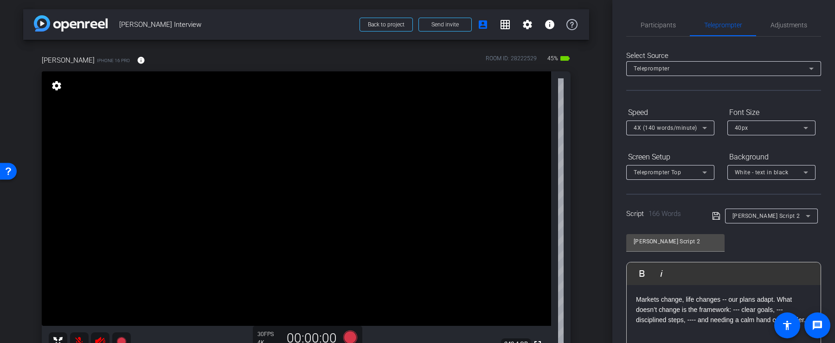
click at [767, 214] on span "[PERSON_NAME] Script 2" at bounding box center [766, 216] width 68 height 6
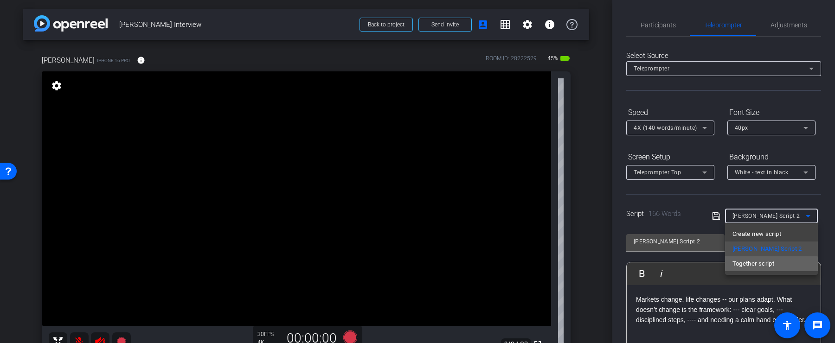
click at [762, 265] on span "Together script" at bounding box center [753, 263] width 42 height 11
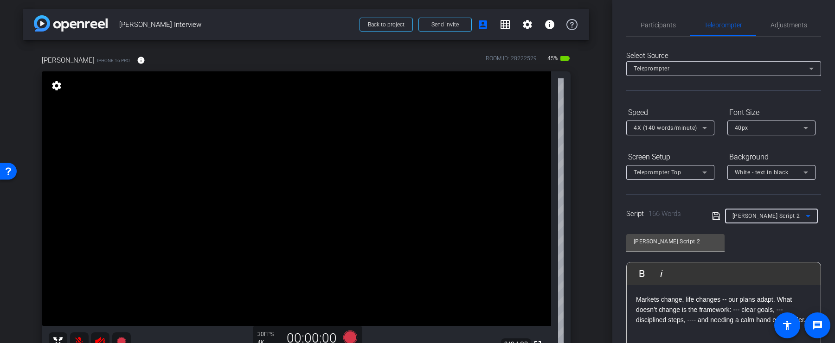
type input "Together script"
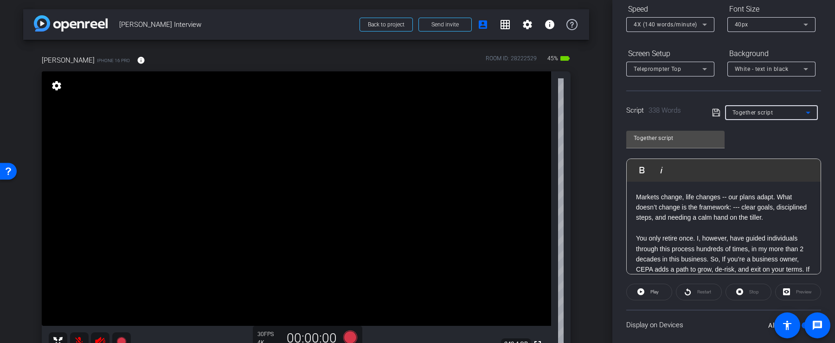
scroll to position [218, 0]
click at [776, 217] on p "The next part is really where the work begins. This is where we marshal our res…" at bounding box center [723, 175] width 175 height 94
click at [689, 222] on p "The next part is really where the work begins. This is where we marshal our res…" at bounding box center [723, 175] width 175 height 94
click at [785, 215] on p "The next part is really where the work begins. This is where we marshal our res…" at bounding box center [723, 175] width 175 height 94
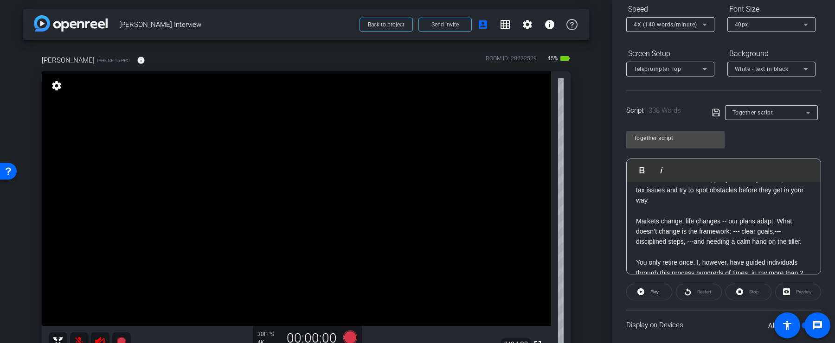
scroll to position [182, 0]
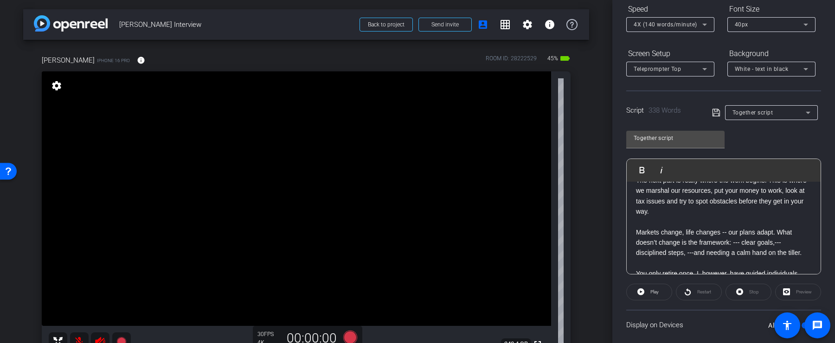
click at [716, 110] on icon at bounding box center [715, 112] width 7 height 7
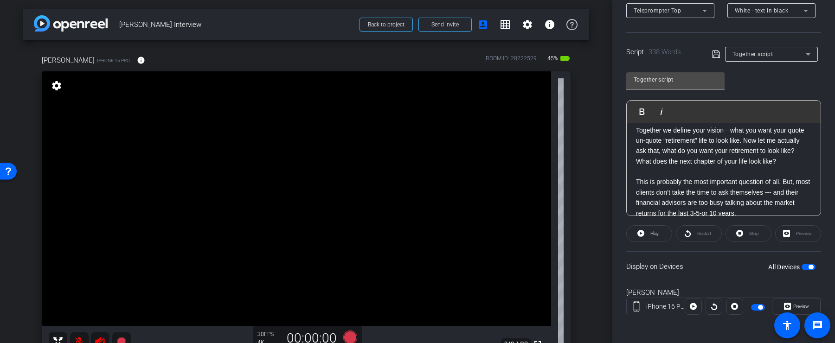
scroll to position [0, 0]
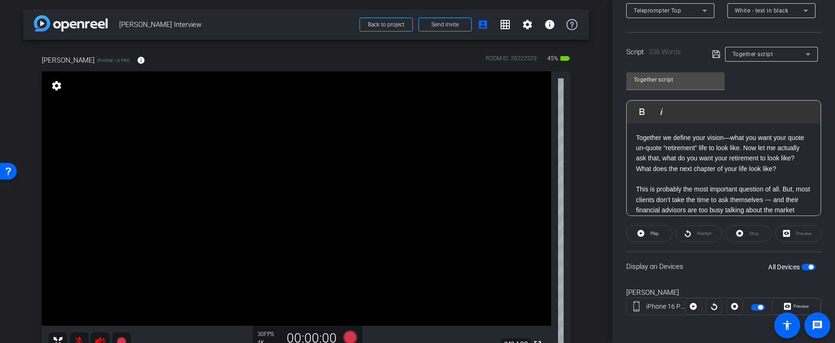
click at [809, 265] on span "button" at bounding box center [810, 267] width 5 height 5
click at [810, 264] on span "button" at bounding box center [808, 267] width 14 height 6
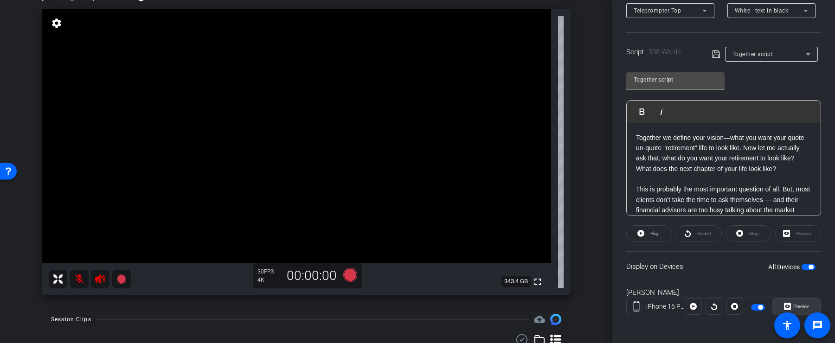
click at [789, 306] on icon at bounding box center [787, 306] width 7 height 7
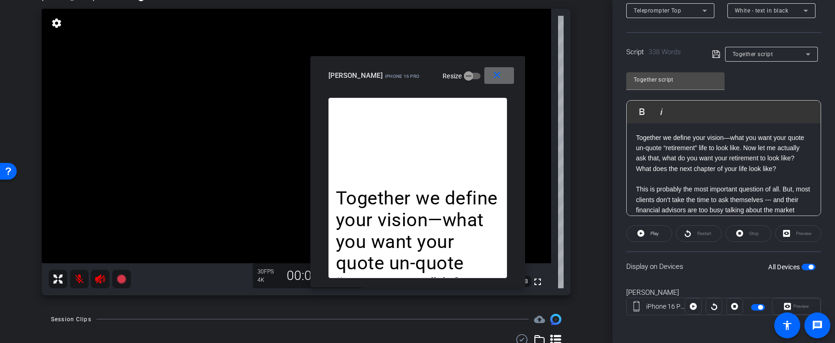
click at [504, 77] on span at bounding box center [499, 75] width 30 height 22
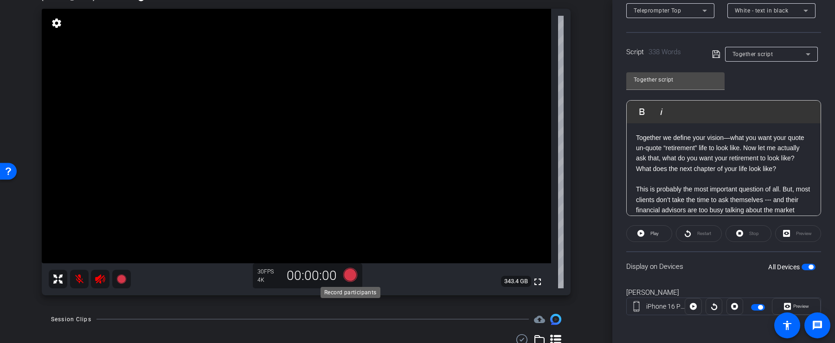
click at [349, 278] on icon at bounding box center [350, 275] width 14 height 14
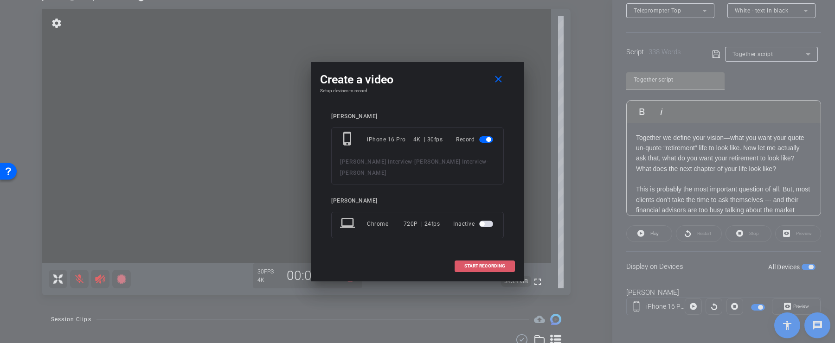
click at [475, 265] on span "START RECORDING" at bounding box center [484, 266] width 41 height 5
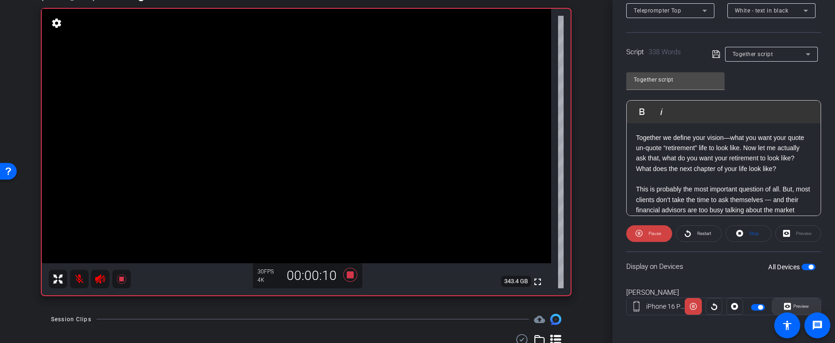
click at [796, 304] on span "Preview" at bounding box center [801, 306] width 16 height 5
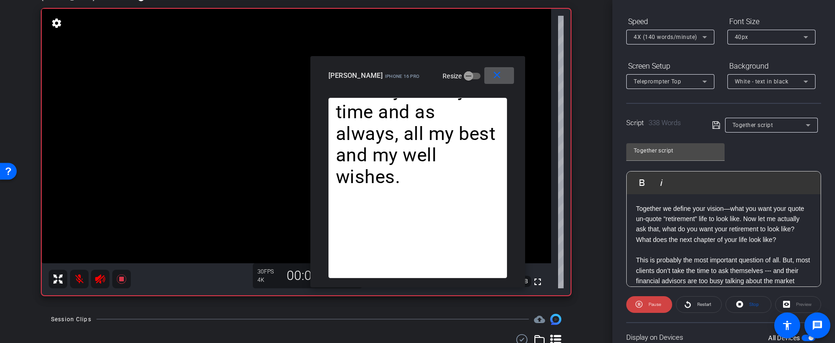
scroll to position [90, 0]
click at [661, 295] on openreel-capture-teleprompter "Speed 4X (140 words/minute) Font Size 40px Screen Setup Teleprompter Top Backgr…" at bounding box center [723, 209] width 195 height 389
click at [661, 300] on span at bounding box center [649, 305] width 46 height 22
click at [658, 305] on span "Play" at bounding box center [654, 305] width 8 height 5
click at [658, 305] on span "Pause" at bounding box center [654, 305] width 13 height 5
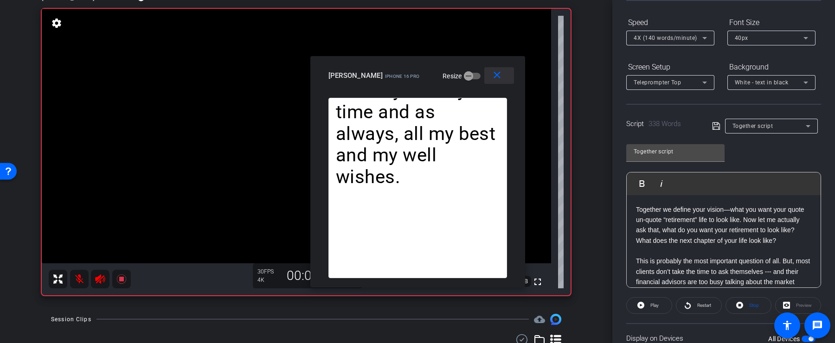
click at [498, 79] on mat-icon "close" at bounding box center [497, 76] width 12 height 12
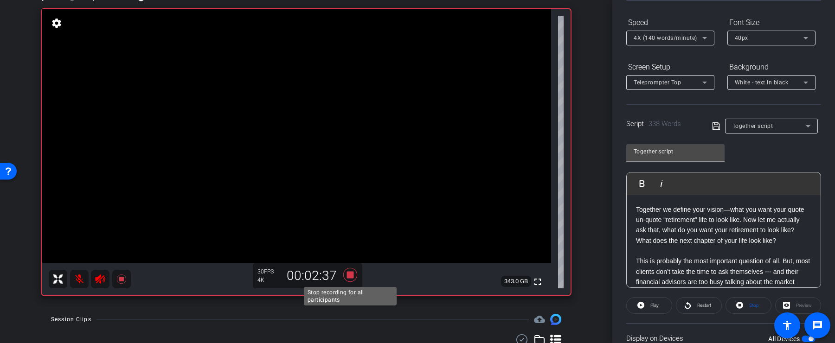
click at [350, 277] on icon at bounding box center [350, 275] width 14 height 14
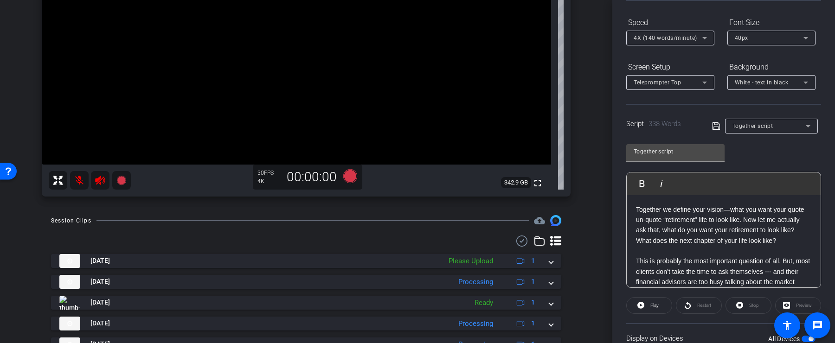
scroll to position [171, 0]
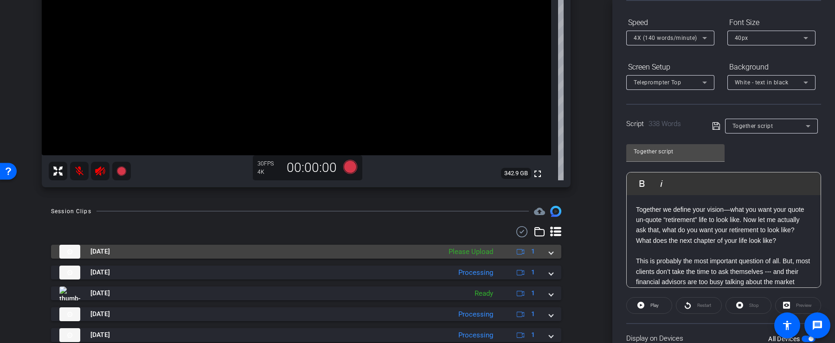
click at [485, 255] on div "Please Upload" at bounding box center [471, 252] width 54 height 11
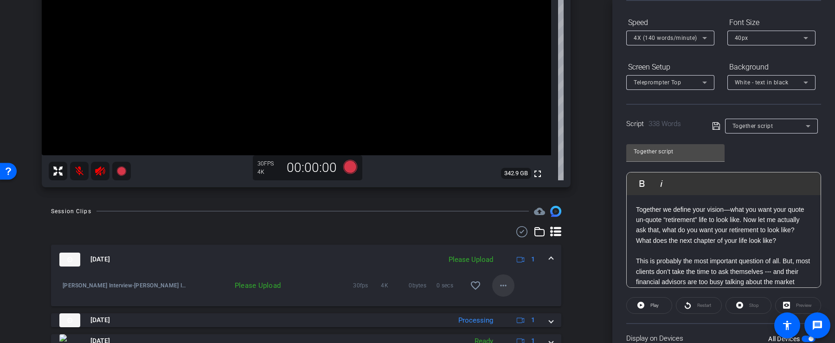
click at [501, 284] on mat-icon "more_horiz" at bounding box center [503, 285] width 11 height 11
click at [504, 297] on div "Upload Archive clip Delete clip" at bounding box center [518, 315] width 52 height 39
click at [504, 275] on span at bounding box center [503, 285] width 22 height 22
click at [510, 302] on span "Upload" at bounding box center [517, 304] width 37 height 11
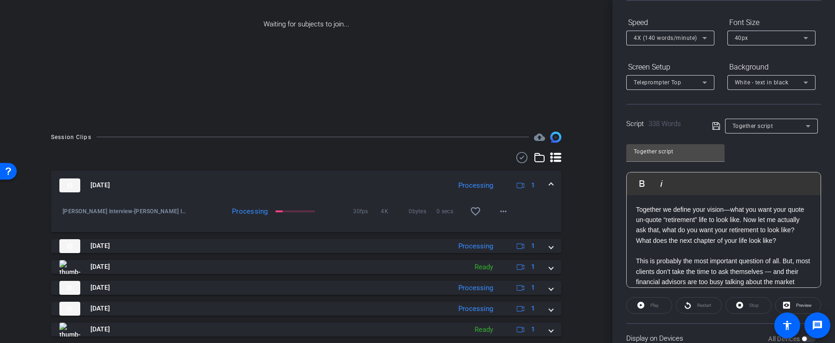
scroll to position [0, 0]
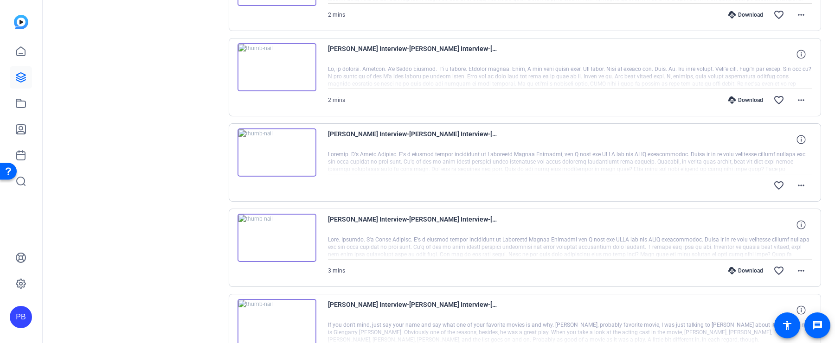
scroll to position [403, 0]
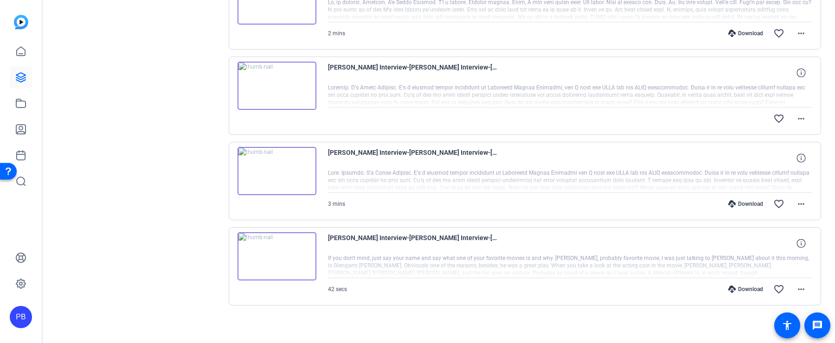
click at [278, 169] on img at bounding box center [276, 171] width 79 height 48
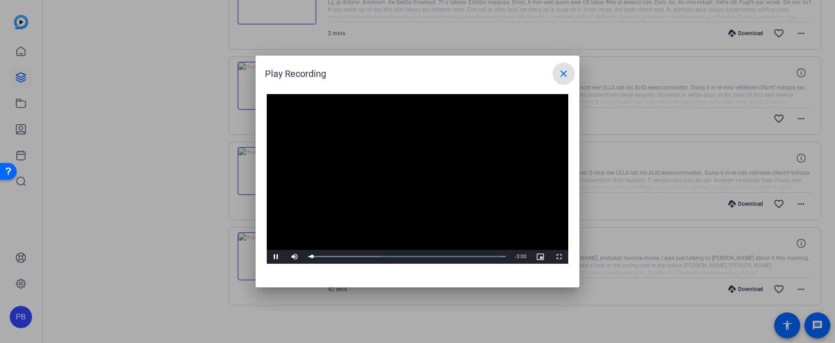
click at [567, 75] on mat-icon "close" at bounding box center [563, 73] width 11 height 11
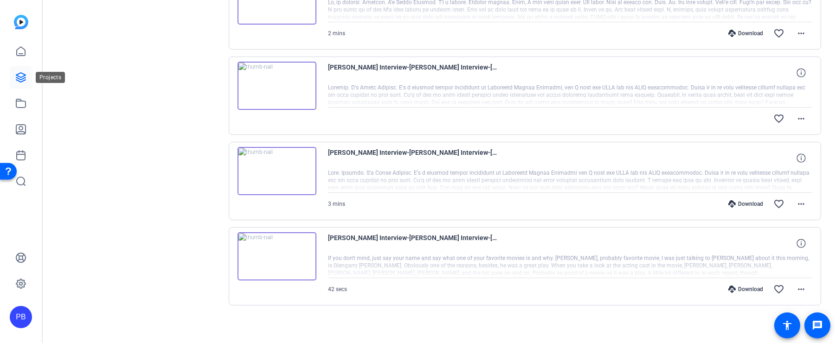
click at [28, 81] on link at bounding box center [21, 77] width 22 height 22
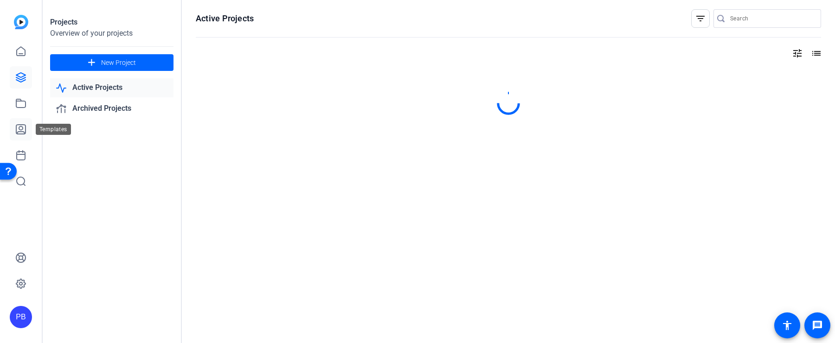
click at [24, 129] on icon at bounding box center [20, 129] width 11 height 11
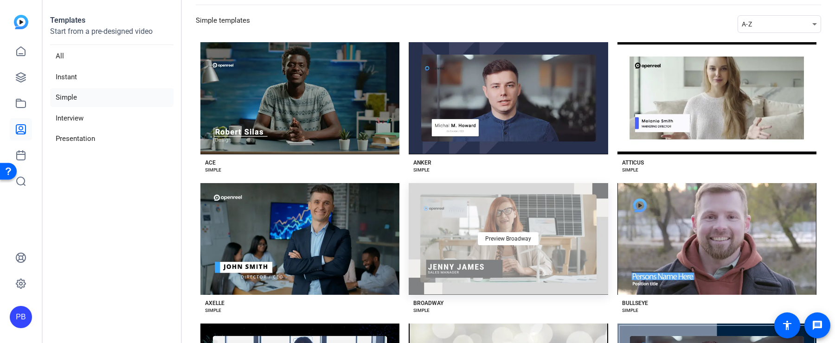
scroll to position [90, 0]
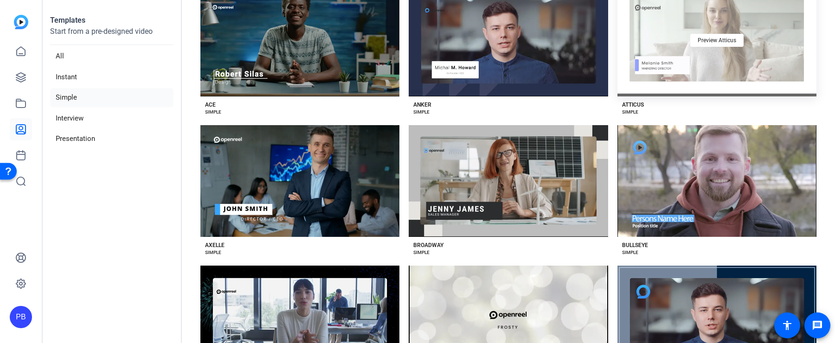
click at [722, 72] on div "Preview Atticus" at bounding box center [716, 40] width 199 height 112
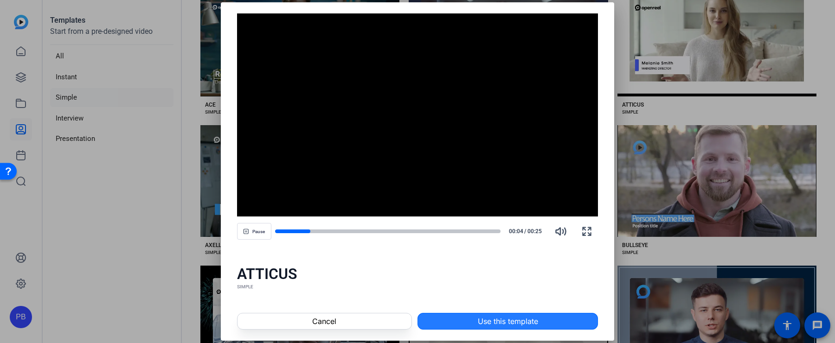
click at [501, 314] on span at bounding box center [507, 321] width 179 height 22
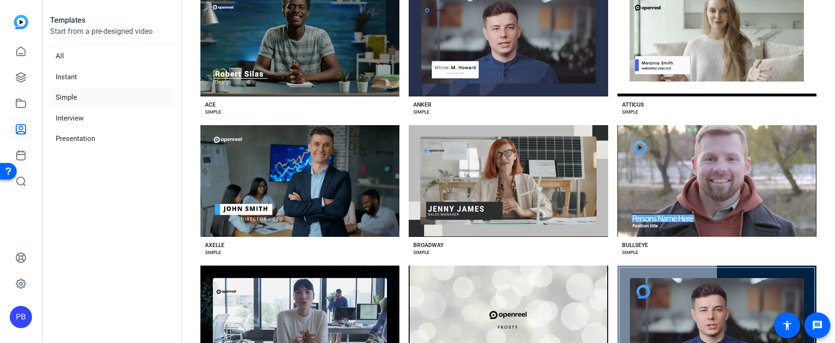
scroll to position [74, 0]
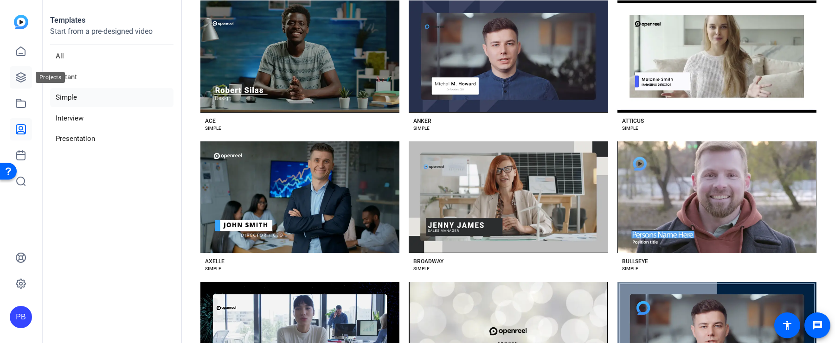
click at [17, 76] on icon at bounding box center [20, 77] width 9 height 9
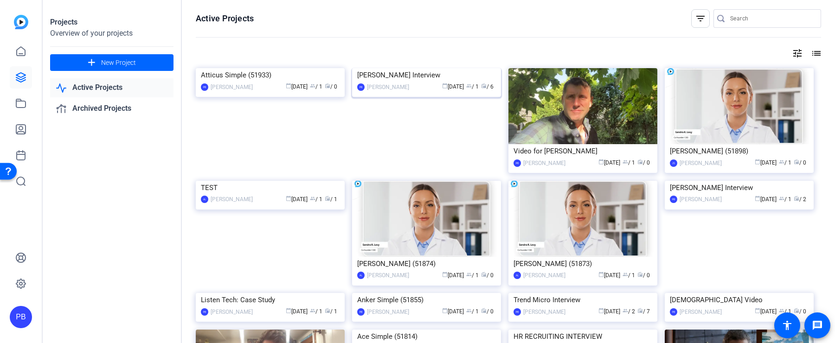
click at [380, 68] on img at bounding box center [426, 68] width 149 height 0
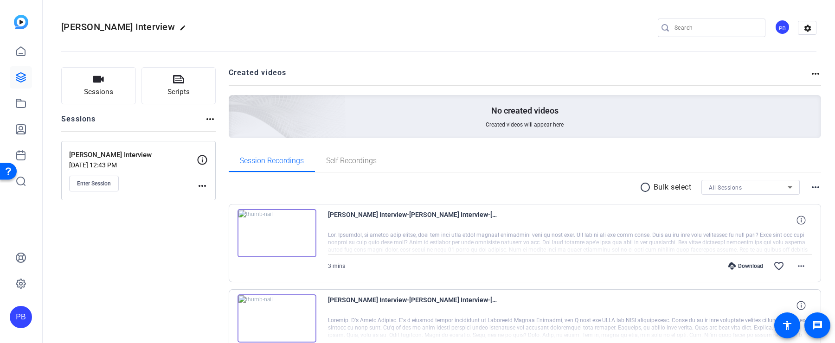
click at [276, 235] on img at bounding box center [276, 233] width 79 height 48
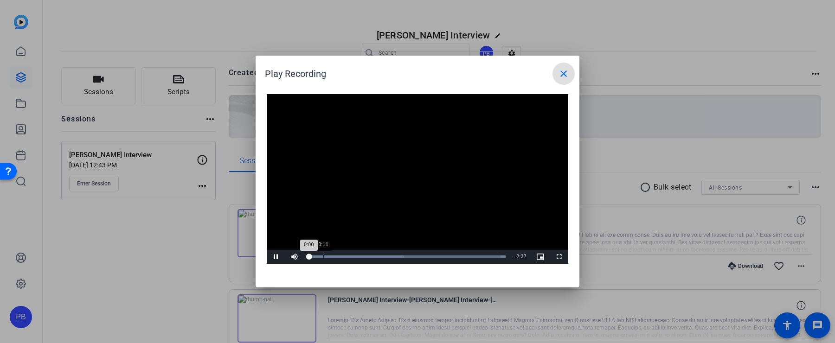
click at [325, 257] on div "Loaded : 100.00% 0:11 0:00" at bounding box center [406, 256] width 197 height 2
click at [342, 255] on div "Loaded : 100.00% 0:25 0:13" at bounding box center [406, 256] width 197 height 2
click at [325, 255] on div "Loaded : 100.00% 0:15 0:27" at bounding box center [406, 256] width 197 height 2
click at [320, 255] on div "Loaded : 100.00% 0:10 0:13" at bounding box center [406, 256] width 197 height 2
click at [275, 257] on span "Video Player" at bounding box center [276, 257] width 19 height 0
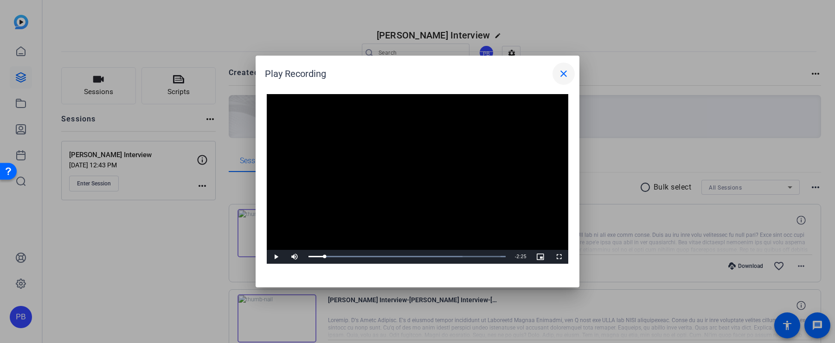
click at [571, 74] on span at bounding box center [563, 74] width 22 height 22
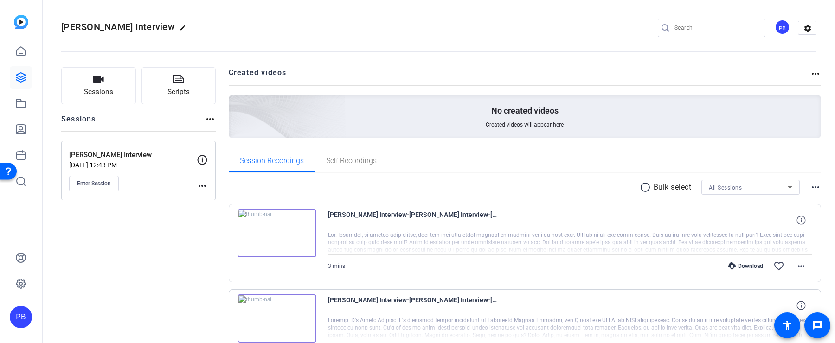
scroll to position [64, 0]
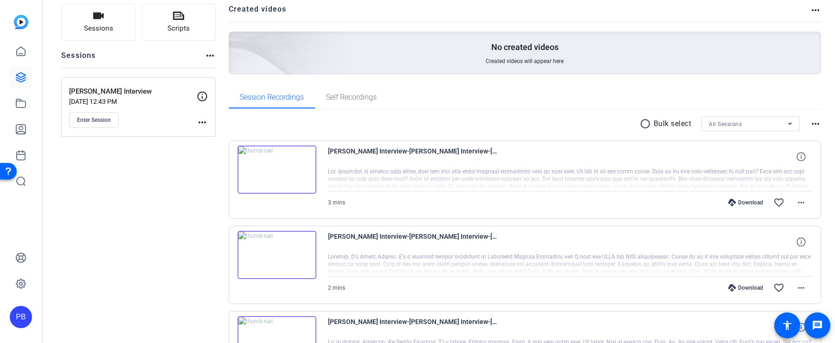
click at [276, 261] on img at bounding box center [276, 255] width 79 height 48
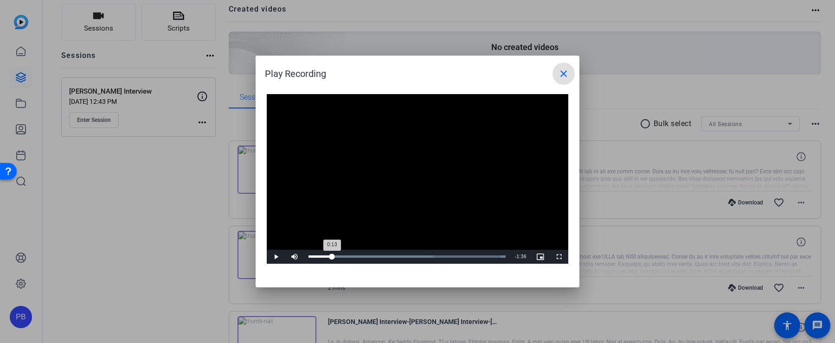
click at [332, 255] on div "Loaded : 100.00% 0:13 0:13" at bounding box center [406, 256] width 197 height 2
click at [339, 255] on div "0:17" at bounding box center [339, 256] width 0 height 2
click at [343, 255] on div "0:19" at bounding box center [325, 256] width 35 height 2
click at [345, 255] on div "0:20" at bounding box center [326, 256] width 36 height 2
click at [353, 255] on div "Progress Bar" at bounding box center [370, 256] width 125 height 2
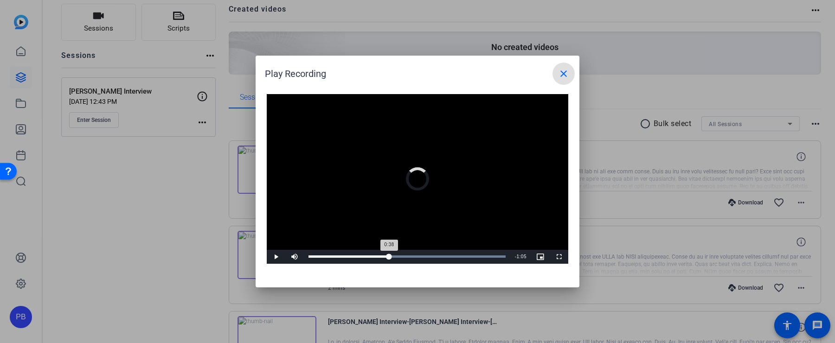
click at [389, 258] on div "Loaded : 100.00% 0:44 0:38" at bounding box center [407, 257] width 206 height 14
click at [395, 255] on div "Loaded : 100.00% 0:47 0:45" at bounding box center [406, 256] width 197 height 2
click at [409, 255] on div "Loaded : 100.00% 0:55 0:48" at bounding box center [407, 257] width 206 height 14
click at [419, 255] on div "Loaded : 100.00% 0:59 0:56" at bounding box center [407, 257] width 206 height 14
click at [431, 254] on div "Loaded : 100.00% 1:07 1:08" at bounding box center [407, 257] width 206 height 14
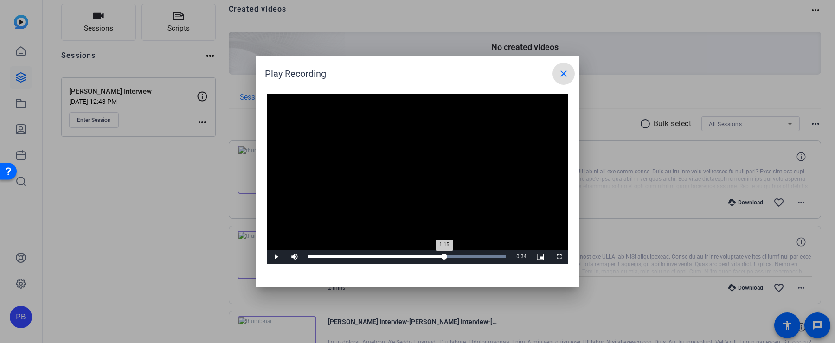
click at [444, 253] on div "Loaded : 100.00% 1:15 1:15" at bounding box center [407, 257] width 206 height 14
click at [457, 254] on div "Loaded : 100.00% 1:22 1:15" at bounding box center [407, 257] width 206 height 14
click at [466, 253] on div "Loaded : 100.00% 1:27 1:22" at bounding box center [407, 257] width 206 height 14
click at [479, 254] on div "Loaded : 100.00% 1:33 1:28" at bounding box center [407, 257] width 206 height 14
click at [491, 253] on div "Loaded : 100.00% 1:41 1:35" at bounding box center [407, 257] width 206 height 14
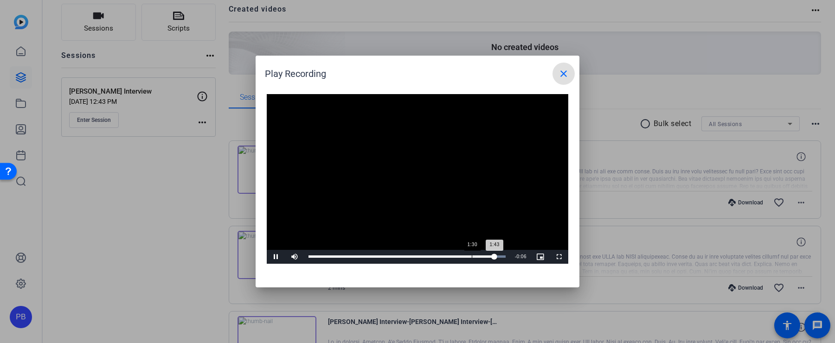
click at [471, 254] on div "Loaded : 100.00% 1:30 1:43" at bounding box center [407, 257] width 206 height 14
click at [276, 257] on span "Video Player" at bounding box center [276, 257] width 19 height 0
click at [565, 74] on mat-icon "close" at bounding box center [563, 73] width 11 height 11
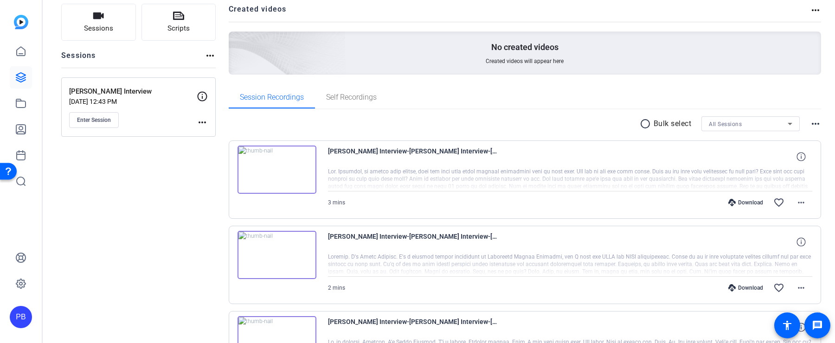
scroll to position [144, 0]
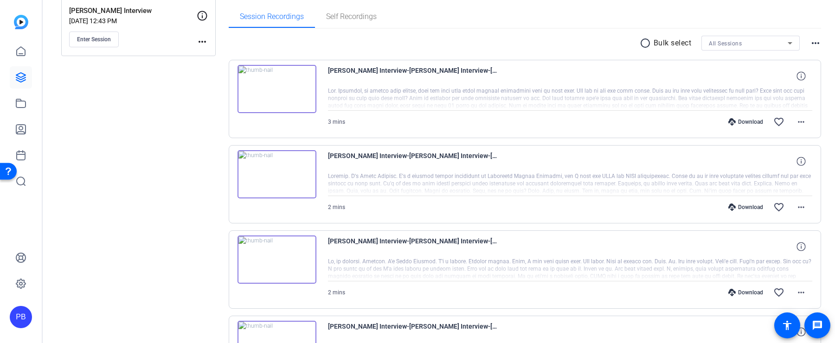
click at [281, 263] on img at bounding box center [276, 260] width 79 height 48
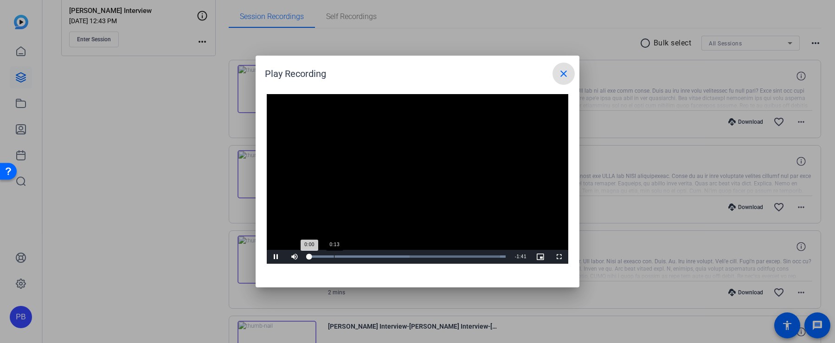
click at [333, 255] on div "Loaded : 100.00% 0:13 0:00" at bounding box center [407, 257] width 206 height 14
click at [344, 255] on div "Loaded : 100.00% 0:18 0:18" at bounding box center [407, 257] width 206 height 14
click at [357, 255] on div "Loaded : 100.00% 0:24 0:25" at bounding box center [407, 257] width 206 height 14
click at [372, 255] on div "Loaded : 100.00% 0:32 0:25" at bounding box center [407, 257] width 206 height 14
click at [396, 252] on div "Loaded : 100.00% 0:45 0:33" at bounding box center [407, 257] width 206 height 14
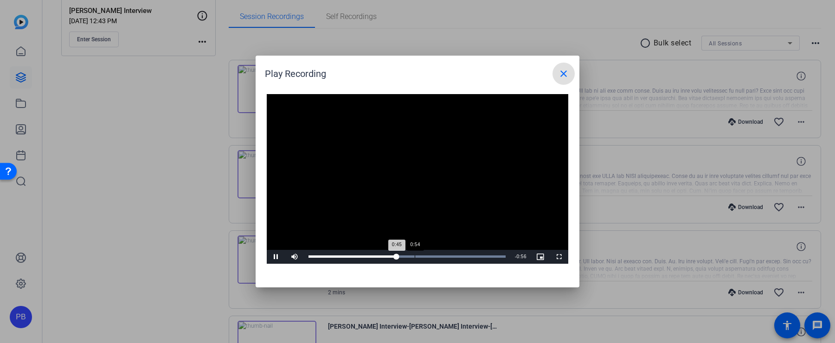
click at [415, 253] on div "Loaded : 100.00% 0:54 0:45" at bounding box center [407, 257] width 206 height 14
click at [428, 253] on div "Loaded : 100.00% 1:02 0:55" at bounding box center [407, 257] width 206 height 14
click at [445, 253] on div "Loaded : 100.00% 1:11 1:11" at bounding box center [407, 257] width 206 height 14
click at [460, 253] on div "Loaded : 100.00% 1:11 1:11" at bounding box center [407, 257] width 206 height 14
click at [474, 253] on div "Loaded : 100.00% 1:26 1:19" at bounding box center [407, 257] width 206 height 14
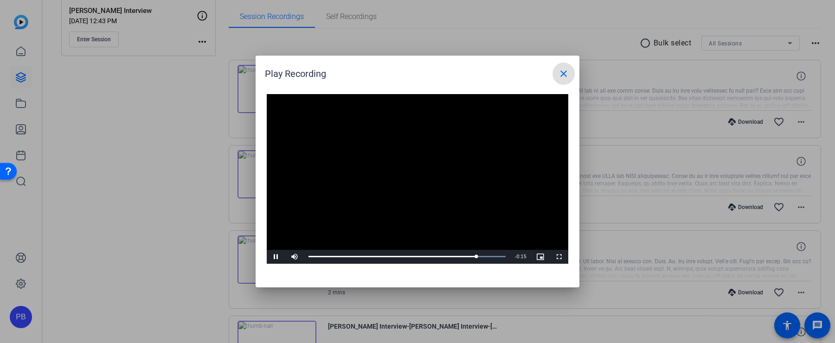
click at [565, 75] on mat-icon "close" at bounding box center [563, 73] width 11 height 11
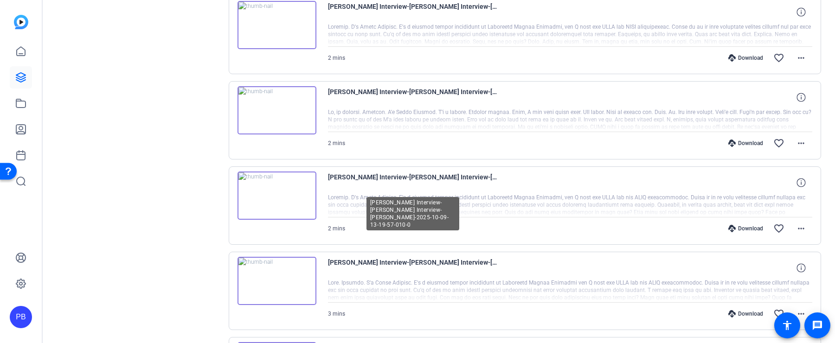
scroll to position [323, 0]
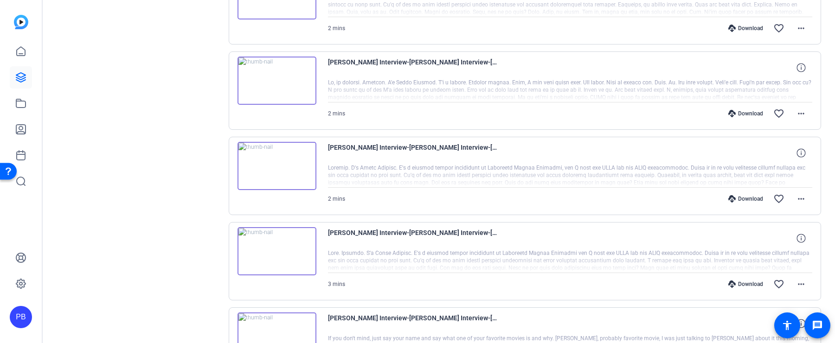
click at [278, 163] on img at bounding box center [276, 166] width 79 height 48
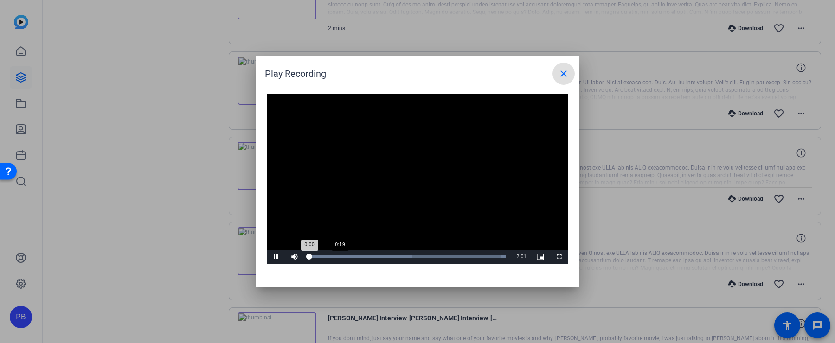
click at [338, 256] on div "Loaded : 100.00% 0:19 0:00" at bounding box center [406, 256] width 197 height 2
click at [351, 256] on div "Loaded : 100.00% 0:24 0:18" at bounding box center [406, 256] width 197 height 2
click at [363, 256] on div "Loaded : 100.00% 0:33 0:26" at bounding box center [406, 256] width 197 height 2
click at [375, 256] on div "0:41" at bounding box center [375, 256] width 0 height 2
click at [361, 257] on div "Loaded : 100.00% 0:32 0:32" at bounding box center [406, 256] width 197 height 2
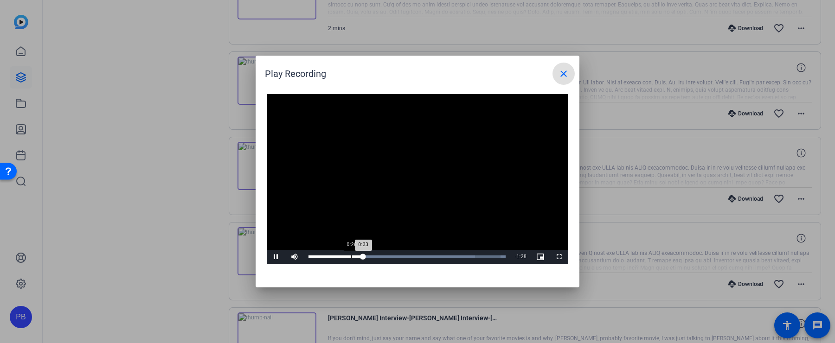
click at [351, 257] on div "Loaded : 100.00% 0:26 0:33" at bounding box center [406, 256] width 197 height 2
click at [276, 257] on span "Video Player" at bounding box center [276, 257] width 19 height 0
click at [561, 74] on mat-icon "close" at bounding box center [563, 73] width 11 height 11
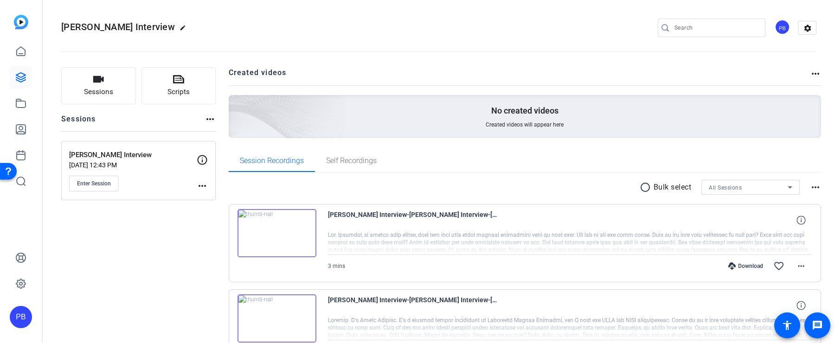
scroll to position [223, 0]
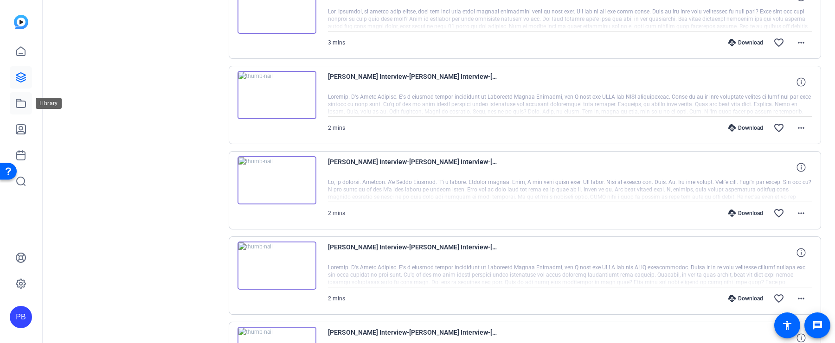
click at [25, 103] on icon at bounding box center [20, 103] width 11 height 11
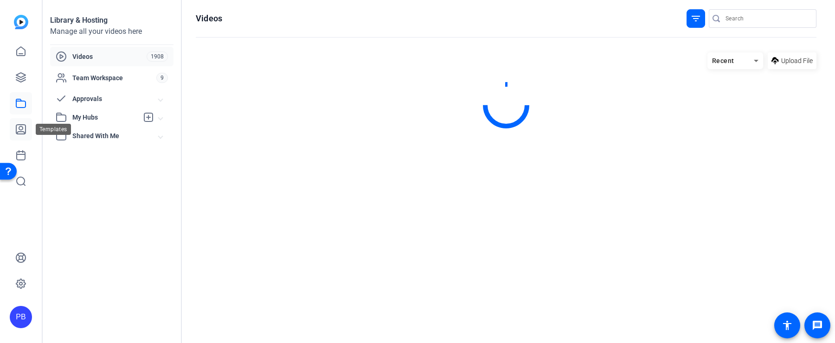
click at [21, 128] on icon at bounding box center [20, 129] width 11 height 11
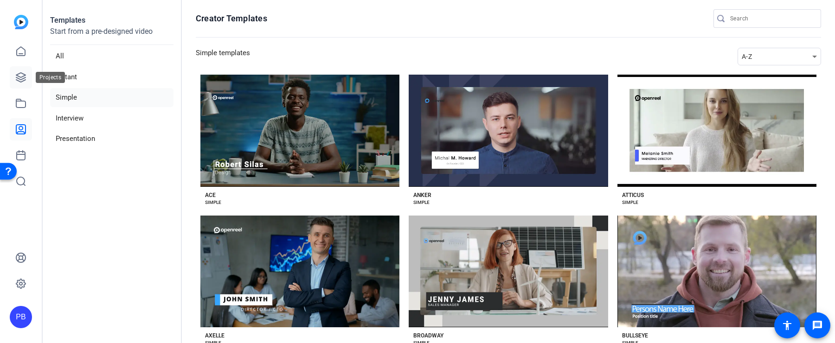
click at [25, 83] on link at bounding box center [21, 77] width 22 height 22
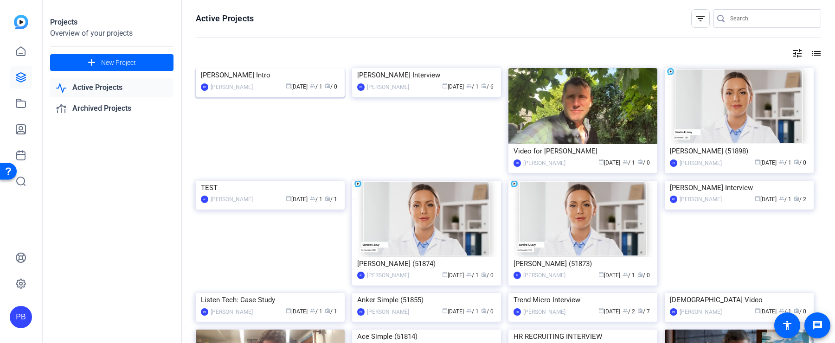
click at [319, 68] on img at bounding box center [270, 68] width 149 height 0
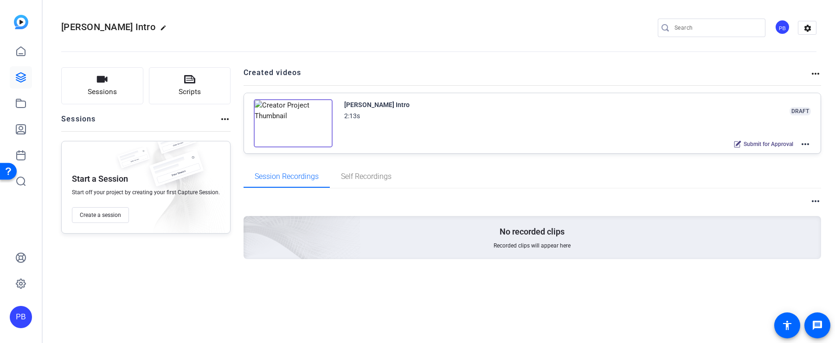
click at [793, 132] on div "Brian Hoffman Intro 2:13s DRAFT Submit for Approval more_horiz" at bounding box center [577, 124] width 467 height 51
click at [801, 139] on mat-icon "more_horiz" at bounding box center [804, 144] width 11 height 11
click at [776, 151] on span "Edit in Creator" at bounding box center [771, 154] width 64 height 11
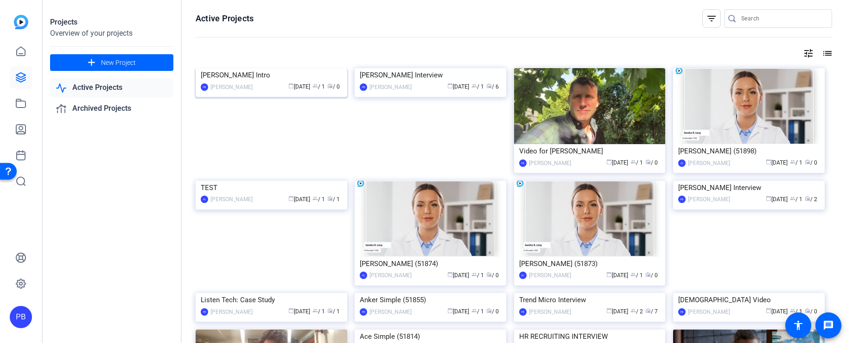
click at [323, 68] on img at bounding box center [272, 68] width 152 height 0
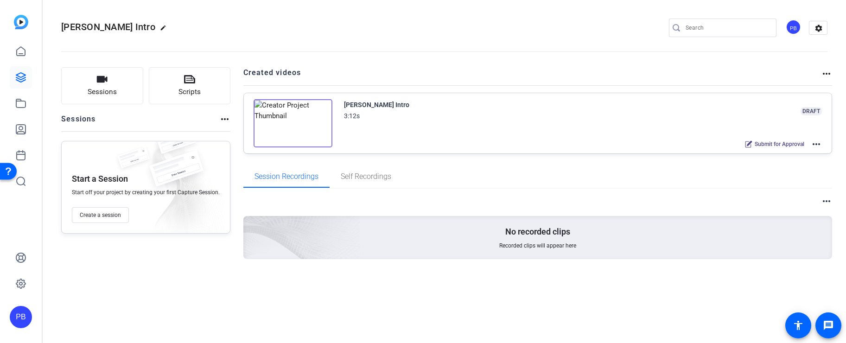
click at [815, 143] on mat-icon "more_horiz" at bounding box center [816, 144] width 11 height 11
click at [801, 174] on span "Duplicate in new Project" at bounding box center [783, 177] width 64 height 11
click at [817, 137] on div "[PERSON_NAME] Intro 3:12s DRAFT Submit for Approval more_horiz" at bounding box center [583, 124] width 479 height 51
click at [817, 141] on mat-icon "more_horiz" at bounding box center [816, 144] width 11 height 11
click at [788, 151] on span "Edit in Creator" at bounding box center [783, 154] width 64 height 11
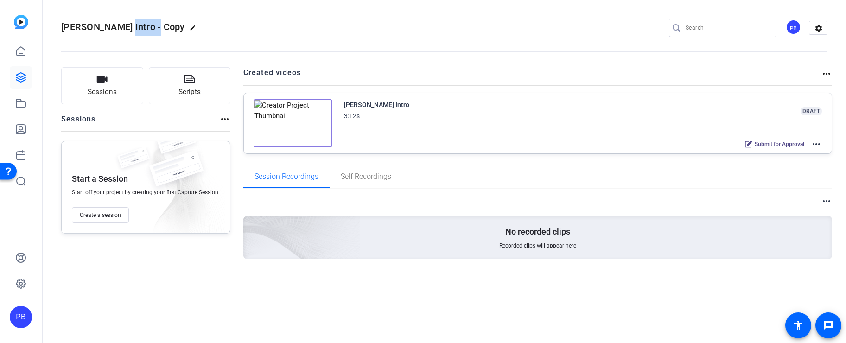
drag, startPoint x: 152, startPoint y: 27, endPoint x: 125, endPoint y: 26, distance: 26.5
click at [125, 26] on span "Brian Hoffman Intro - Copy" at bounding box center [123, 26] width 124 height 11
click at [240, 37] on openreel-divider-bar at bounding box center [444, 49] width 766 height 28
click at [818, 142] on mat-icon "more_horiz" at bounding box center [816, 144] width 11 height 11
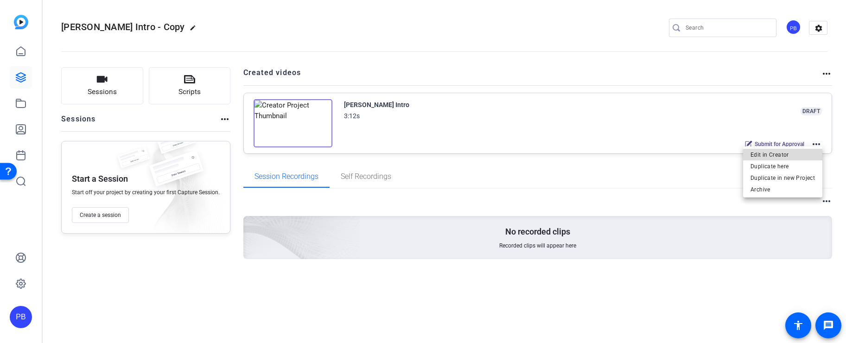
click at [796, 154] on span "Edit in Creator" at bounding box center [783, 154] width 64 height 11
